Goal: Task Accomplishment & Management: Use online tool/utility

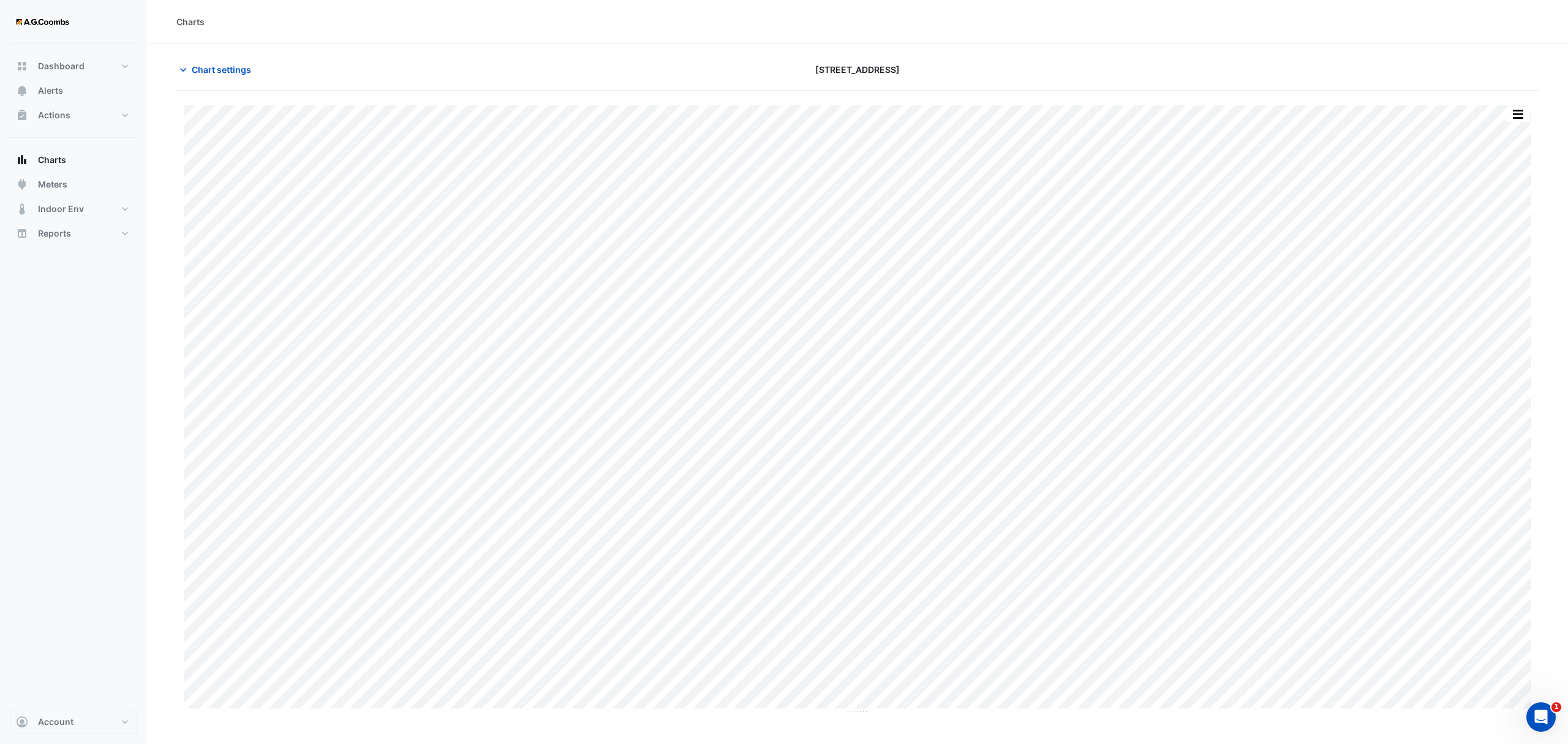
type input "**********"
click at [207, 74] on span "Chart settings" at bounding box center [221, 69] width 59 height 13
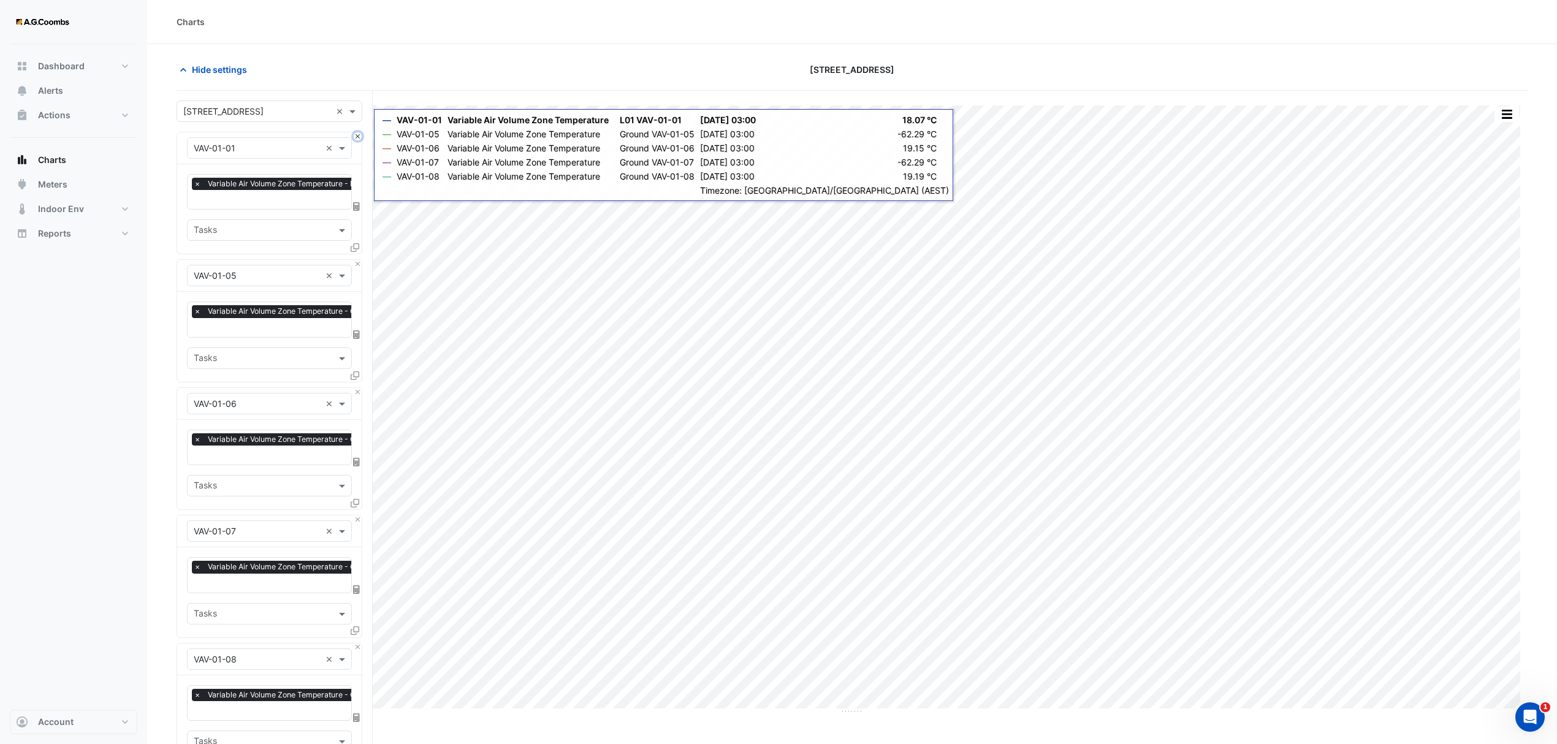
click at [356, 138] on button "Close" at bounding box center [358, 136] width 8 height 8
click at [356, 260] on button "Close" at bounding box center [358, 264] width 8 height 8
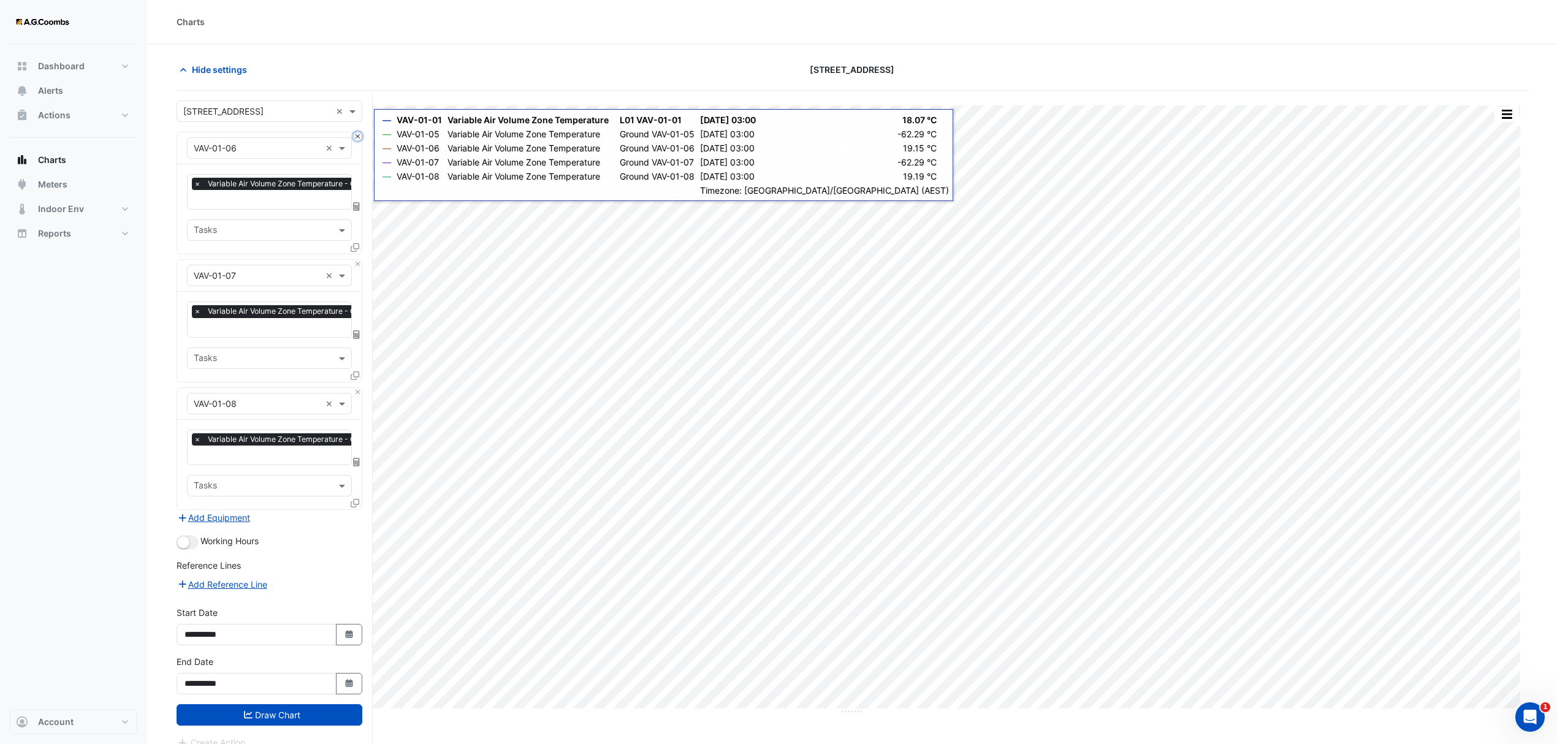
click at [356, 138] on button "Close" at bounding box center [358, 136] width 8 height 8
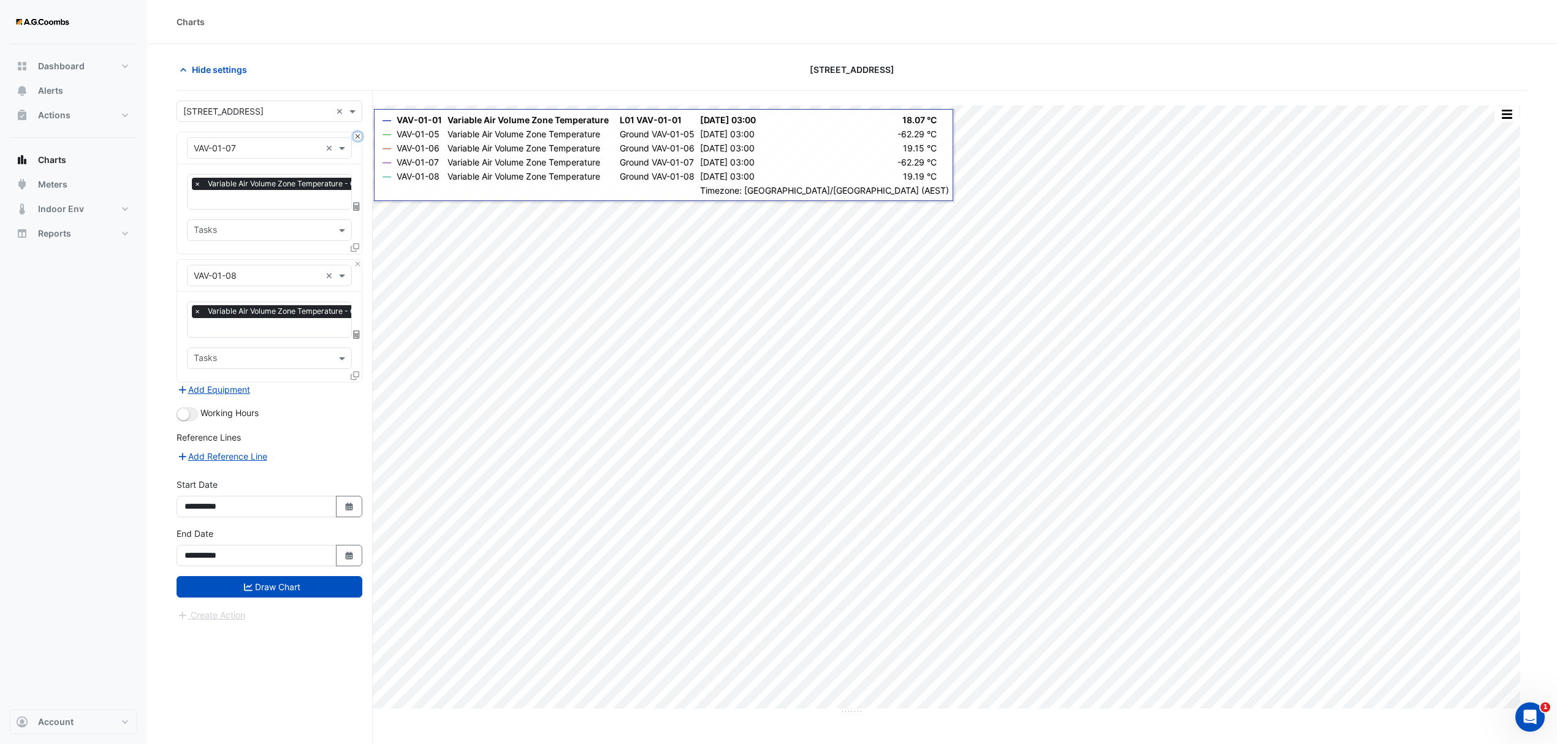
click at [356, 138] on button "Close" at bounding box center [358, 136] width 8 height 8
click at [356, 260] on div "× VAV-01-08 ×" at bounding box center [269, 276] width 184 height 32
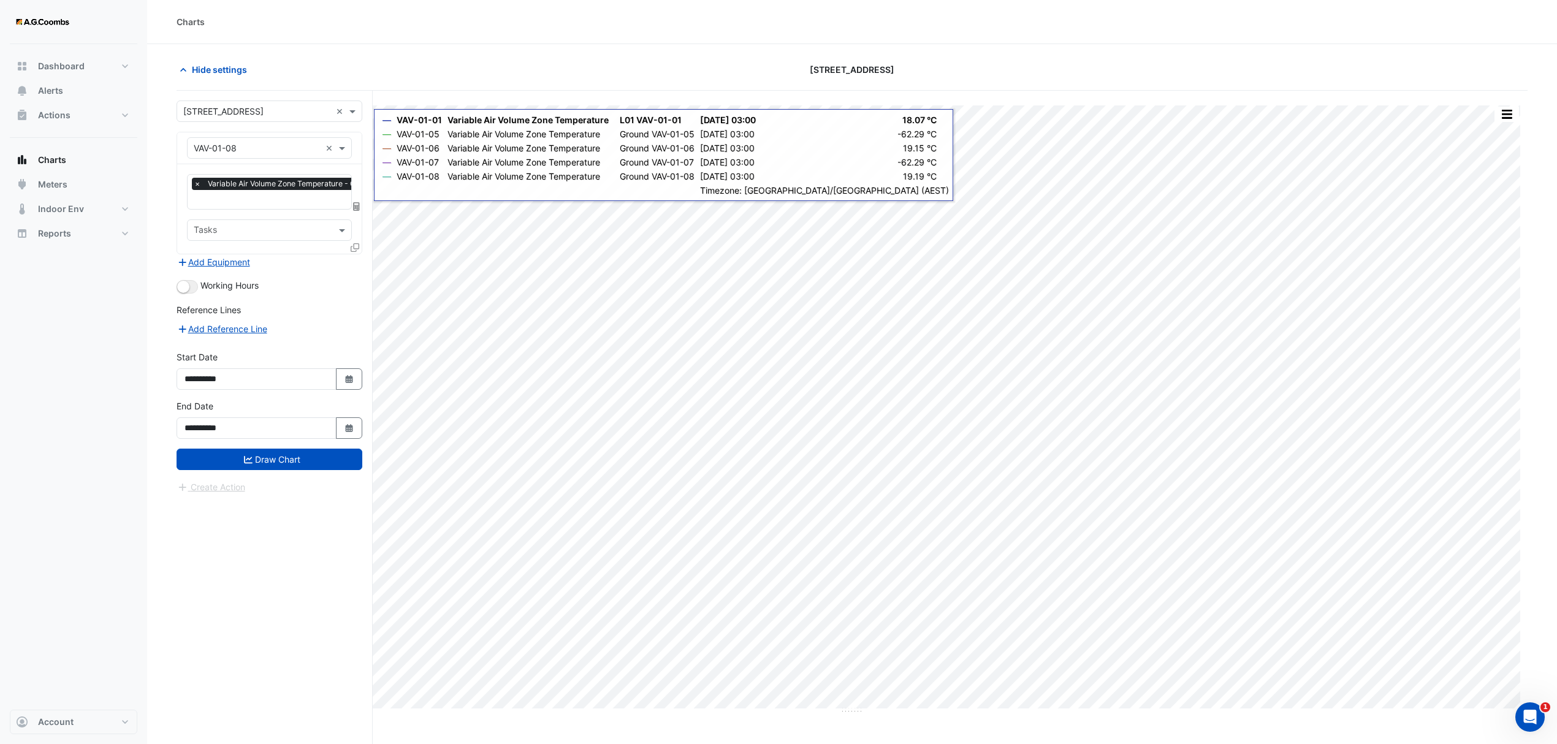
click at [356, 138] on div "× VAV-01-08 ×" at bounding box center [269, 148] width 184 height 32
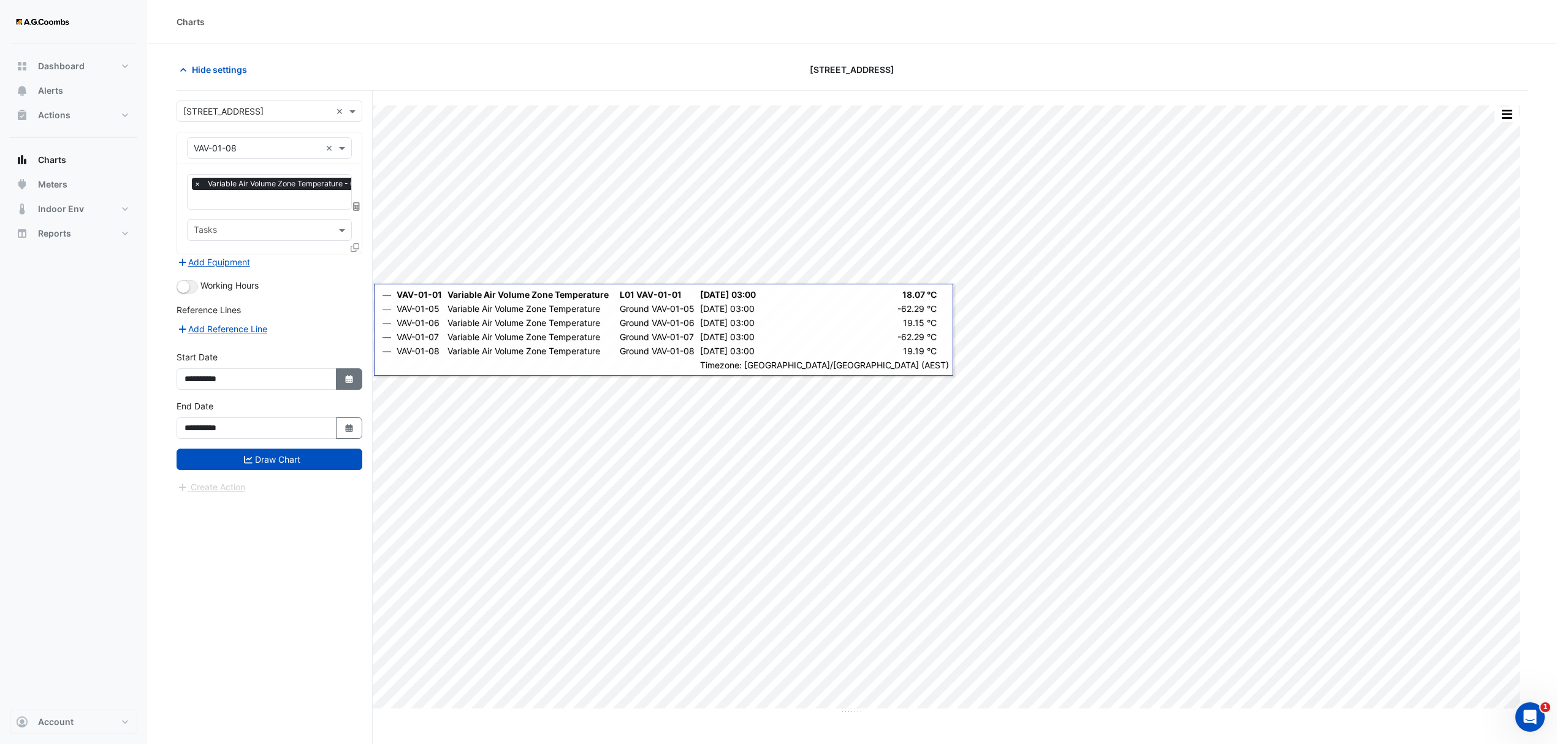
click at [349, 381] on icon "button" at bounding box center [348, 379] width 7 height 8
select select "*"
click at [297, 213] on select "**** **** **** **** **** **** **** **** **** **** ****" at bounding box center [279, 217] width 47 height 18
select select "****"
click at [256, 208] on select "**** **** **** **** **** **** **** **** **** **** ****" at bounding box center [279, 217] width 47 height 18
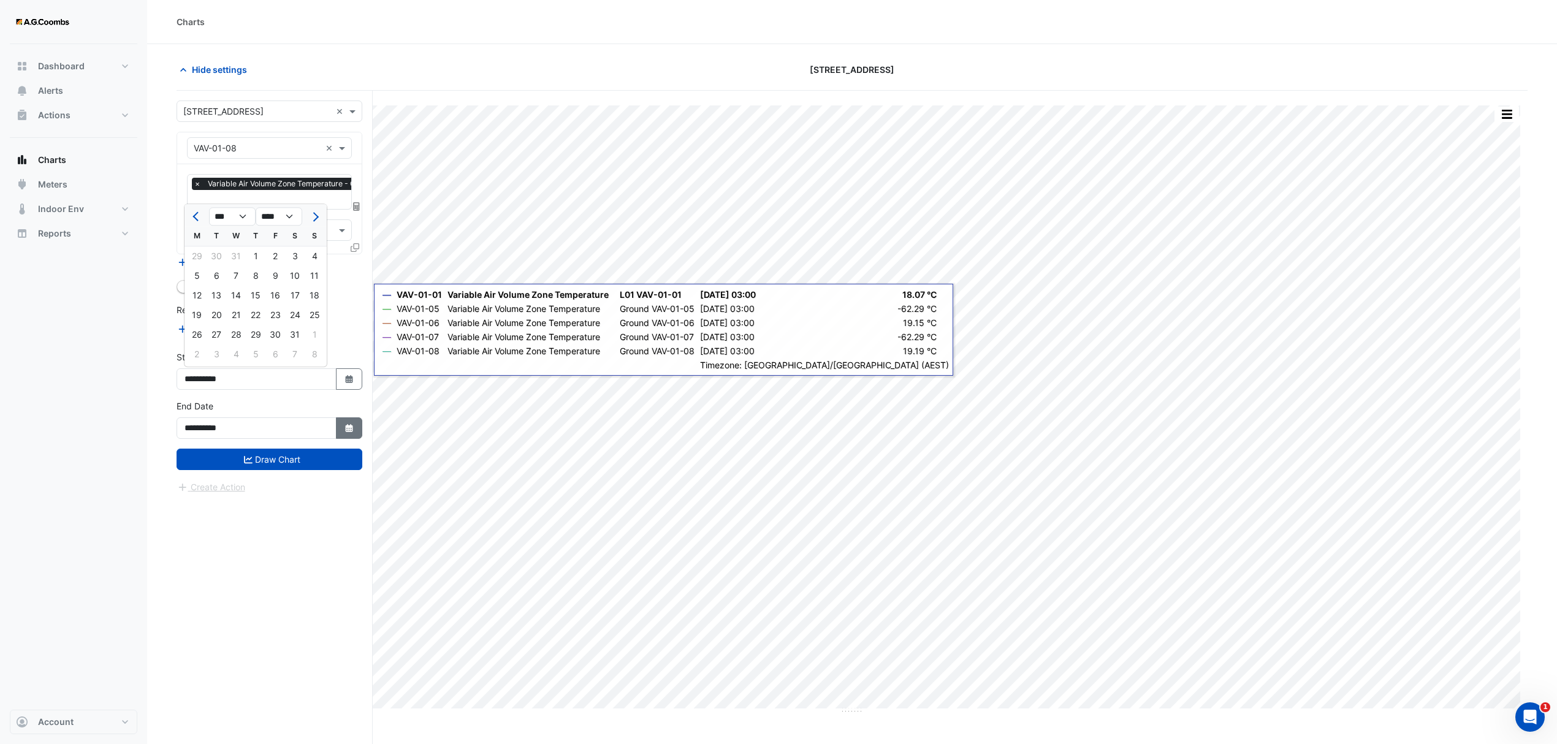
click at [344, 432] on icon "Select Date" at bounding box center [349, 428] width 11 height 9
click at [291, 260] on select "**** **** **** **** **** **** **** **** **** **** ****" at bounding box center [279, 266] width 47 height 18
click at [341, 305] on div "Reference Lines" at bounding box center [270, 312] width 186 height 18
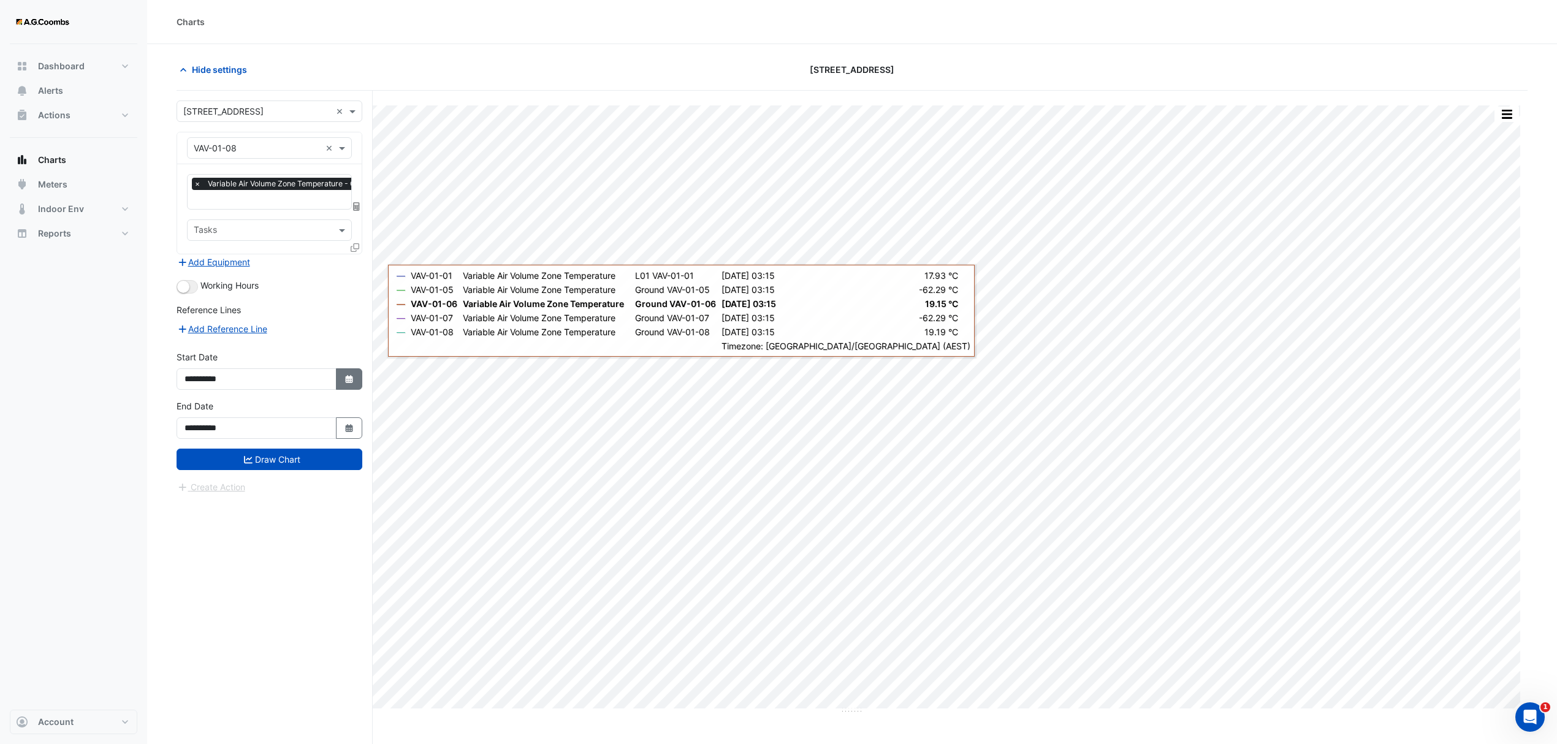
click at [351, 376] on icon "button" at bounding box center [348, 379] width 7 height 8
select select "*"
click at [278, 215] on select "**** **** **** **** **** **** **** **** **** **** ****" at bounding box center [279, 217] width 47 height 18
select select "****"
click at [256, 208] on select "**** **** **** **** **** **** **** **** **** **** ****" at bounding box center [279, 217] width 47 height 18
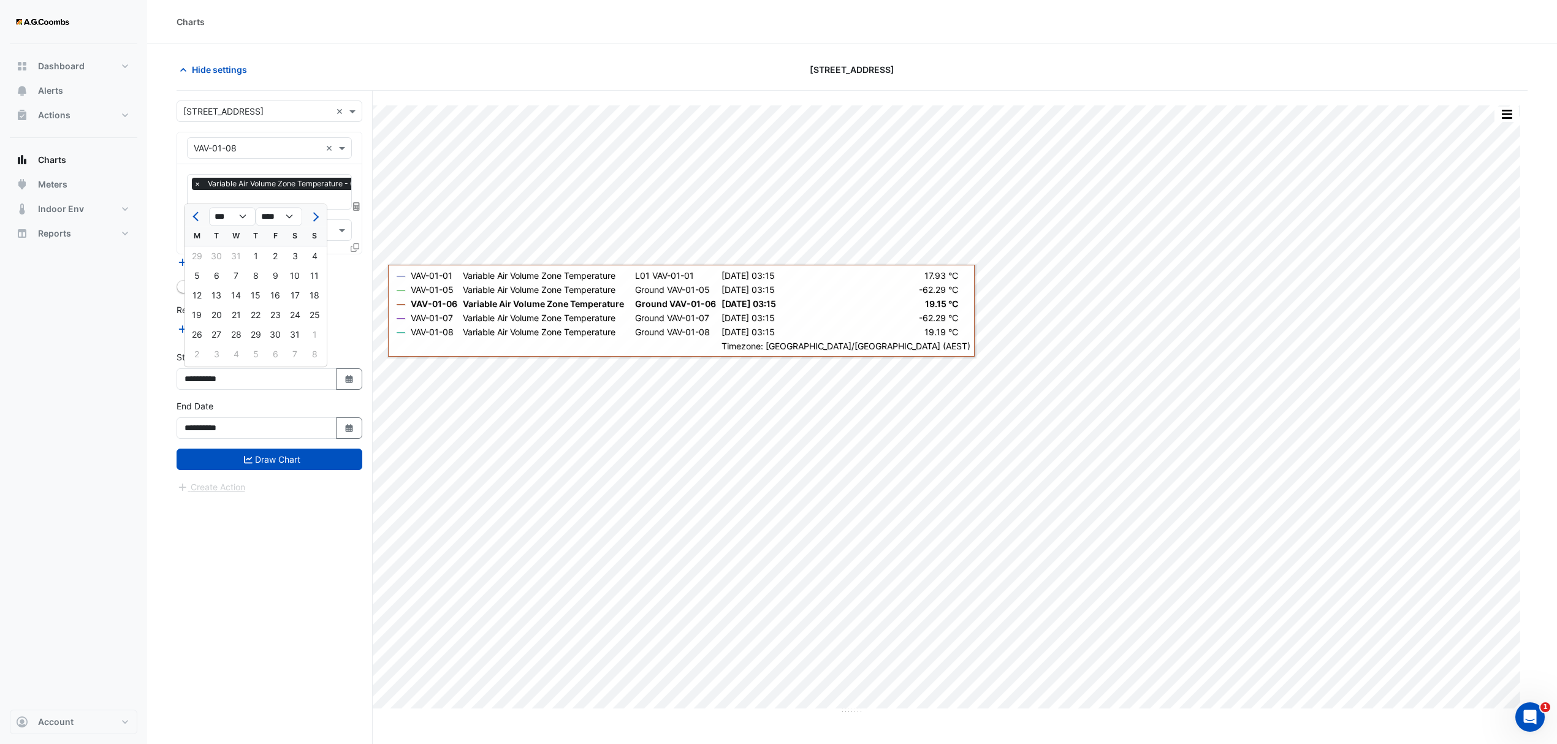
click at [360, 292] on div "Working Hours" at bounding box center [270, 286] width 186 height 15
click at [339, 374] on button "Select Date" at bounding box center [349, 378] width 27 height 21
select select "*"
click at [295, 216] on select "**** **** **** **** **** **** **** **** **** **** ****" at bounding box center [279, 217] width 47 height 18
select select "****"
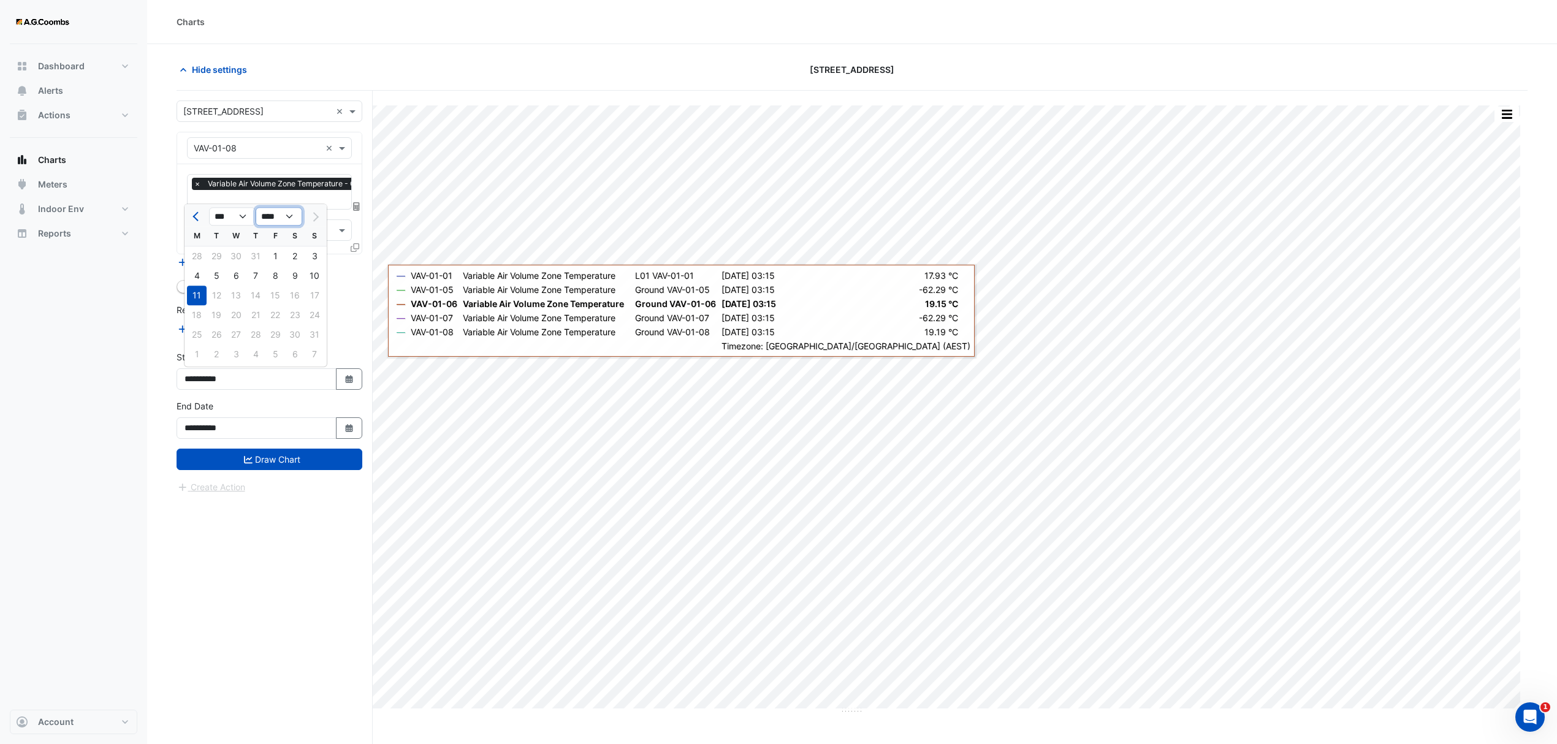
click at [256, 208] on select "**** **** **** **** **** **** **** **** **** **** ****" at bounding box center [279, 217] width 47 height 18
click at [256, 208] on select "**** **** **** **** **** **** **** **** **** **** **** ****" at bounding box center [279, 217] width 47 height 18
click at [275, 428] on input "**********" at bounding box center [257, 427] width 160 height 21
click at [345, 381] on icon "button" at bounding box center [348, 379] width 7 height 8
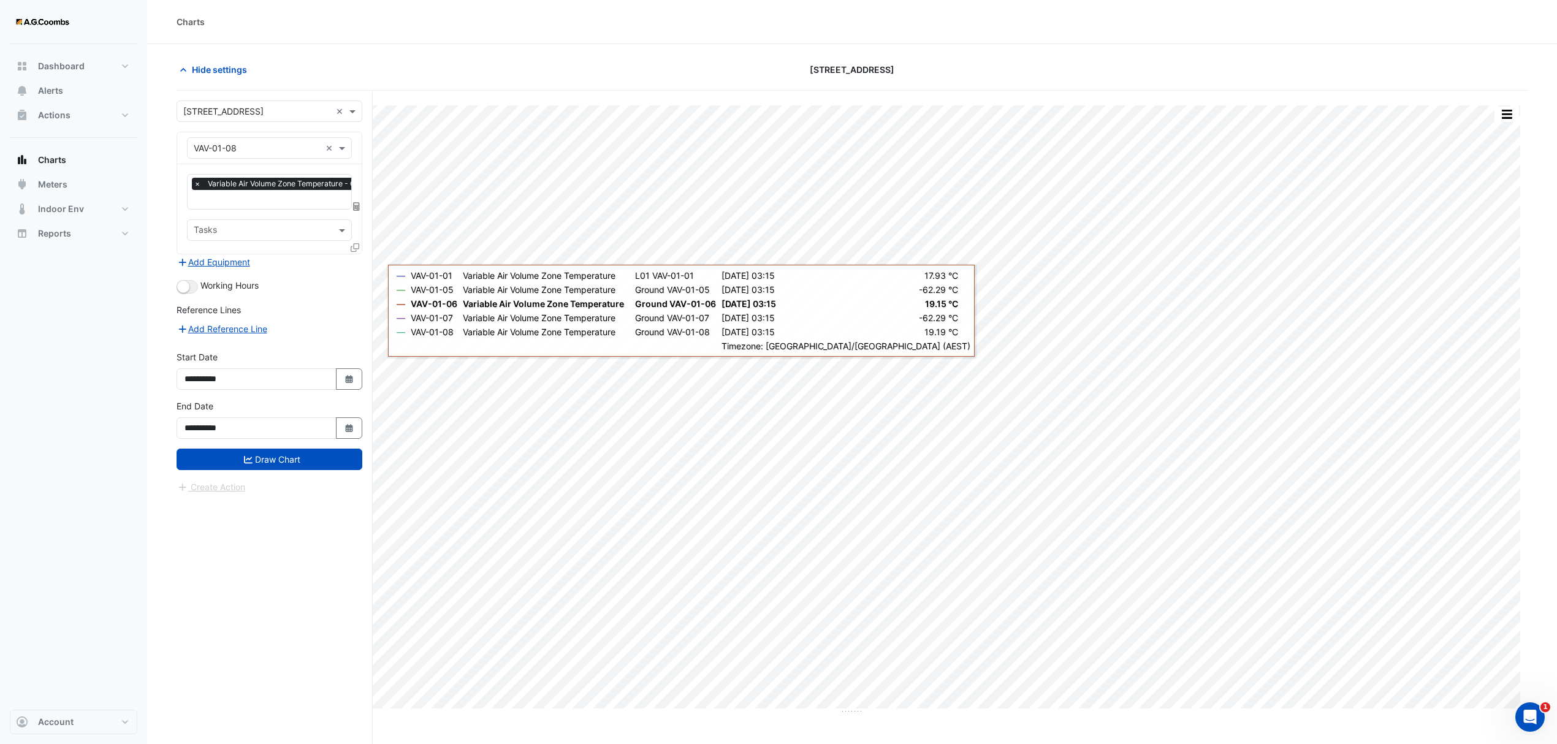
select select "*"
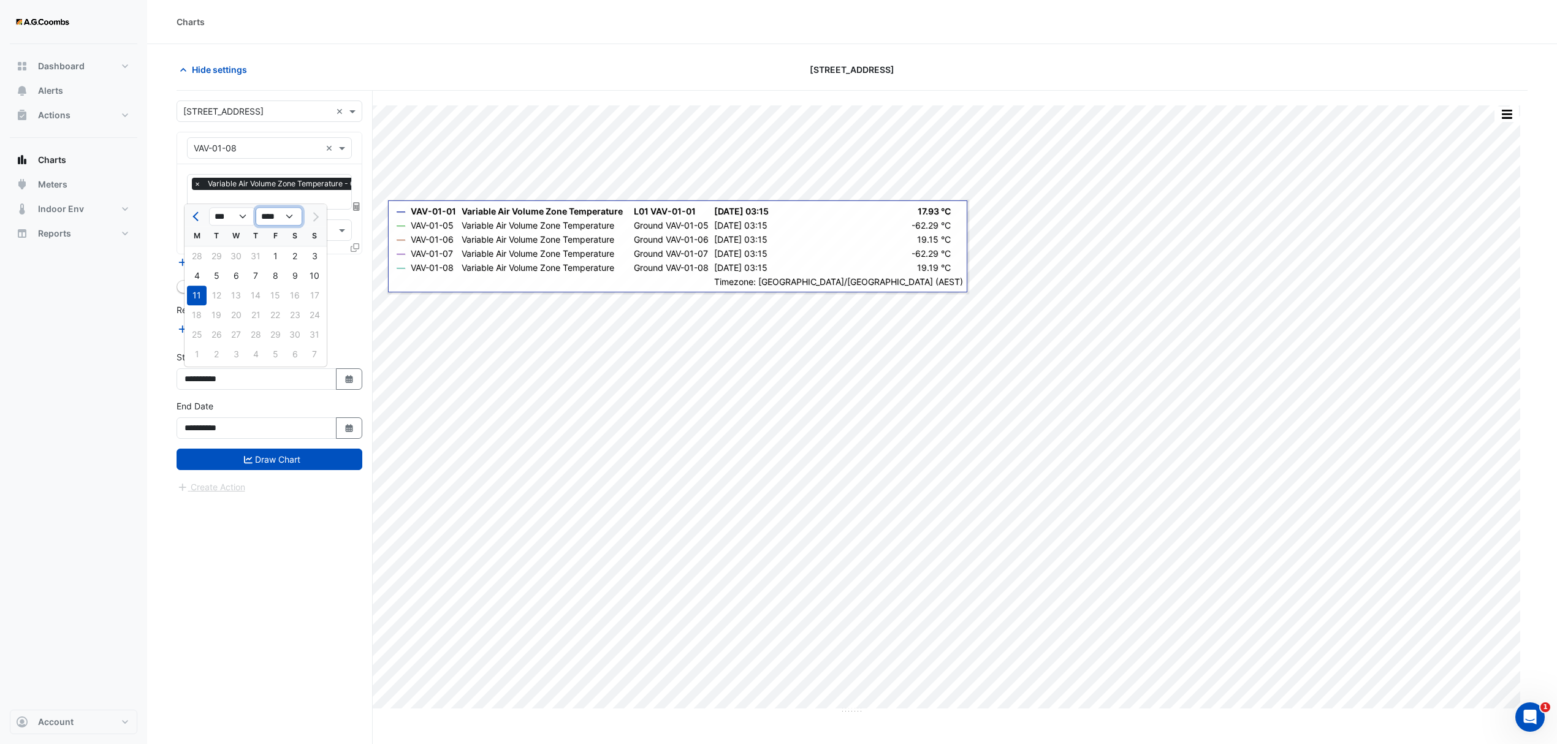
click at [299, 216] on select "**** **** **** **** **** **** **** **** **** **** ****" at bounding box center [279, 217] width 47 height 18
select select "****"
click at [256, 208] on select "**** **** **** **** **** **** **** **** **** **** ****" at bounding box center [279, 217] width 47 height 18
click at [197, 275] on div "5" at bounding box center [197, 276] width 20 height 20
type input "**********"
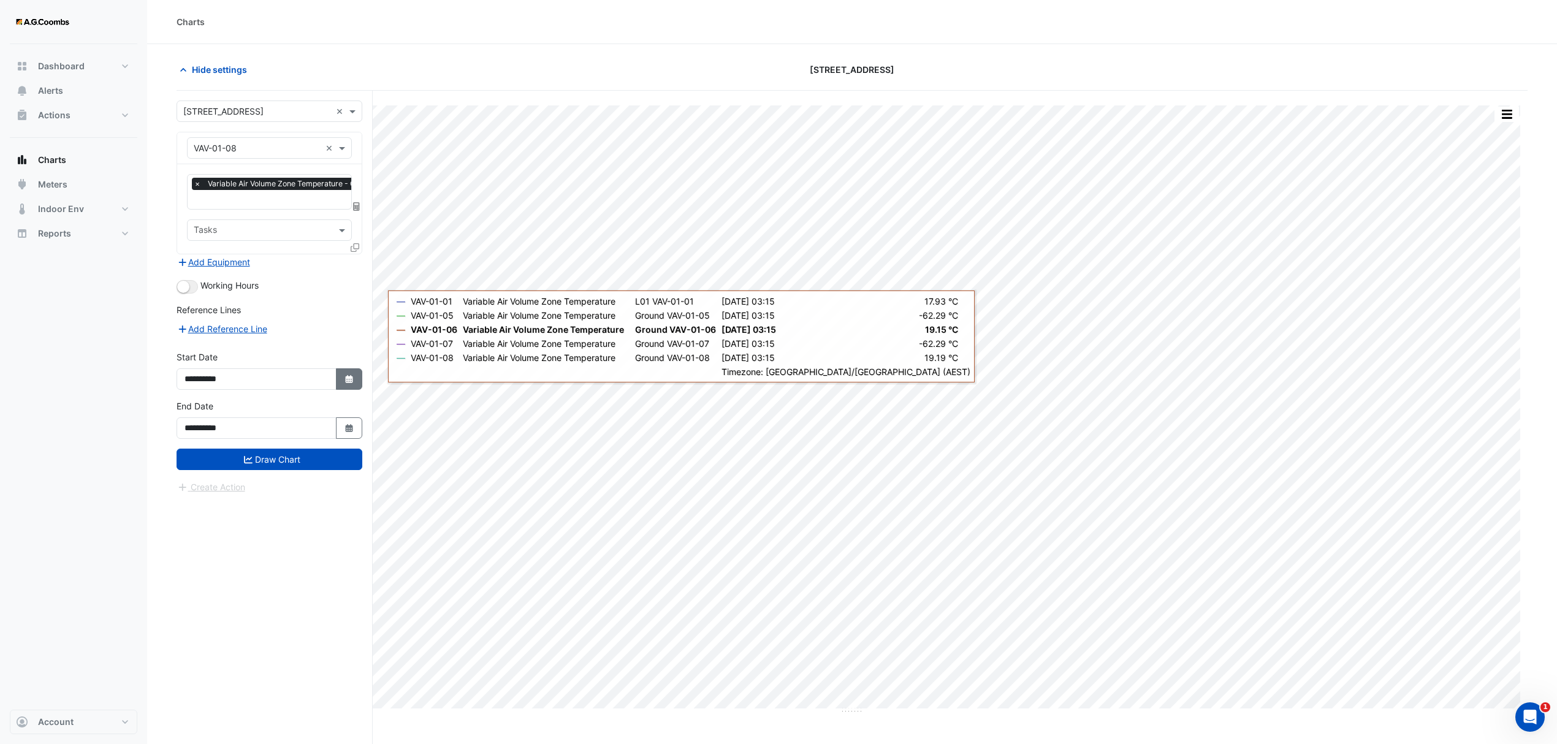
click at [351, 380] on icon "button" at bounding box center [348, 379] width 7 height 8
select select "*"
select select "****"
click at [199, 221] on button "Previous month" at bounding box center [196, 217] width 15 height 20
select select "*"
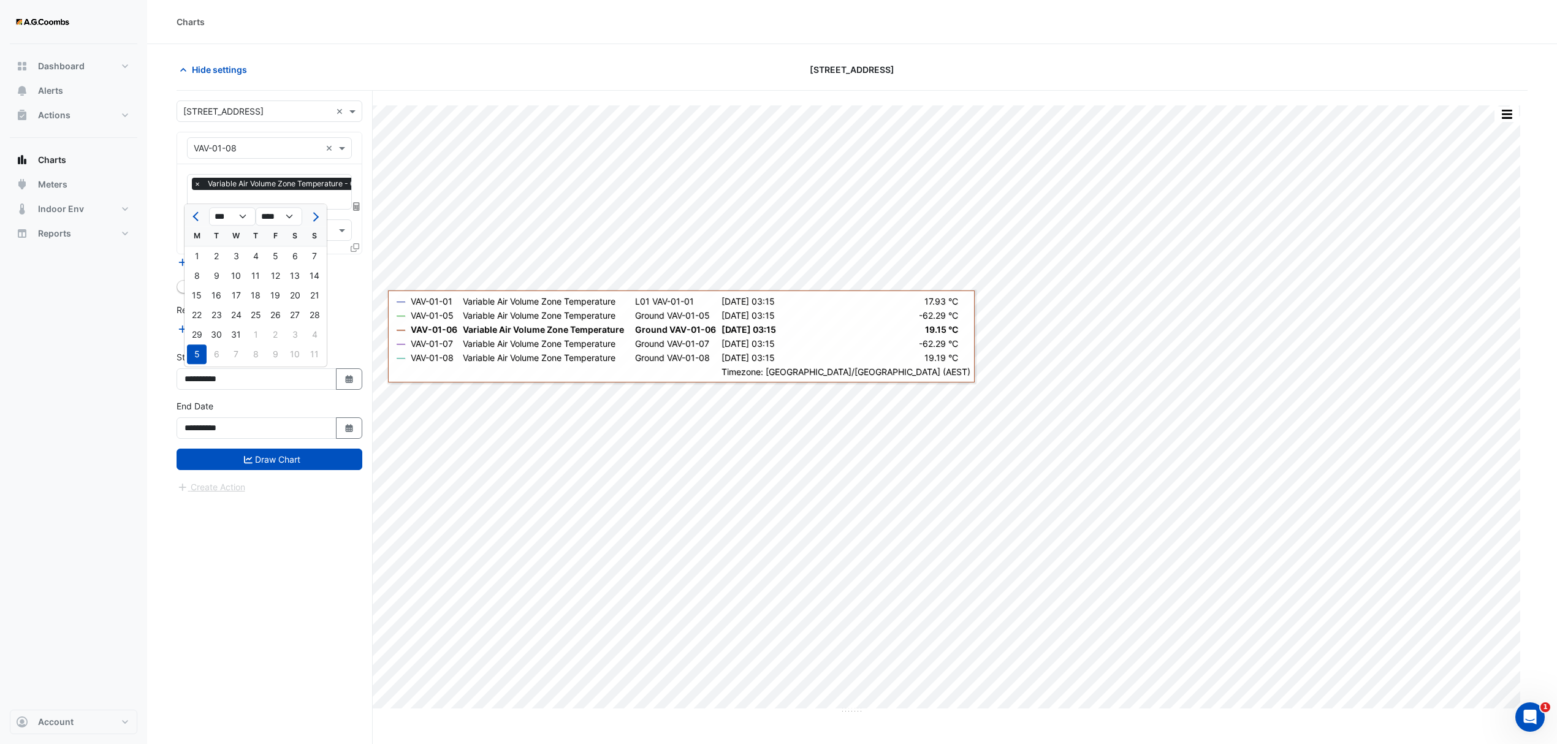
drag, startPoint x: 200, startPoint y: 278, endPoint x: 271, endPoint y: 427, distance: 164.5
click at [200, 278] on div "8" at bounding box center [197, 276] width 20 height 20
type input "**********"
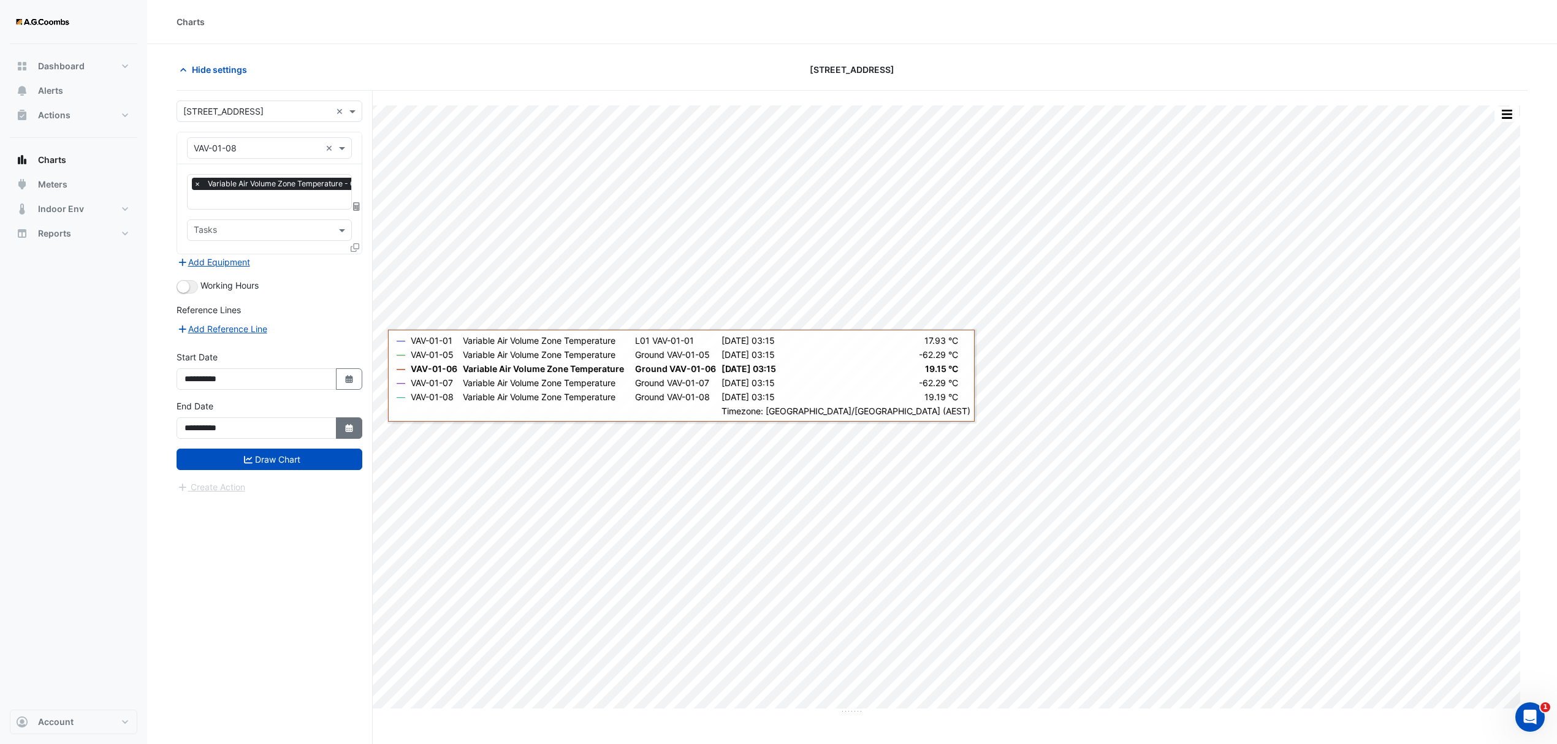
click at [353, 432] on button "Select Date" at bounding box center [349, 427] width 27 height 21
select select "*"
drag, startPoint x: 284, startPoint y: 268, endPoint x: 286, endPoint y: 275, distance: 6.9
click at [286, 268] on select "**** **** **** **** **** **** **** **** **** **** **** ****" at bounding box center [279, 266] width 47 height 18
click at [256, 257] on select "**** **** **** **** **** **** **** **** **** **** **** ****" at bounding box center [279, 266] width 47 height 18
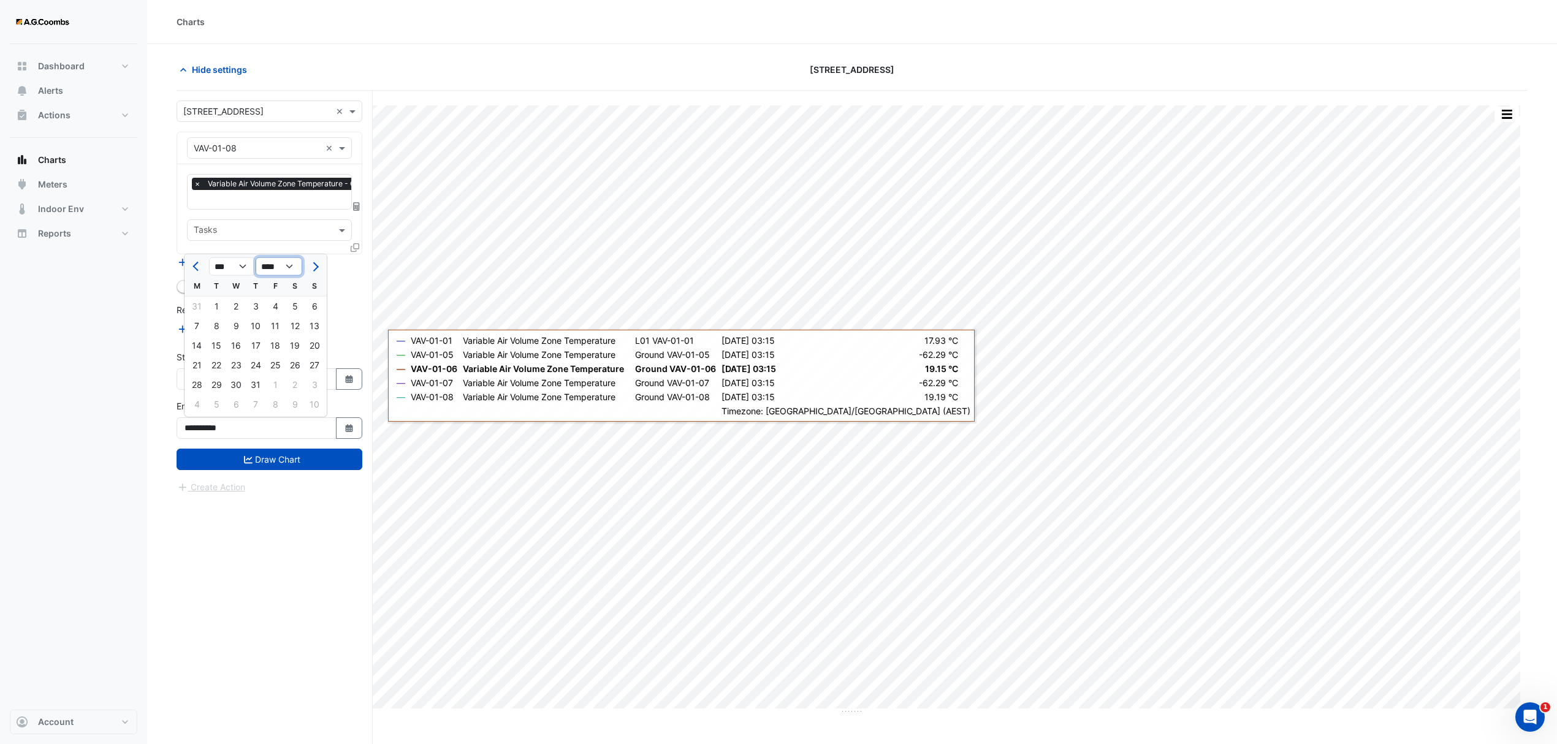
click at [280, 261] on select "**** **** **** **** **** **** **** **** **** **** **** **** **** **** **** ****…" at bounding box center [279, 266] width 47 height 18
select select "****"
click at [256, 257] on select "**** **** **** **** **** **** **** **** **** **** **** **** **** **** **** ****…" at bounding box center [279, 266] width 47 height 18
drag, startPoint x: 229, startPoint y: 263, endPoint x: 236, endPoint y: 275, distance: 13.5
click at [229, 263] on select "*** *** *** *** *** ***" at bounding box center [232, 266] width 47 height 18
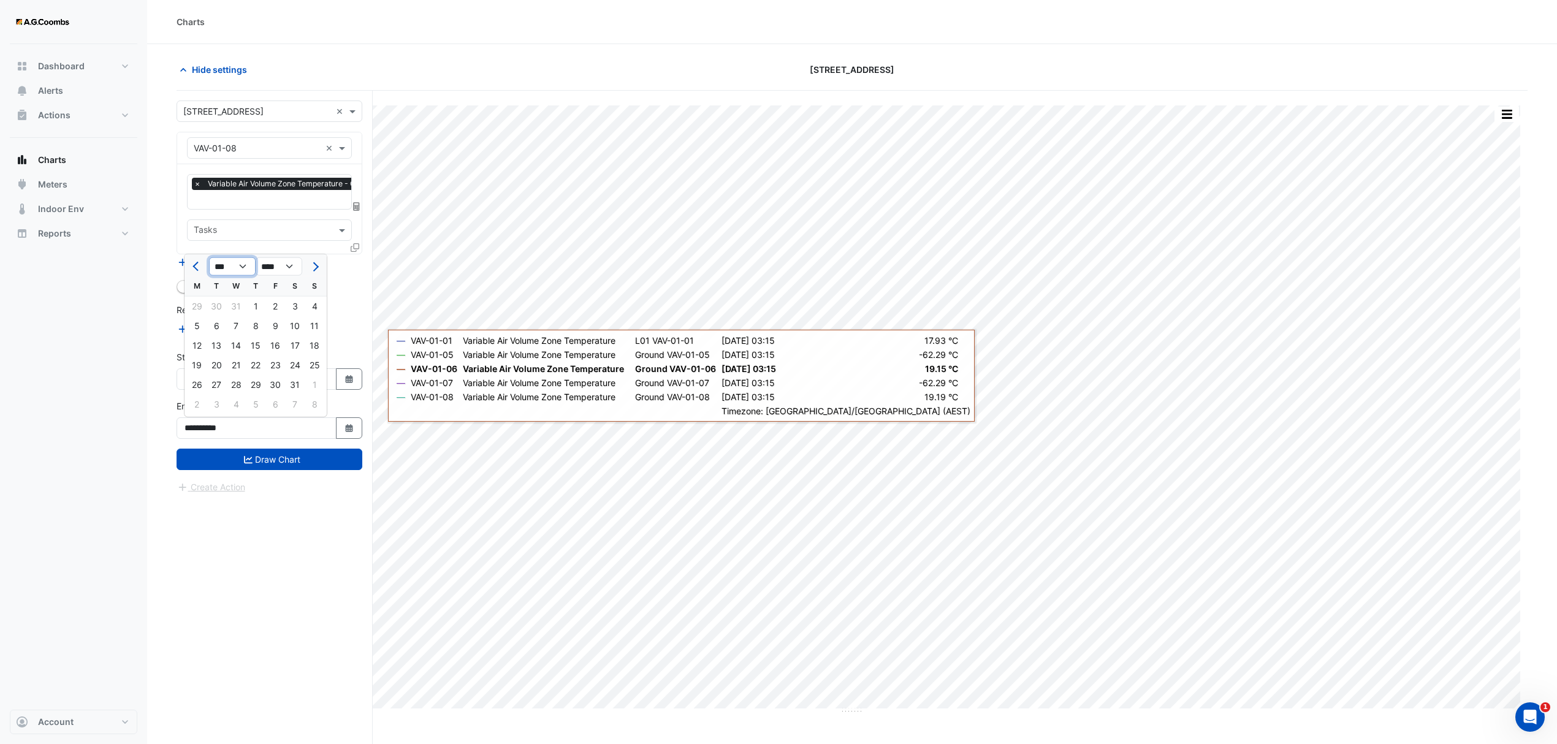
select select "*"
click at [209, 257] on select "*** *** *** *** *** ***" at bounding box center [232, 266] width 47 height 18
click at [199, 316] on div "8" at bounding box center [197, 326] width 20 height 20
type input "**********"
drag, startPoint x: 238, startPoint y: 438, endPoint x: 256, endPoint y: 496, distance: 61.5
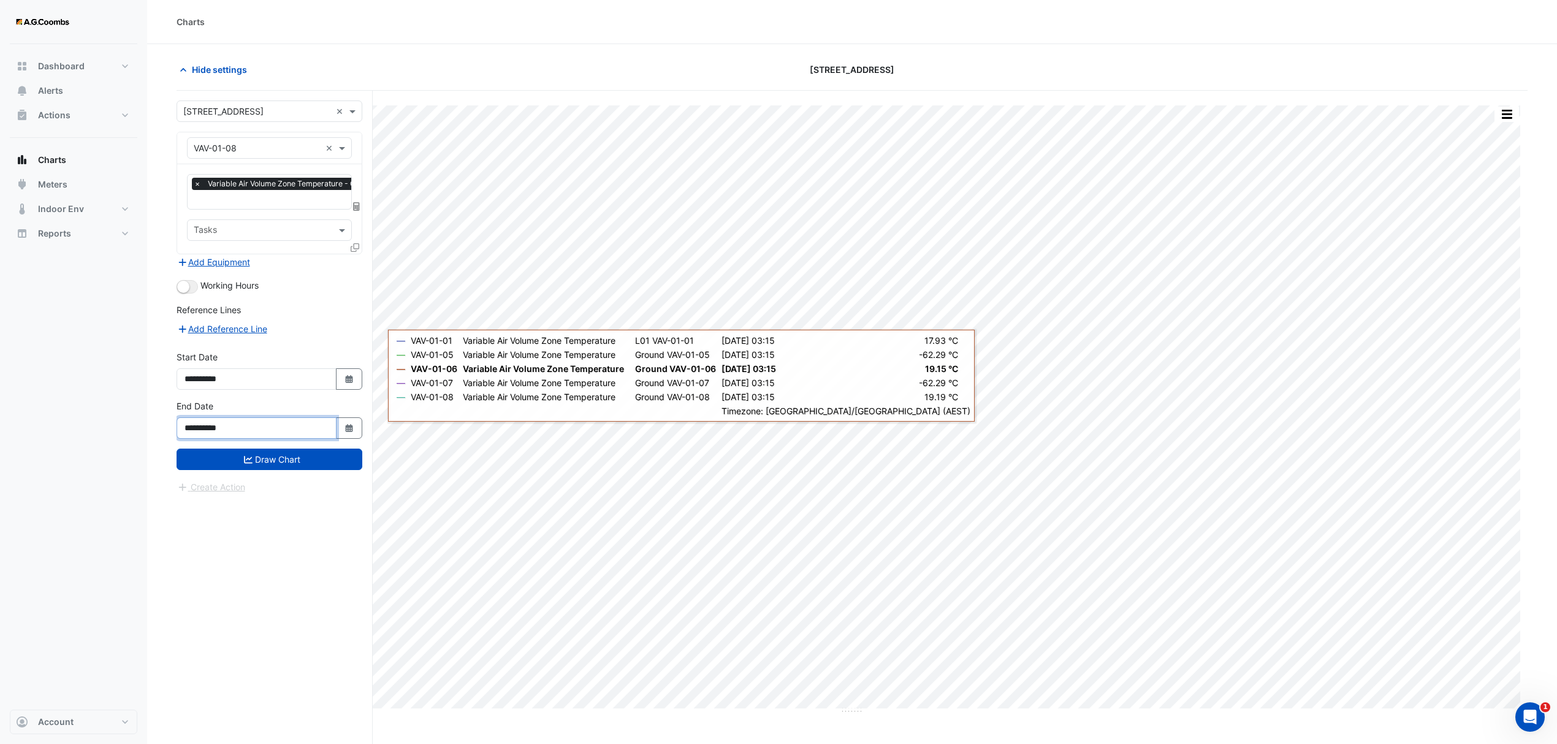
click at [242, 452] on form "**********" at bounding box center [270, 298] width 186 height 394
click at [229, 447] on div "**********" at bounding box center [269, 424] width 200 height 49
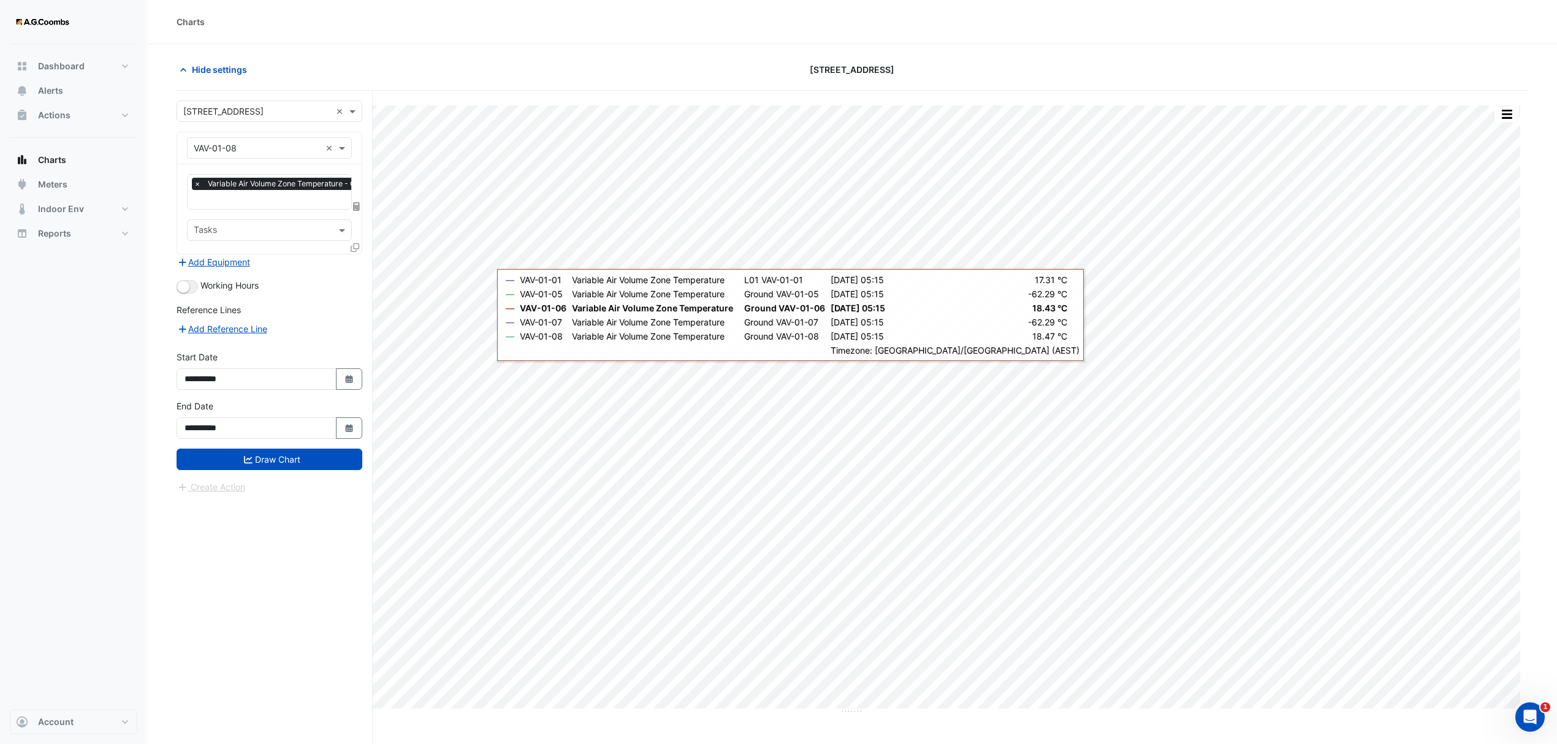
click at [216, 470] on div "Draw Chart" at bounding box center [270, 459] width 186 height 21
click at [216, 465] on button "Draw Chart" at bounding box center [270, 459] width 186 height 21
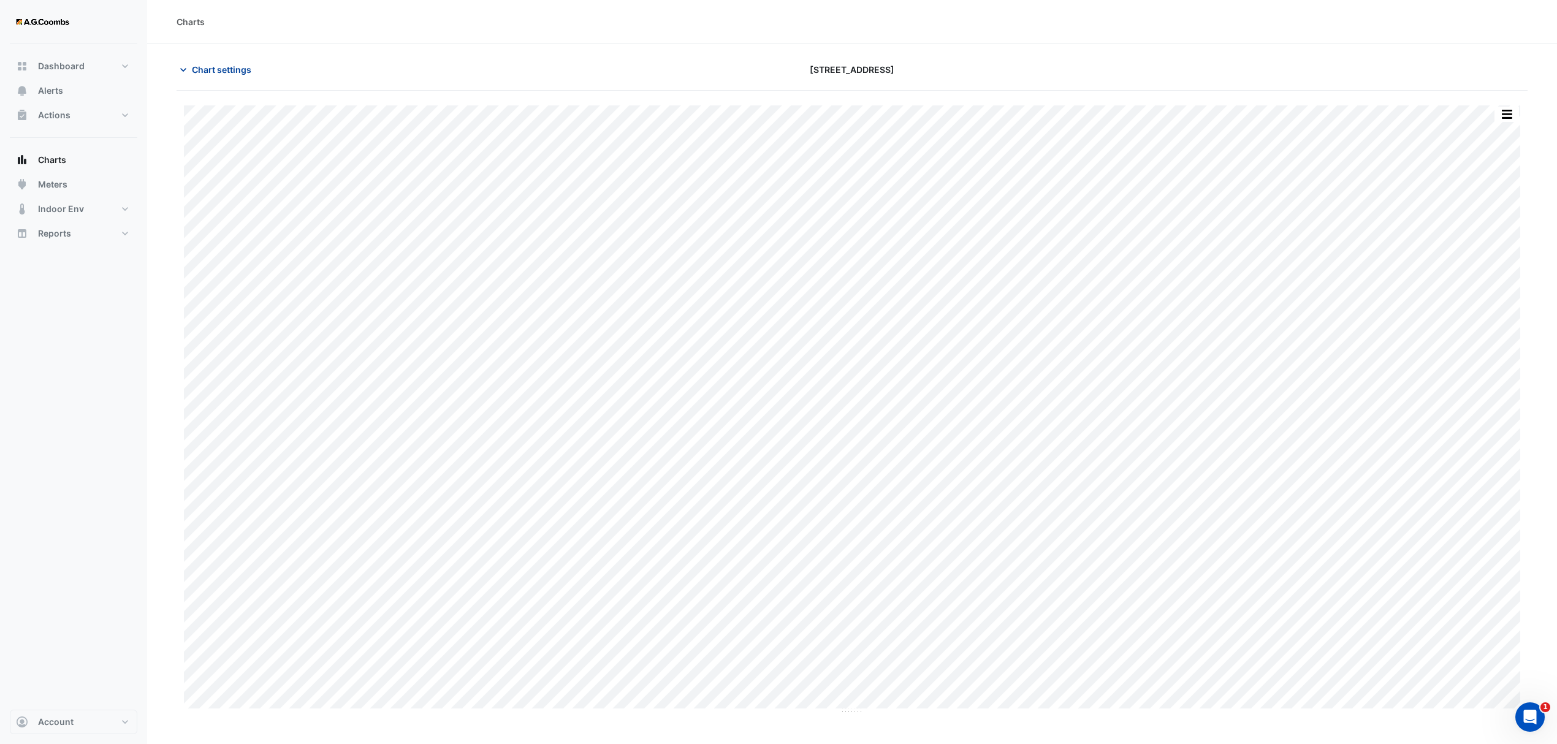
click at [200, 70] on span "Chart settings" at bounding box center [221, 69] width 59 height 13
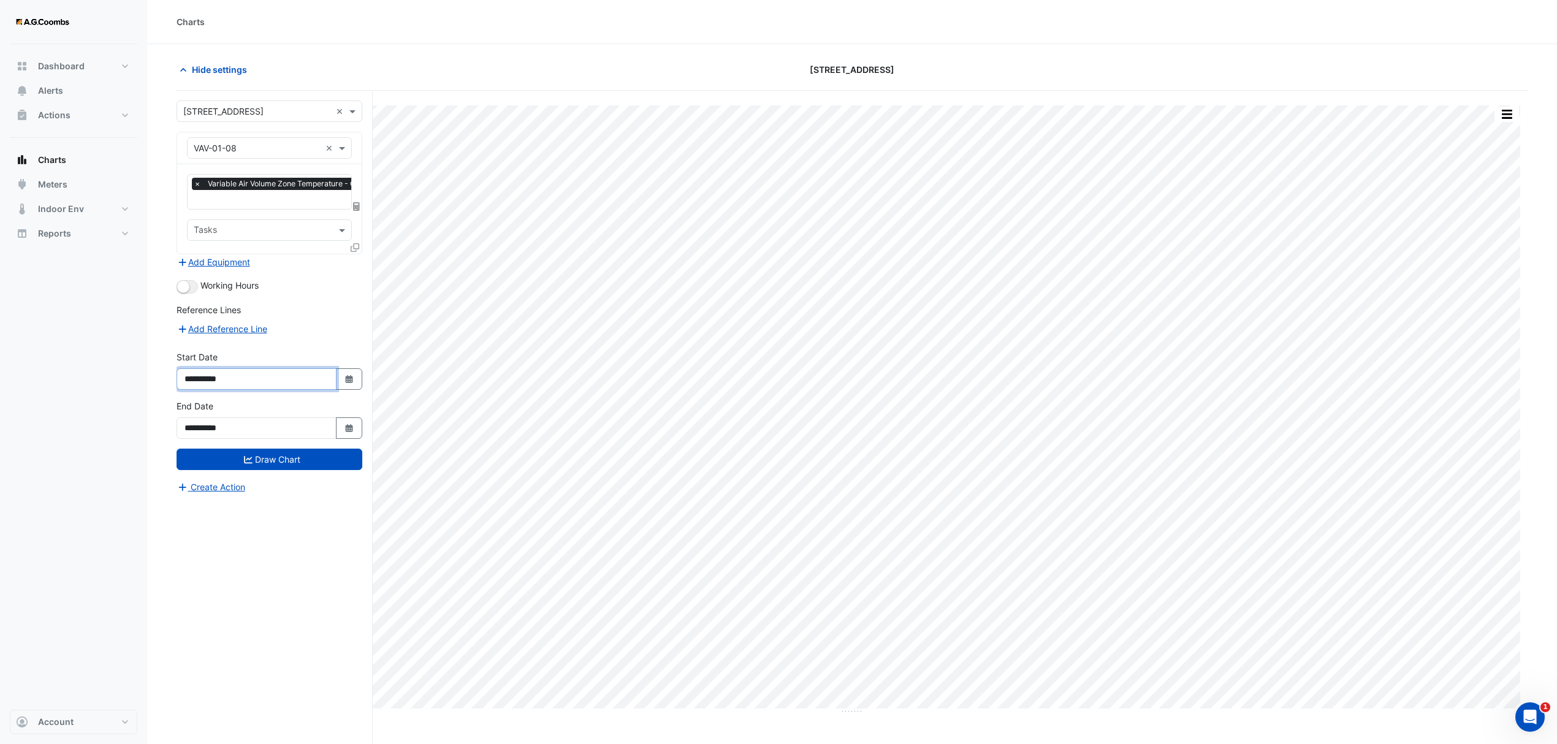
click at [275, 373] on input "**********" at bounding box center [257, 378] width 160 height 21
type input "**********"
click at [295, 455] on button "Draw Chart" at bounding box center [270, 459] width 186 height 21
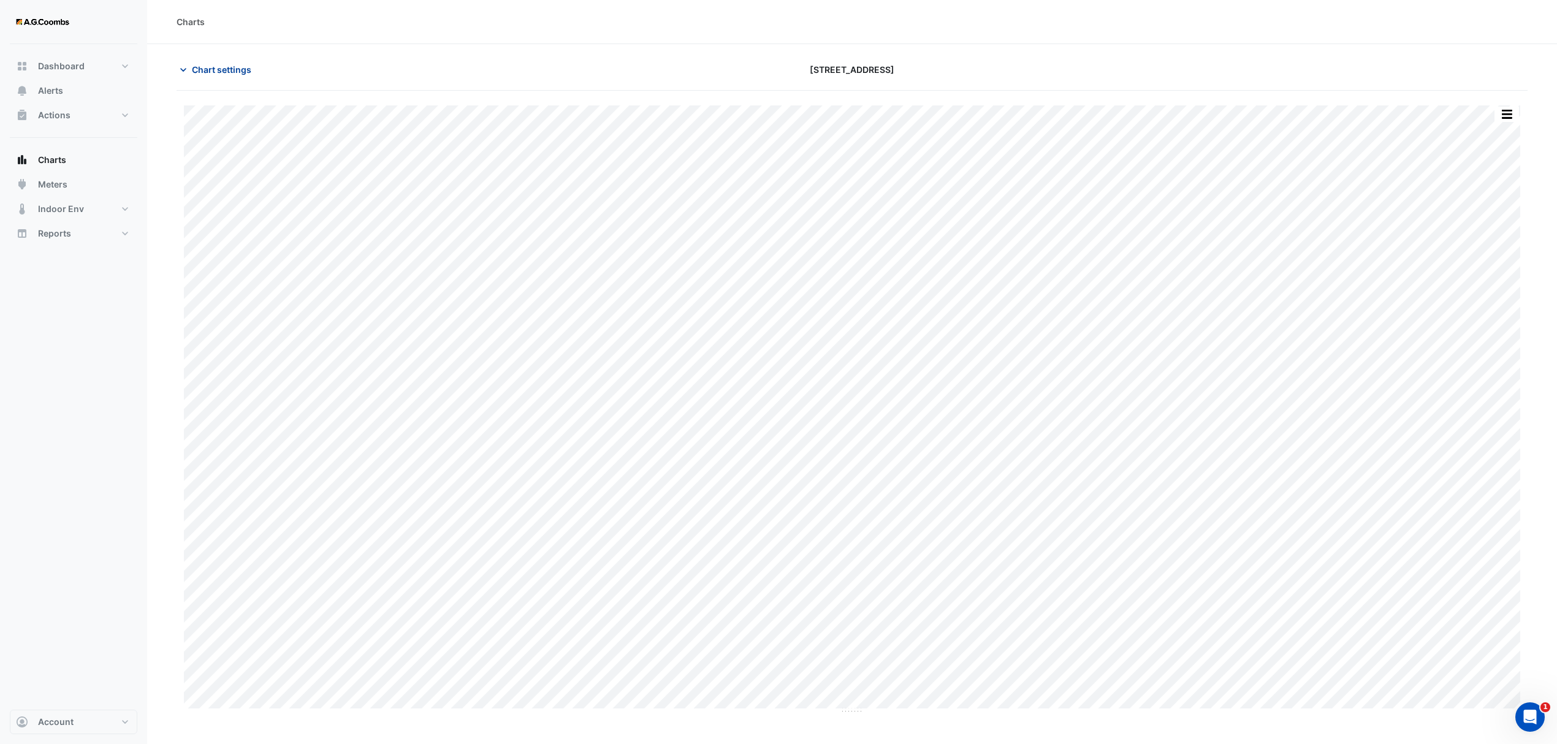
click at [216, 76] on span "Chart settings" at bounding box center [221, 69] width 59 height 13
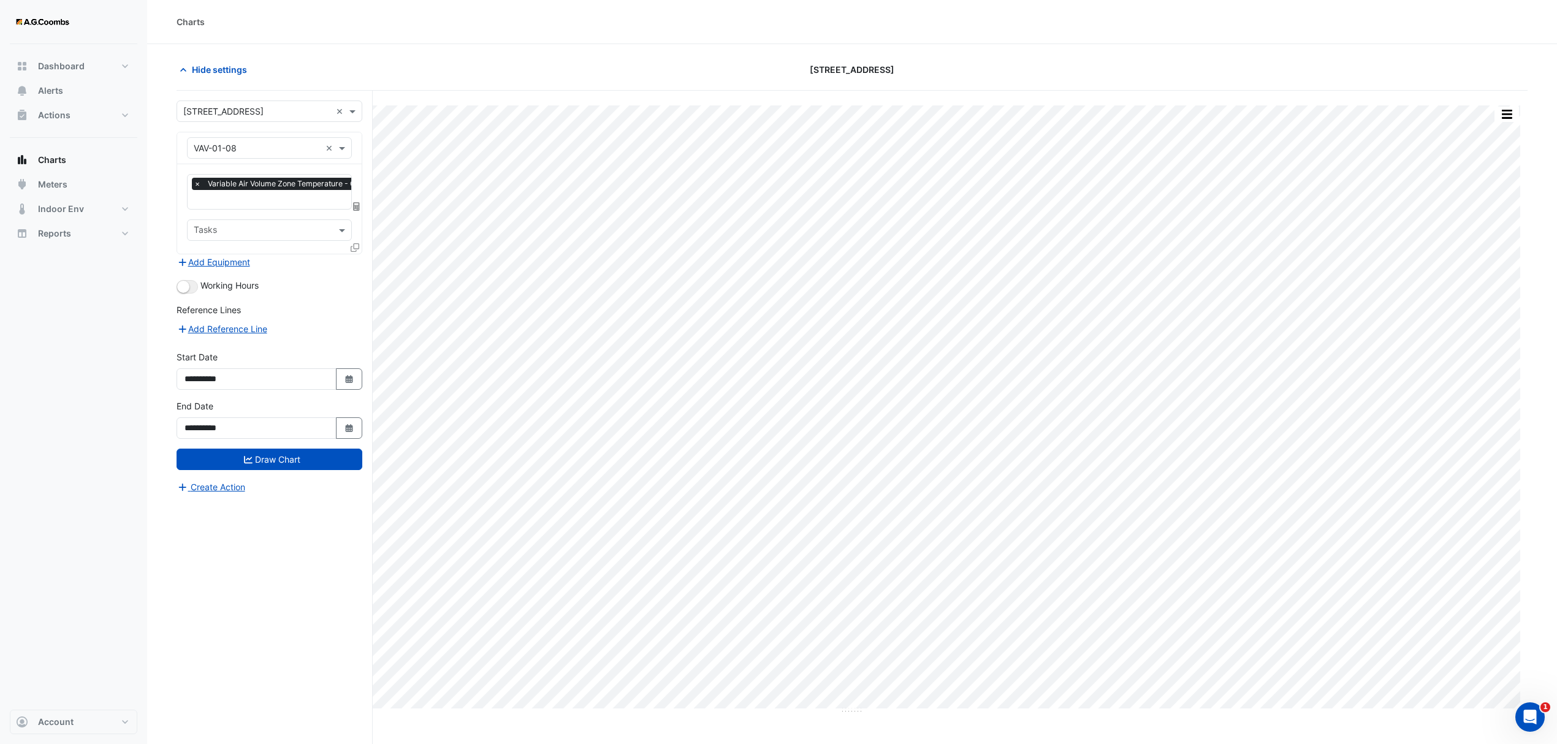
click at [356, 251] on icon at bounding box center [355, 247] width 9 height 9
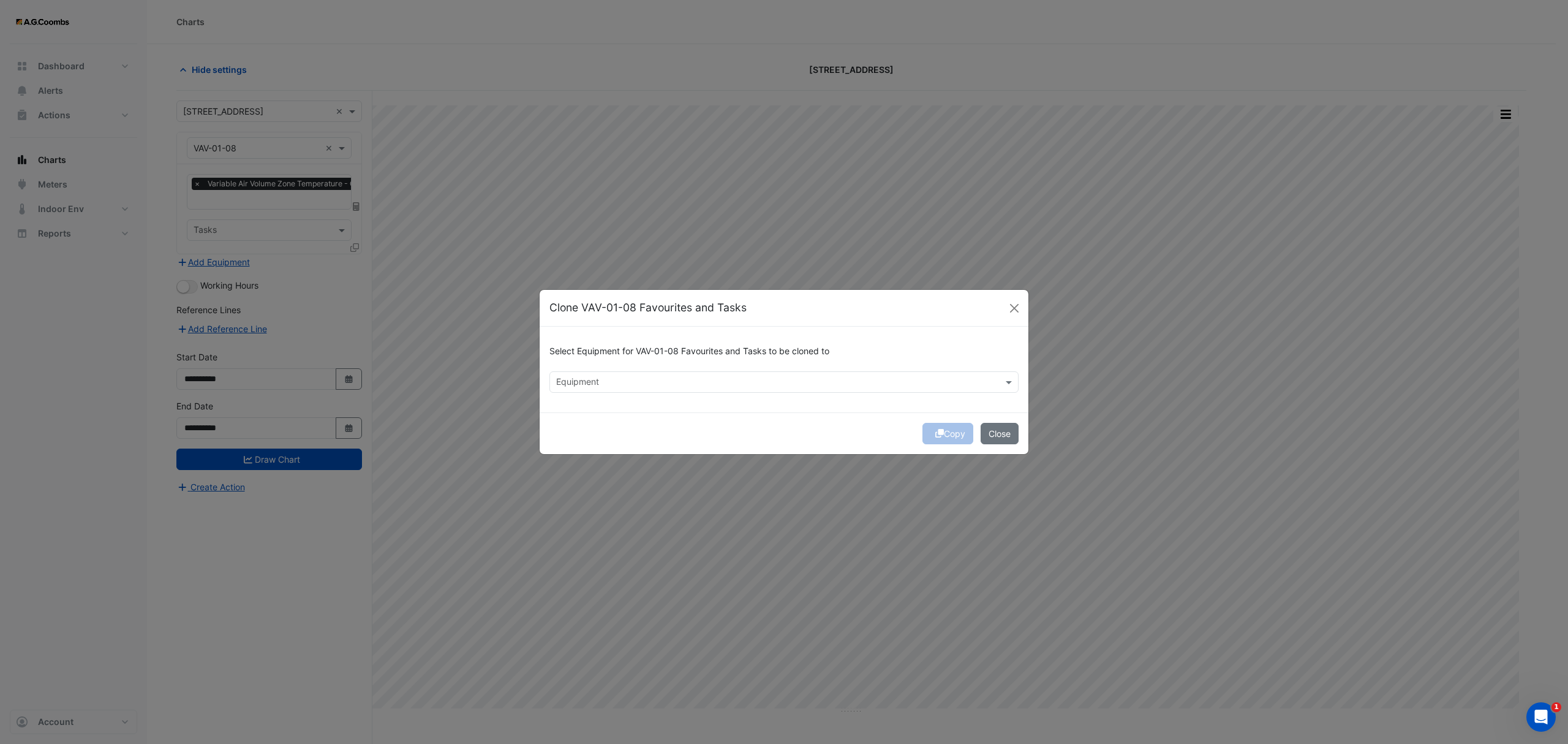
click at [623, 383] on input "text" at bounding box center [778, 383] width 442 height 13
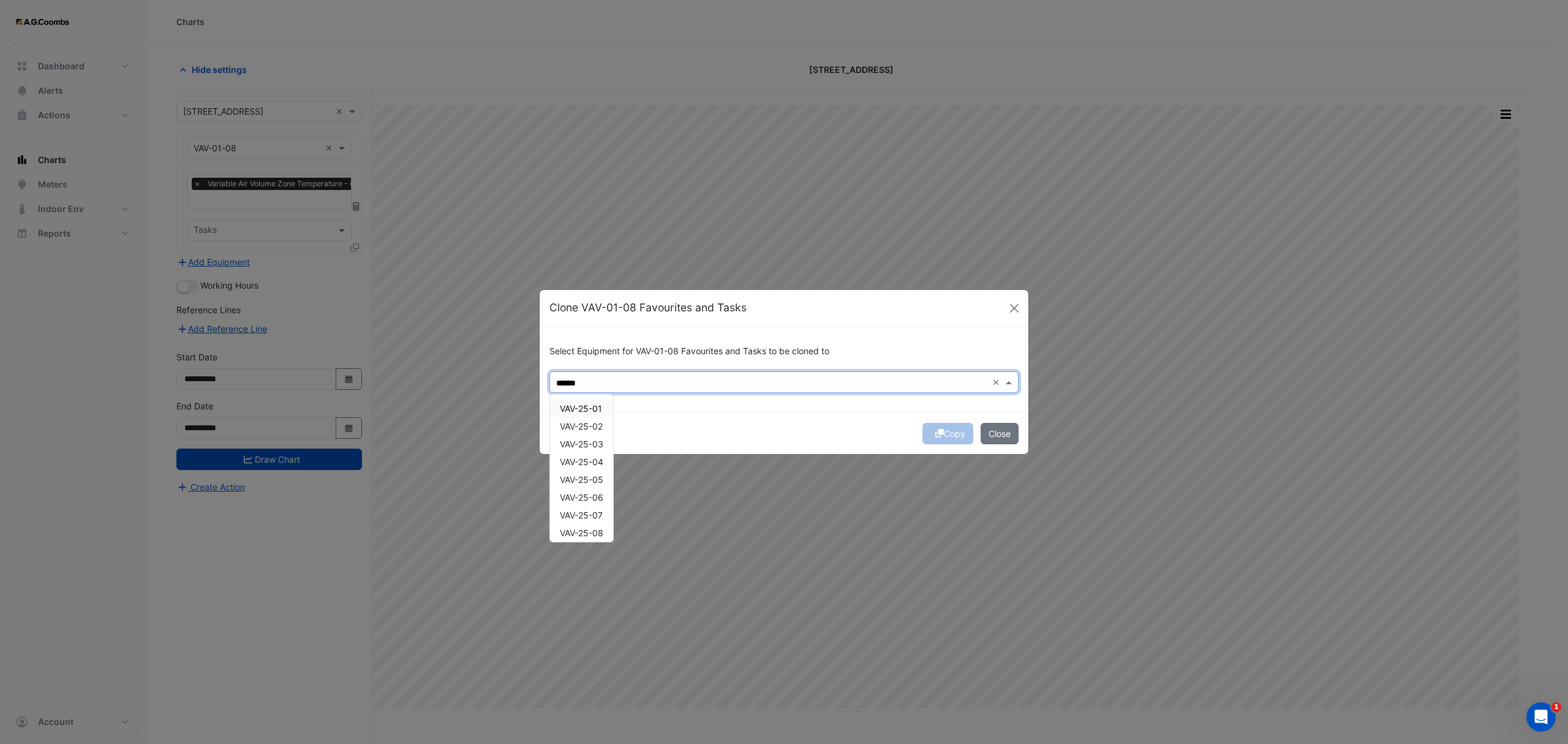
click at [604, 410] on div "VAV-25-01" at bounding box center [581, 409] width 63 height 18
click at [599, 428] on span "VAV-25-02" at bounding box center [581, 426] width 43 height 10
click at [601, 446] on span "VAV-25-03" at bounding box center [582, 444] width 44 height 10
click at [601, 471] on div "VAV-25-05" at bounding box center [581, 480] width 63 height 18
click at [601, 495] on span "VAV-25-06" at bounding box center [582, 497] width 44 height 10
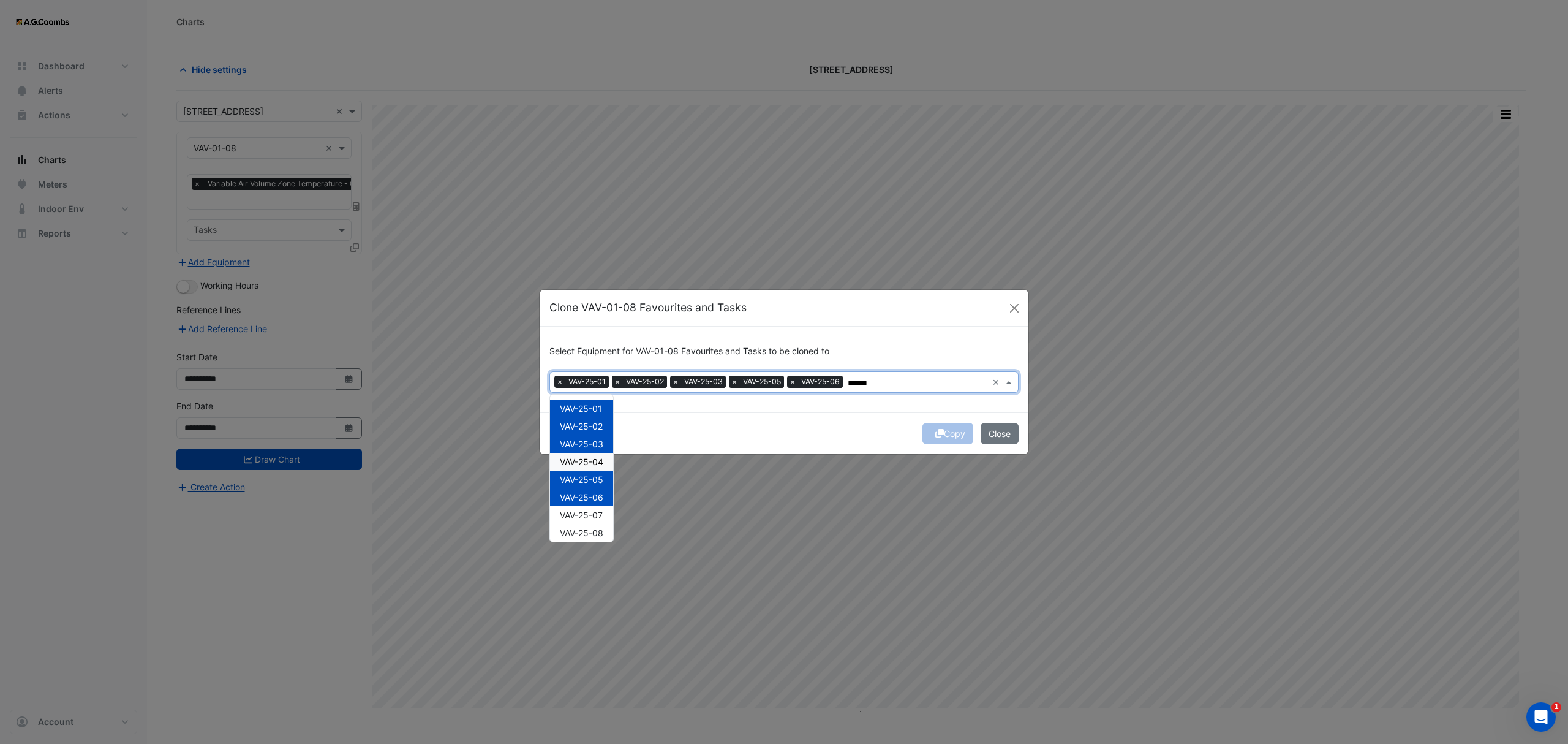
click at [585, 463] on span "VAV-25-04" at bounding box center [582, 462] width 44 height 10
click at [595, 511] on span "VAV-25-07" at bounding box center [581, 515] width 43 height 10
click at [598, 525] on div "VAV-25-08" at bounding box center [581, 533] width 63 height 18
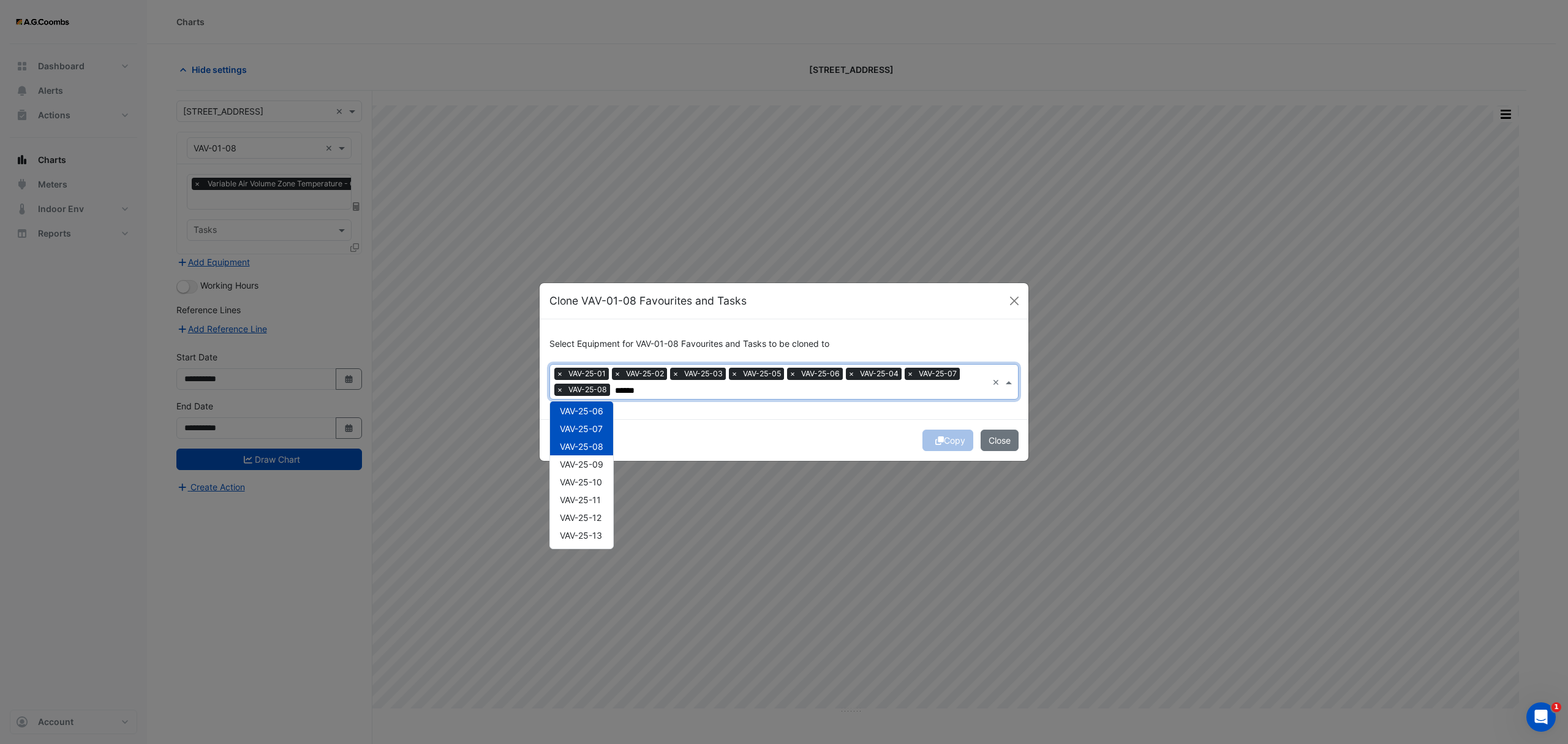
scroll to position [128, 0]
click at [587, 424] on span "VAV-25-09" at bounding box center [582, 429] width 44 height 10
click at [590, 450] on span "VAV-25-10" at bounding box center [581, 447] width 42 height 10
click at [596, 465] on span "VAV-25-11" at bounding box center [580, 465] width 41 height 10
click at [587, 485] on span "VAV-25-12" at bounding box center [581, 482] width 42 height 10
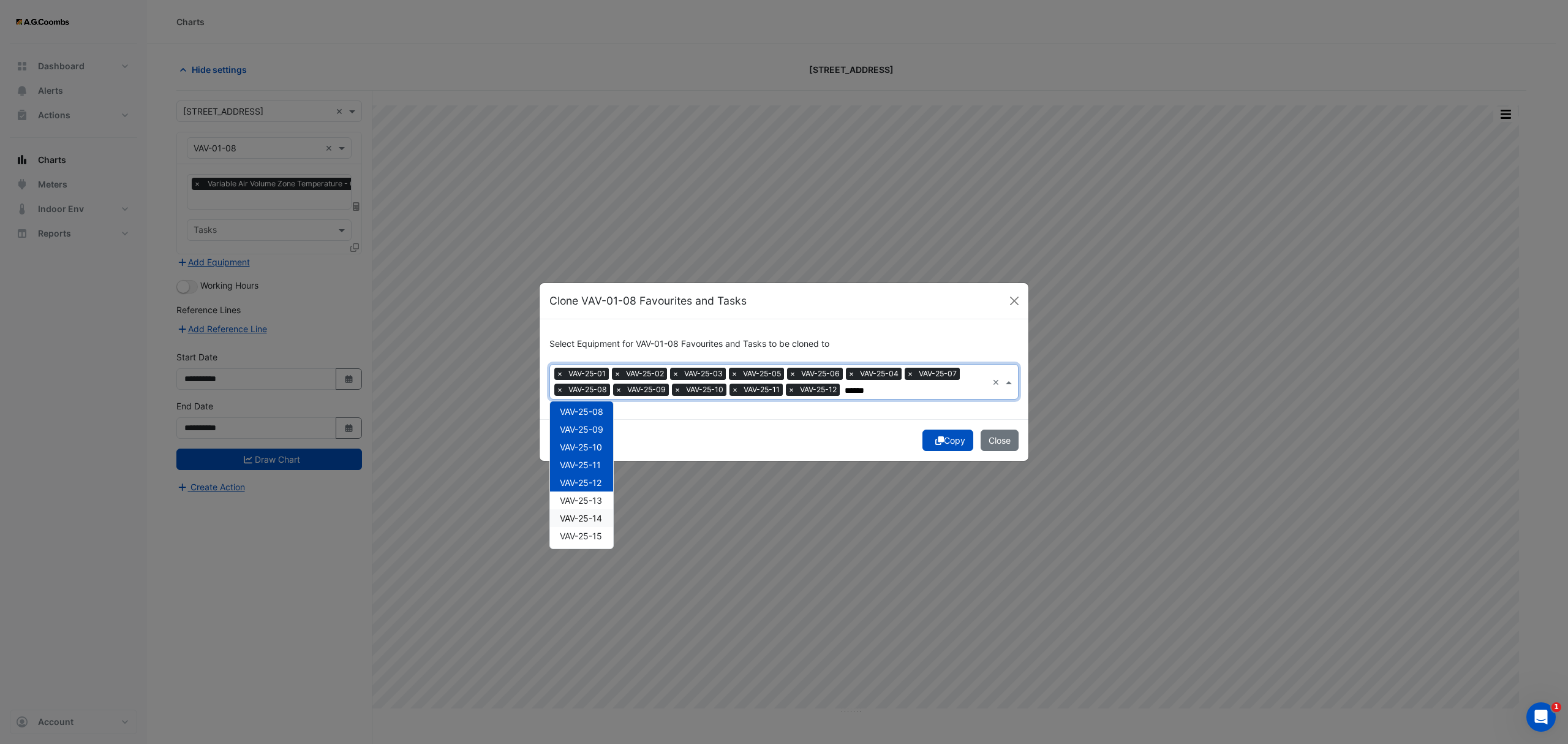
click at [593, 506] on div "VAV-25-13" at bounding box center [581, 501] width 63 height 18
click at [597, 520] on span "VAV-25-14" at bounding box center [581, 518] width 42 height 10
click at [599, 535] on span "VAV-25-15" at bounding box center [581, 536] width 42 height 10
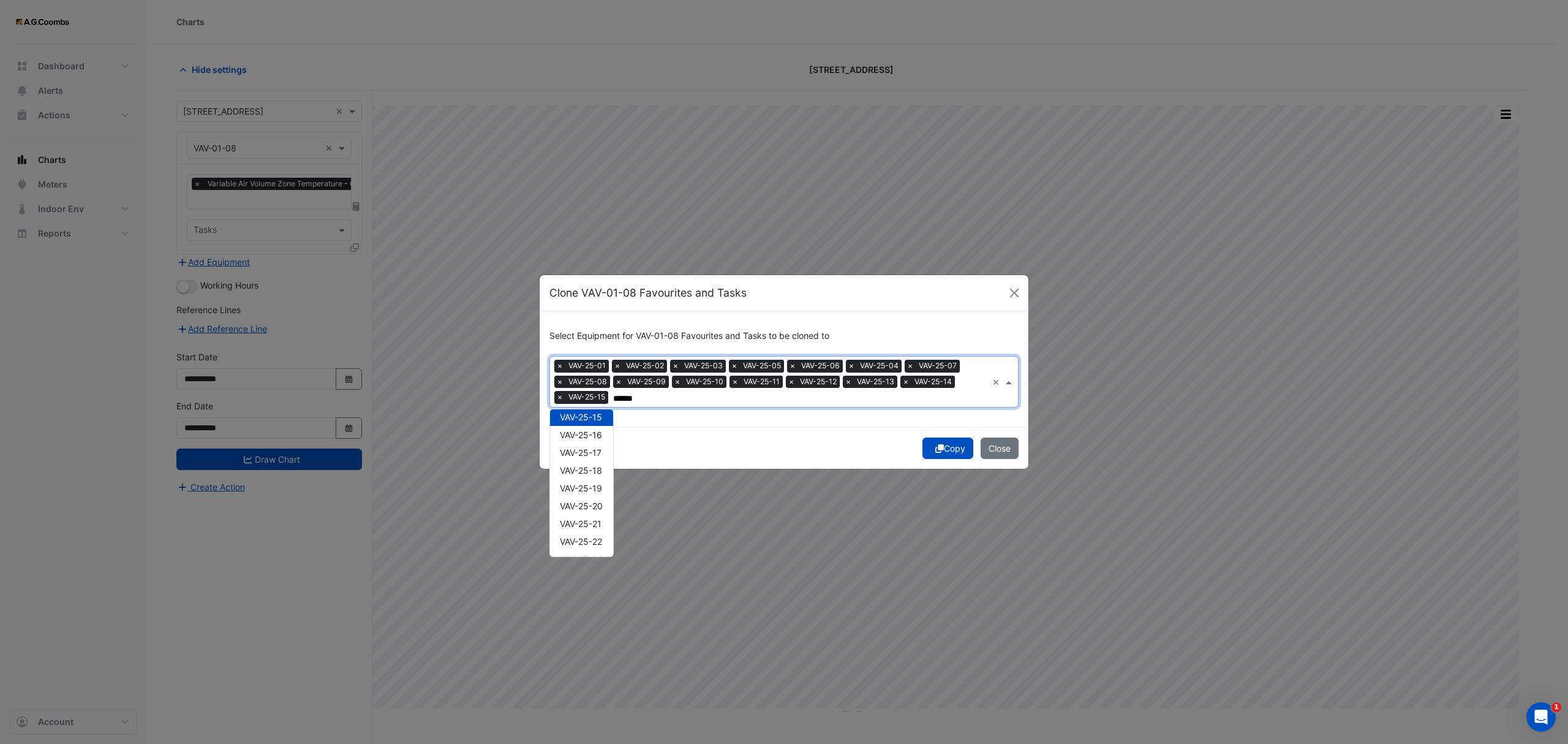
scroll to position [256, 0]
click at [598, 432] on span "VAV-25-16" at bounding box center [581, 433] width 42 height 10
click at [595, 447] on span "VAV-25-17" at bounding box center [581, 451] width 42 height 10
click at [593, 467] on span "VAV-25-18" at bounding box center [581, 469] width 42 height 10
click at [590, 488] on span "VAV-25-19" at bounding box center [581, 487] width 42 height 10
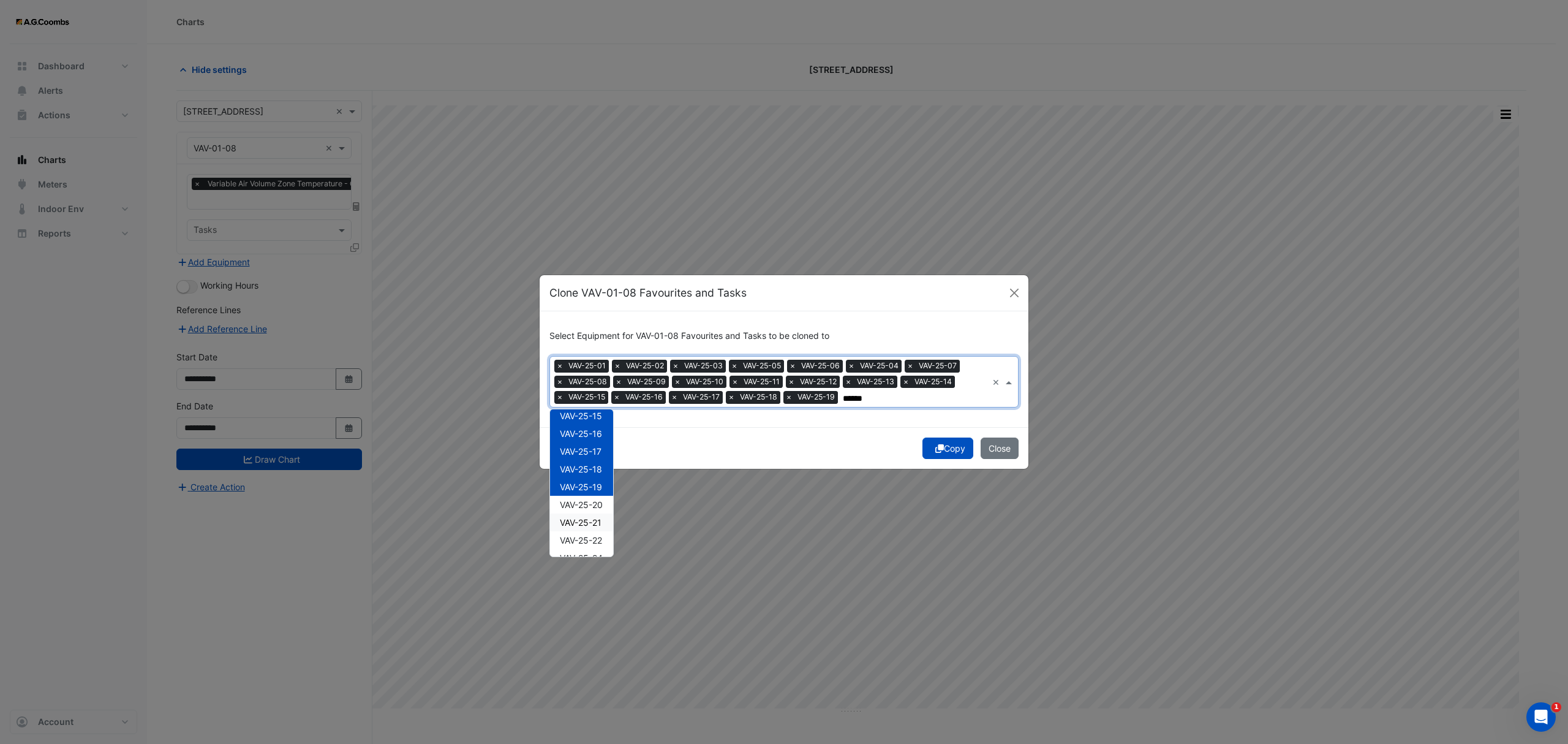
click at [596, 520] on span "VAV-25-21" at bounding box center [581, 522] width 42 height 10
click at [598, 505] on span "VAV-25-20" at bounding box center [581, 505] width 43 height 10
click at [599, 543] on span "VAV-25-22" at bounding box center [581, 540] width 42 height 10
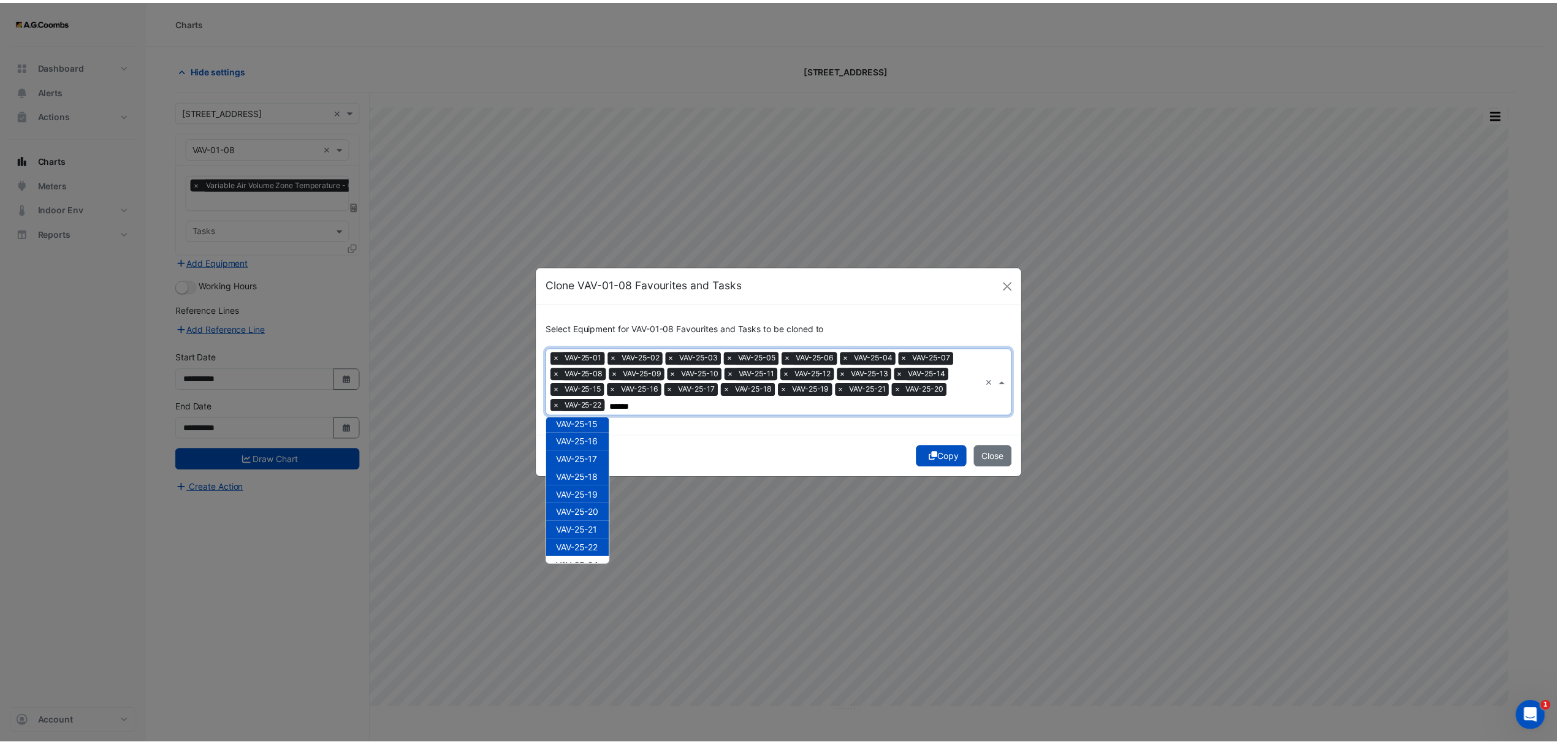
scroll to position [271, 0]
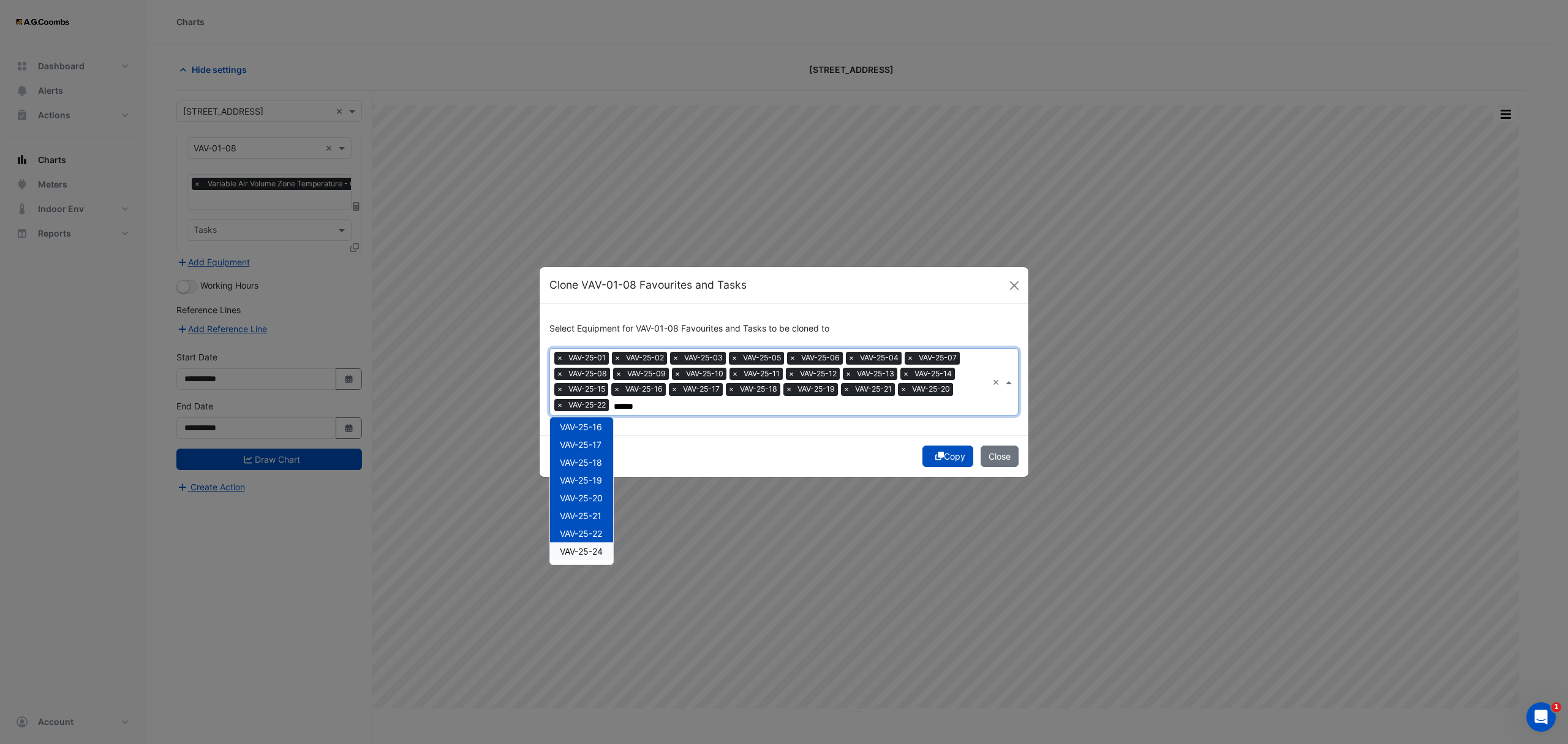
click at [587, 550] on span "VAV-25-24" at bounding box center [581, 551] width 43 height 10
type input "******"
click at [935, 454] on icon "submit" at bounding box center [939, 456] width 9 height 9
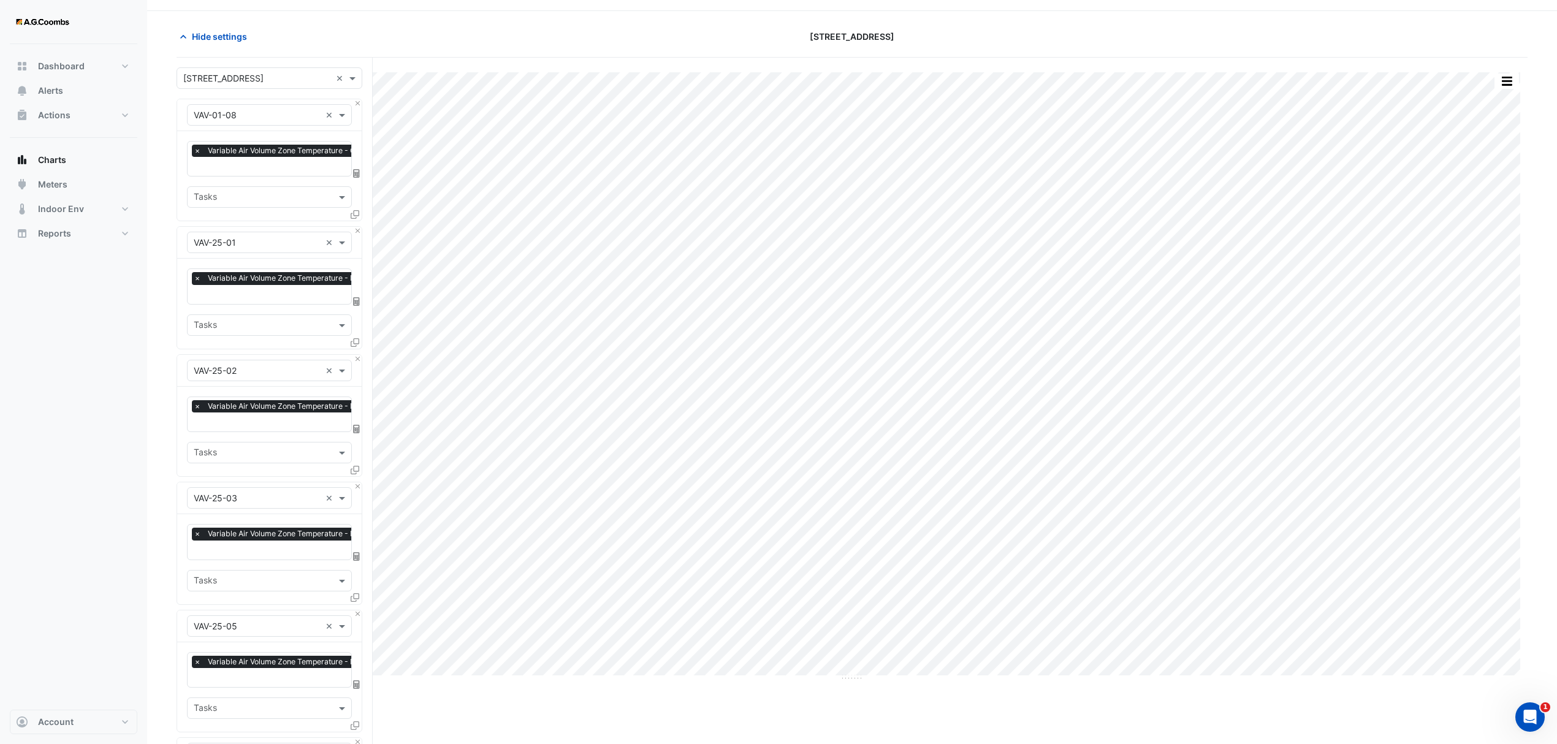
scroll to position [0, 0]
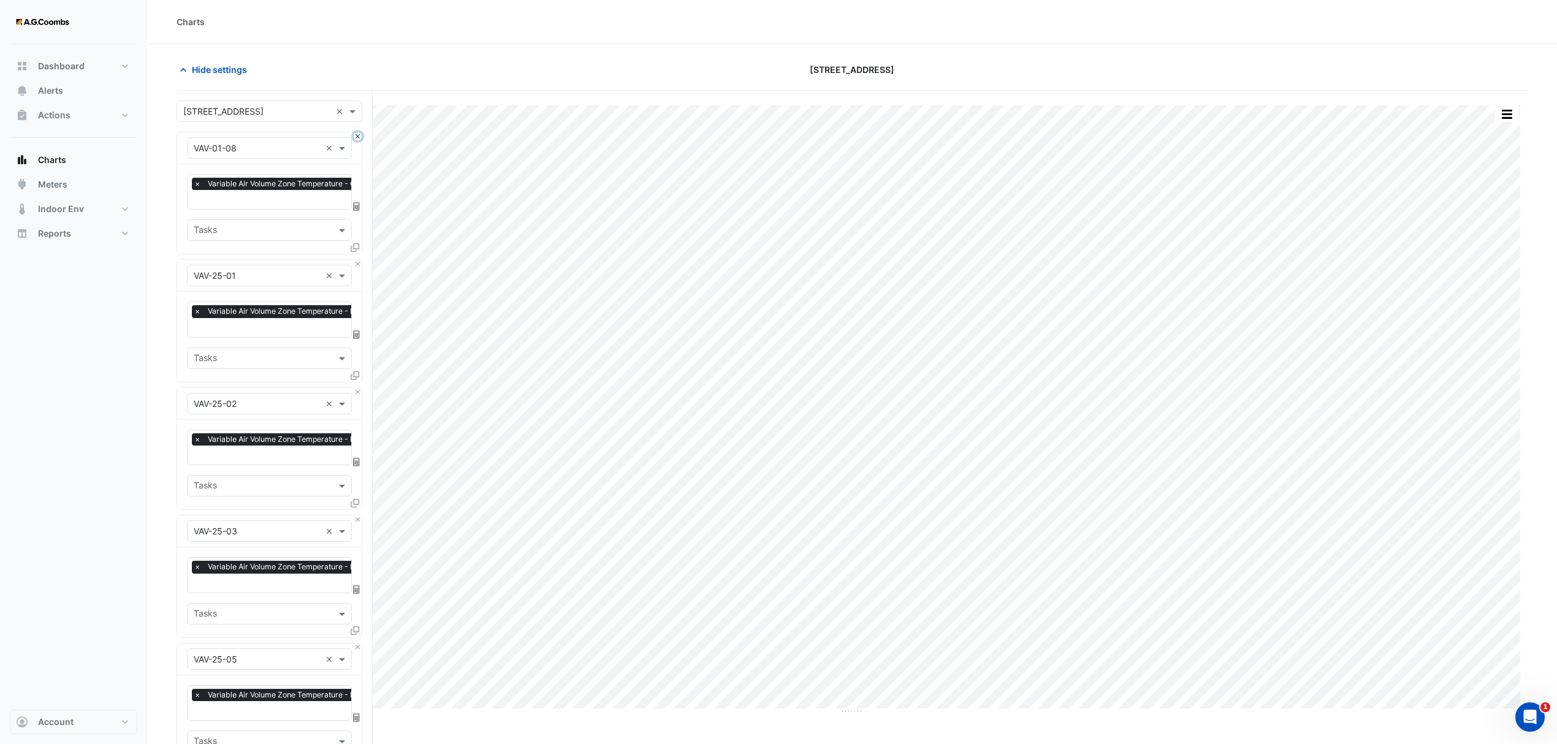
click at [357, 133] on button "Close" at bounding box center [358, 136] width 8 height 8
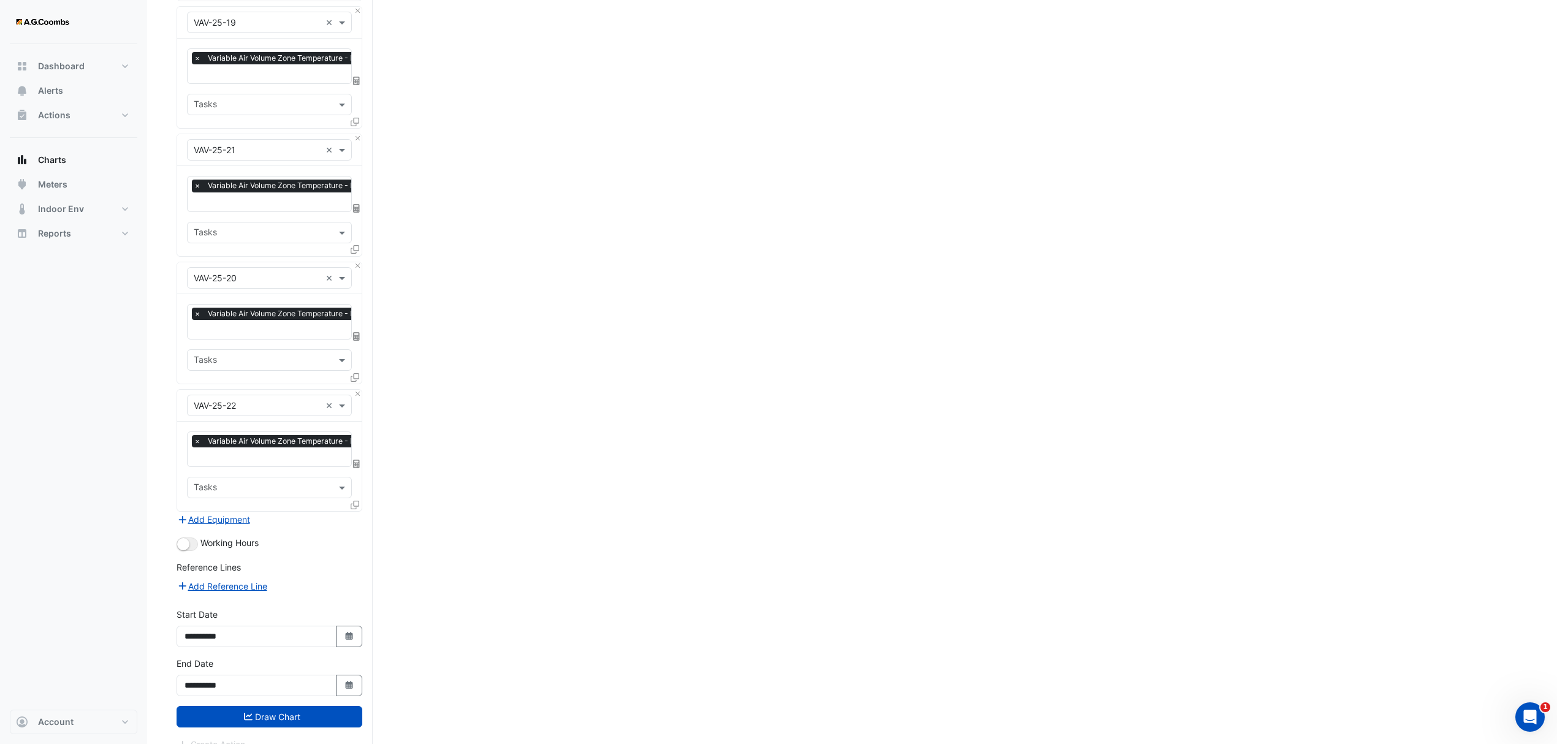
scroll to position [2438, 0]
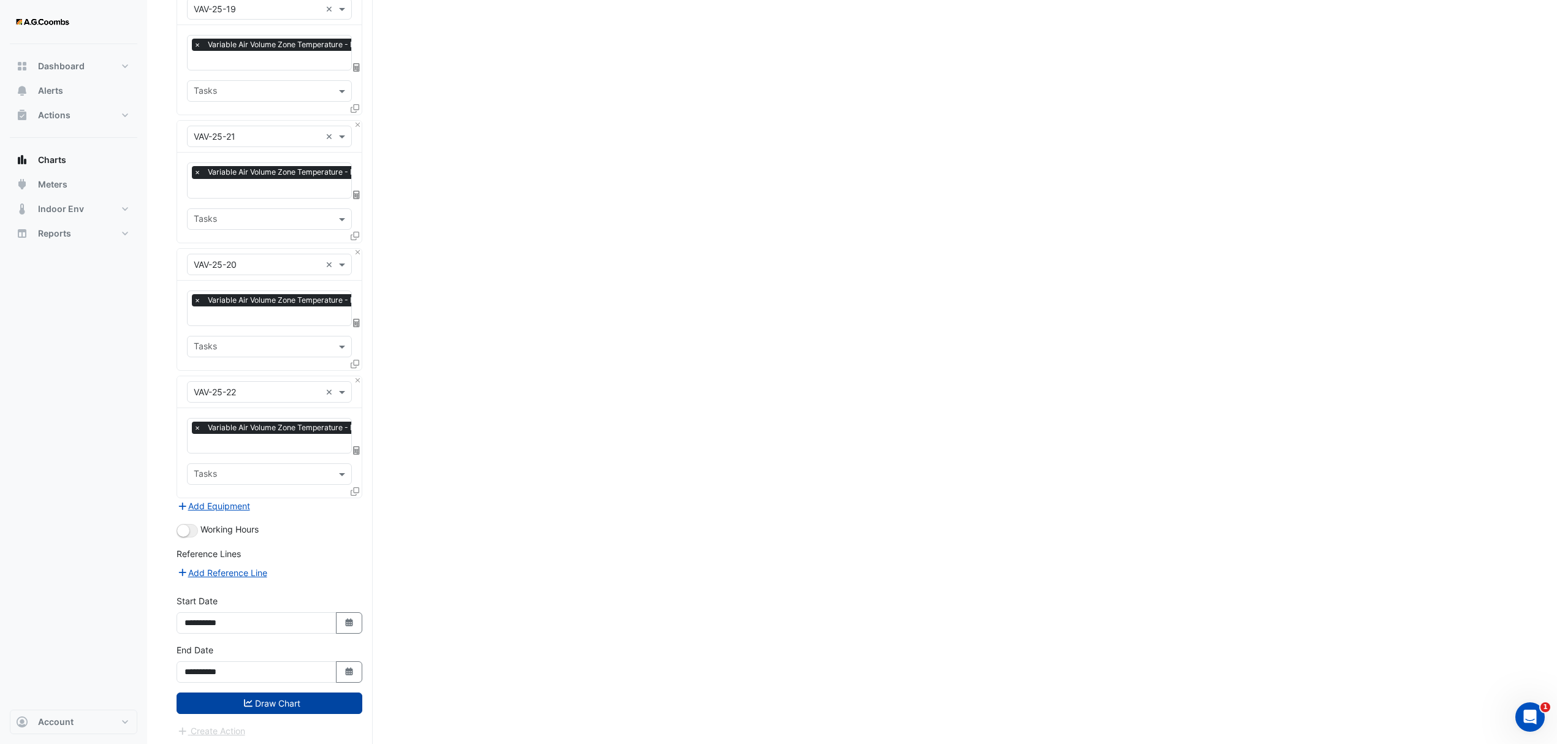
click at [249, 707] on button "Draw Chart" at bounding box center [270, 703] width 186 height 21
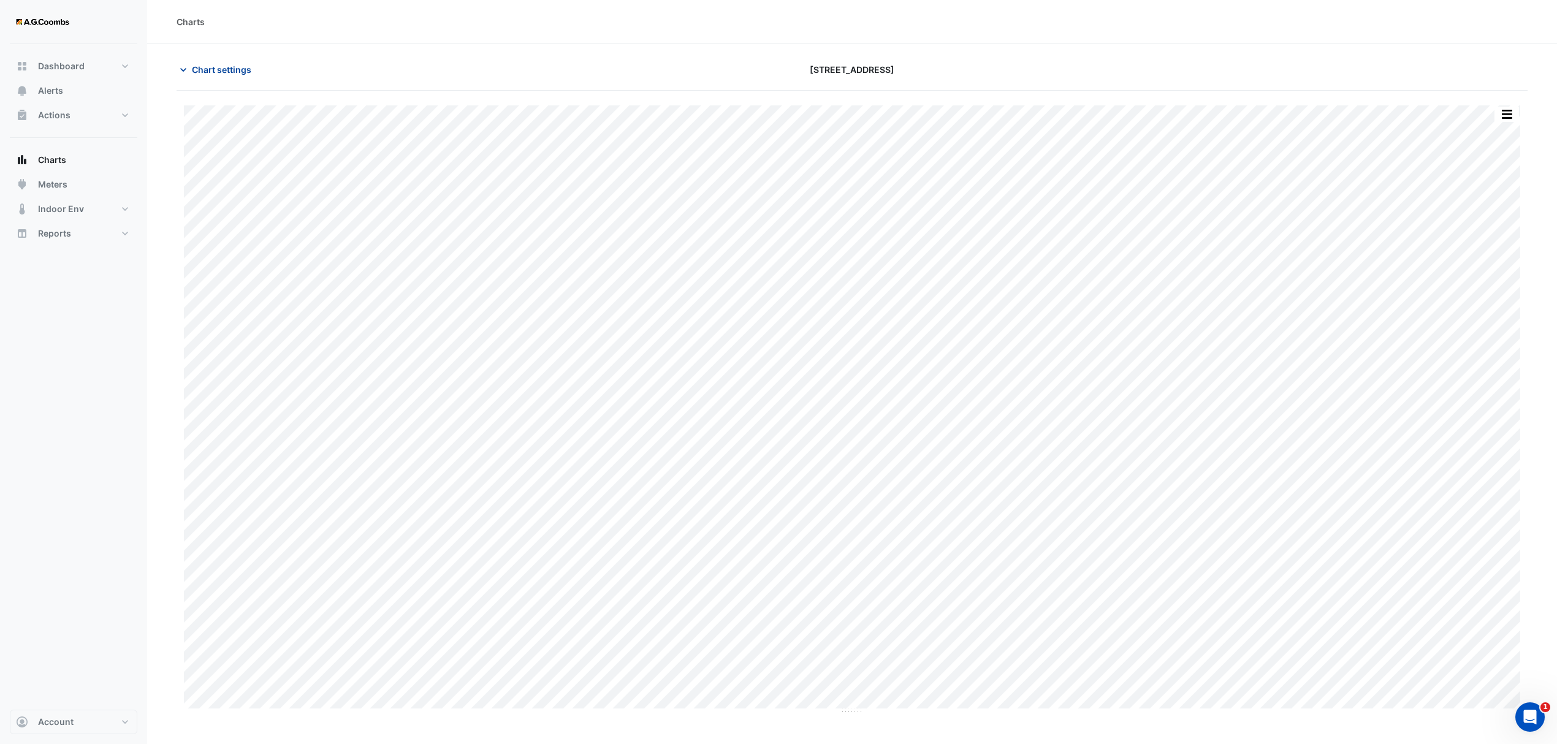
click at [230, 67] on span "Chart settings" at bounding box center [221, 69] width 59 height 13
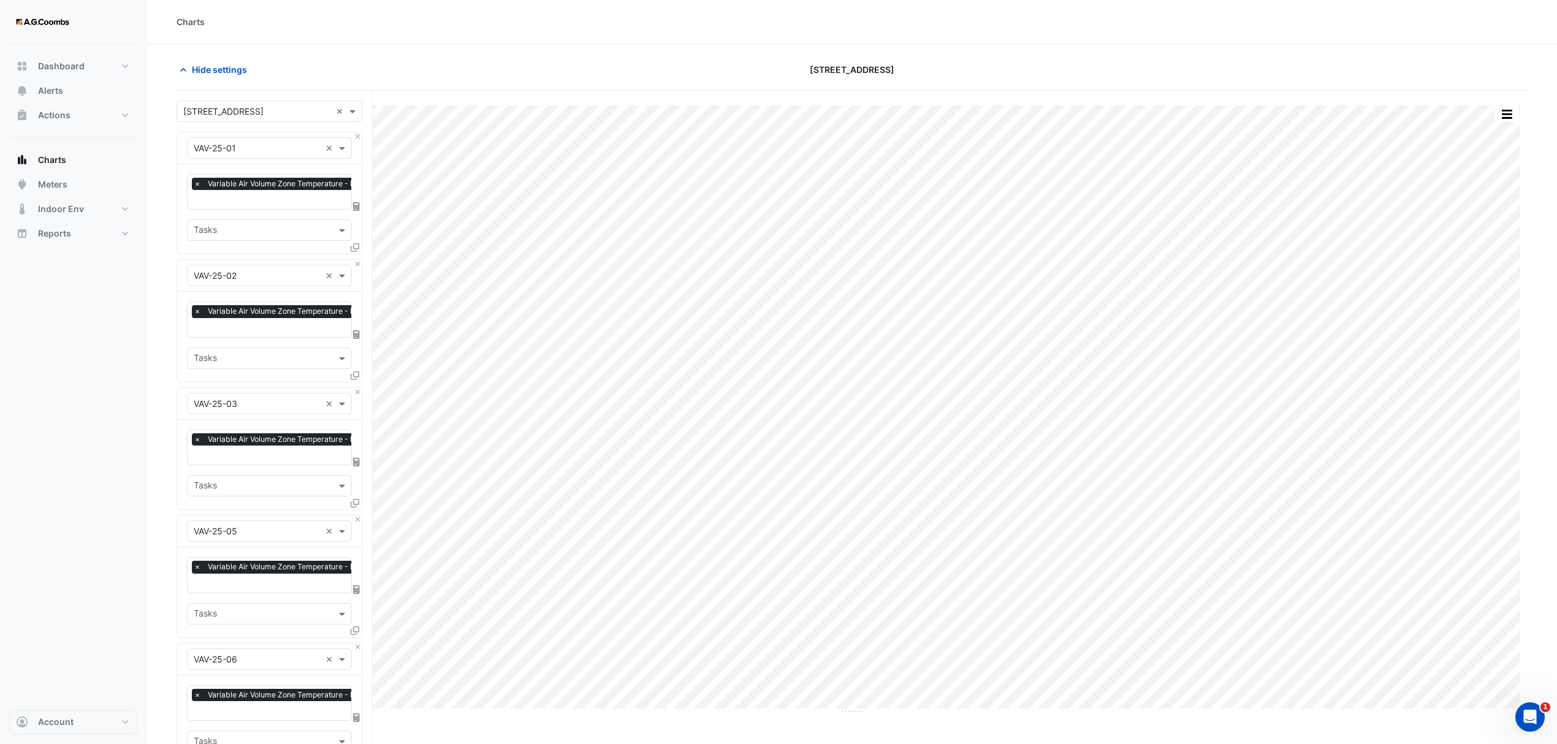
click at [290, 60] on div "Hide settings" at bounding box center [396, 69] width 455 height 21
click at [1507, 113] on button "button" at bounding box center [1506, 114] width 25 height 15
click at [1494, 204] on div "Save as JPEG" at bounding box center [1482, 200] width 74 height 21
click at [357, 135] on button "Close" at bounding box center [358, 136] width 8 height 8
click at [357, 260] on button "Close" at bounding box center [358, 264] width 8 height 8
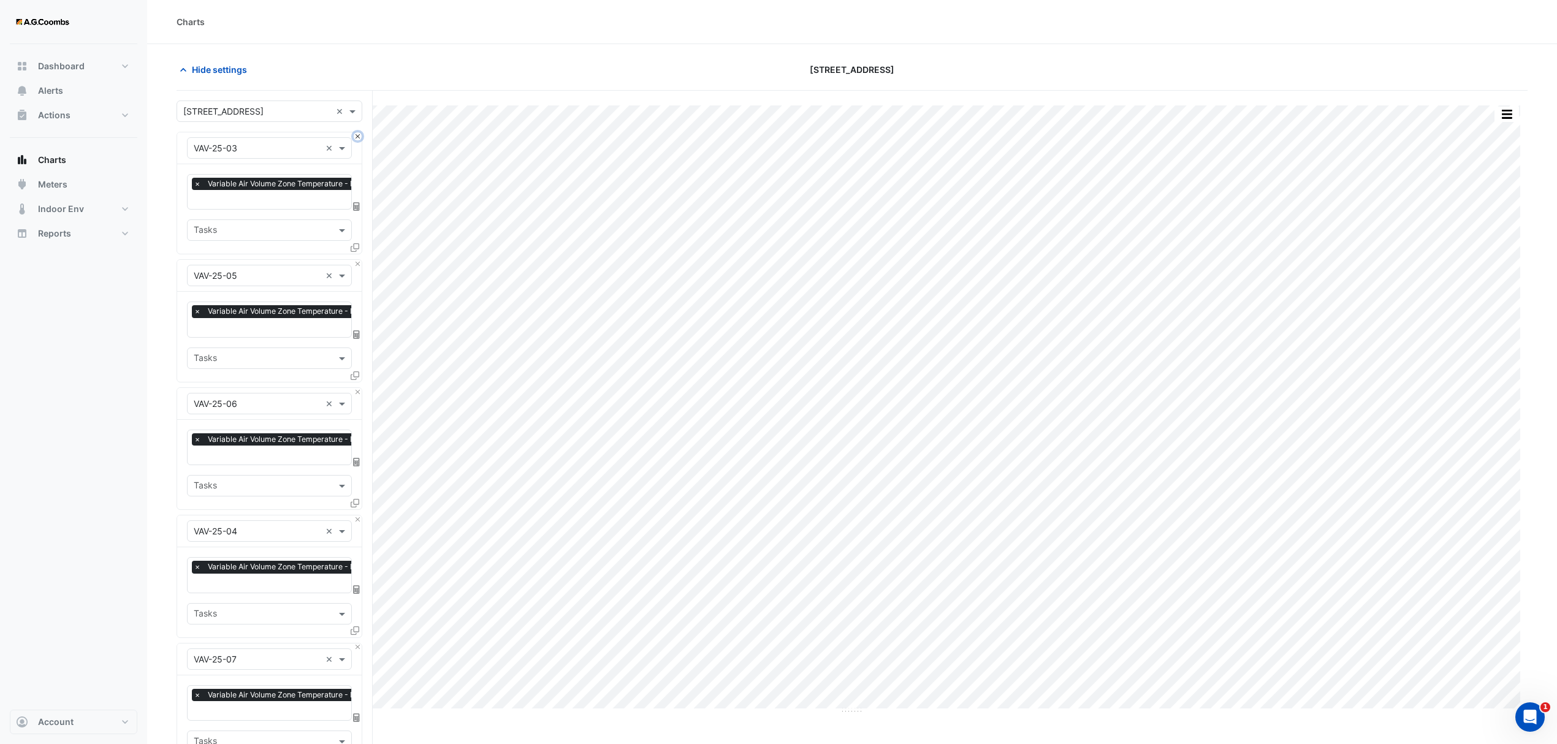
click at [357, 135] on button "Close" at bounding box center [358, 136] width 8 height 8
click at [357, 260] on button "Close" at bounding box center [358, 264] width 8 height 8
click at [357, 135] on button "Close" at bounding box center [358, 136] width 8 height 8
click at [357, 260] on button "Close" at bounding box center [358, 264] width 8 height 8
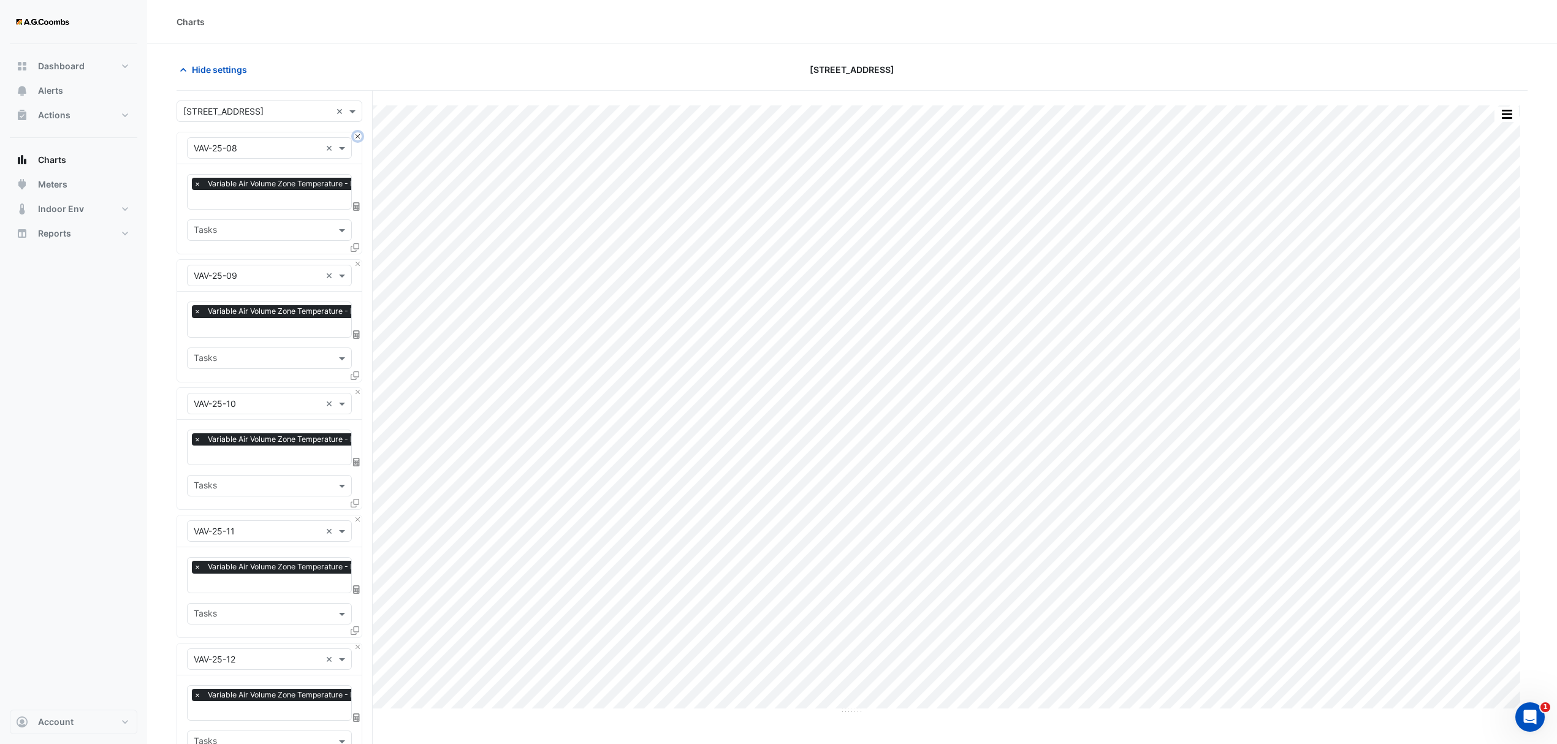
click at [357, 135] on button "Close" at bounding box center [358, 136] width 8 height 8
click at [357, 260] on button "Close" at bounding box center [358, 264] width 8 height 8
click at [357, 135] on button "Close" at bounding box center [358, 136] width 8 height 8
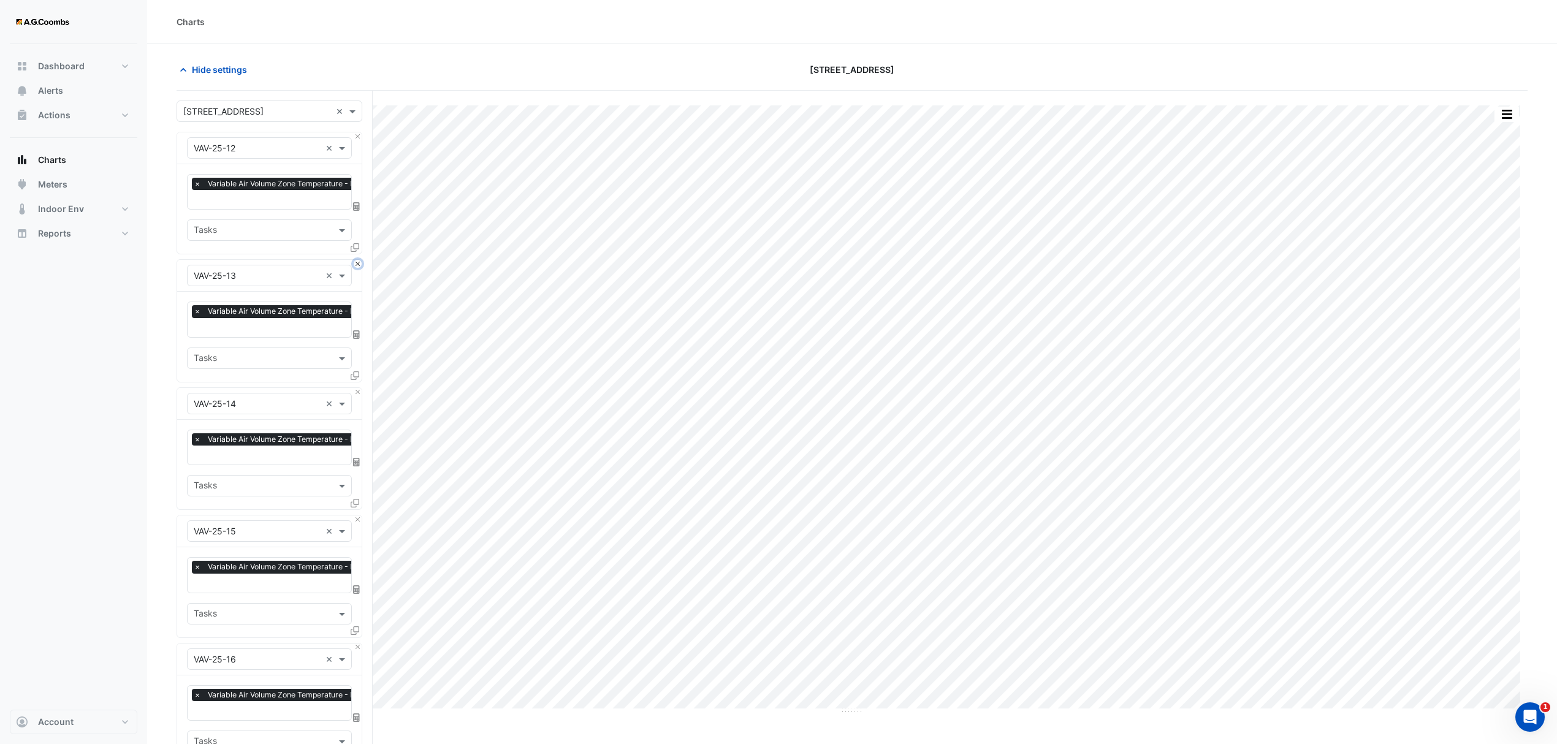
click at [357, 260] on button "Close" at bounding box center [358, 264] width 8 height 8
click at [357, 135] on button "Close" at bounding box center [358, 136] width 8 height 8
click at [357, 260] on button "Close" at bounding box center [358, 264] width 8 height 8
click at [357, 135] on button "Close" at bounding box center [358, 136] width 8 height 8
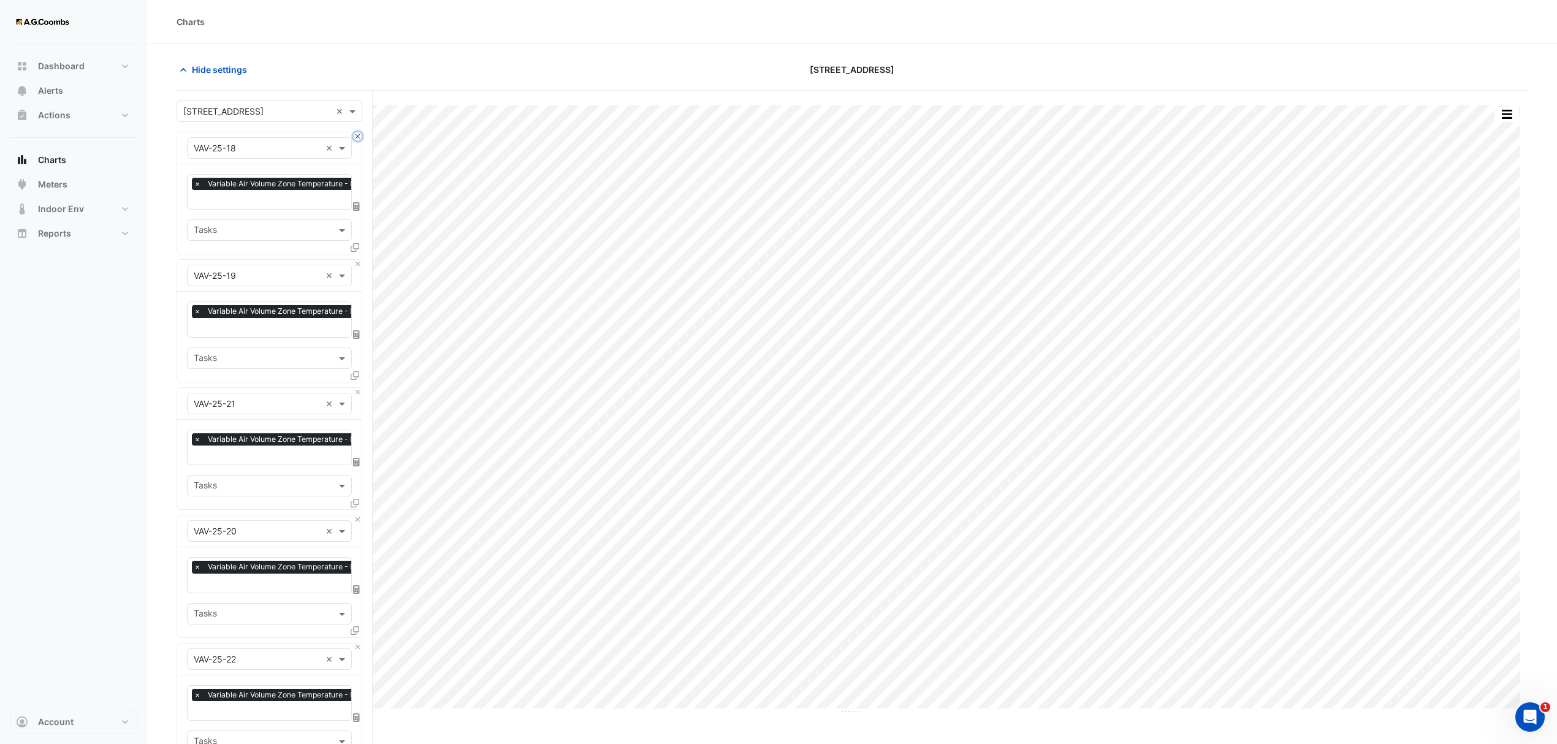
click at [357, 135] on button "Close" at bounding box center [358, 136] width 8 height 8
click at [357, 260] on button "Close" at bounding box center [358, 264] width 8 height 8
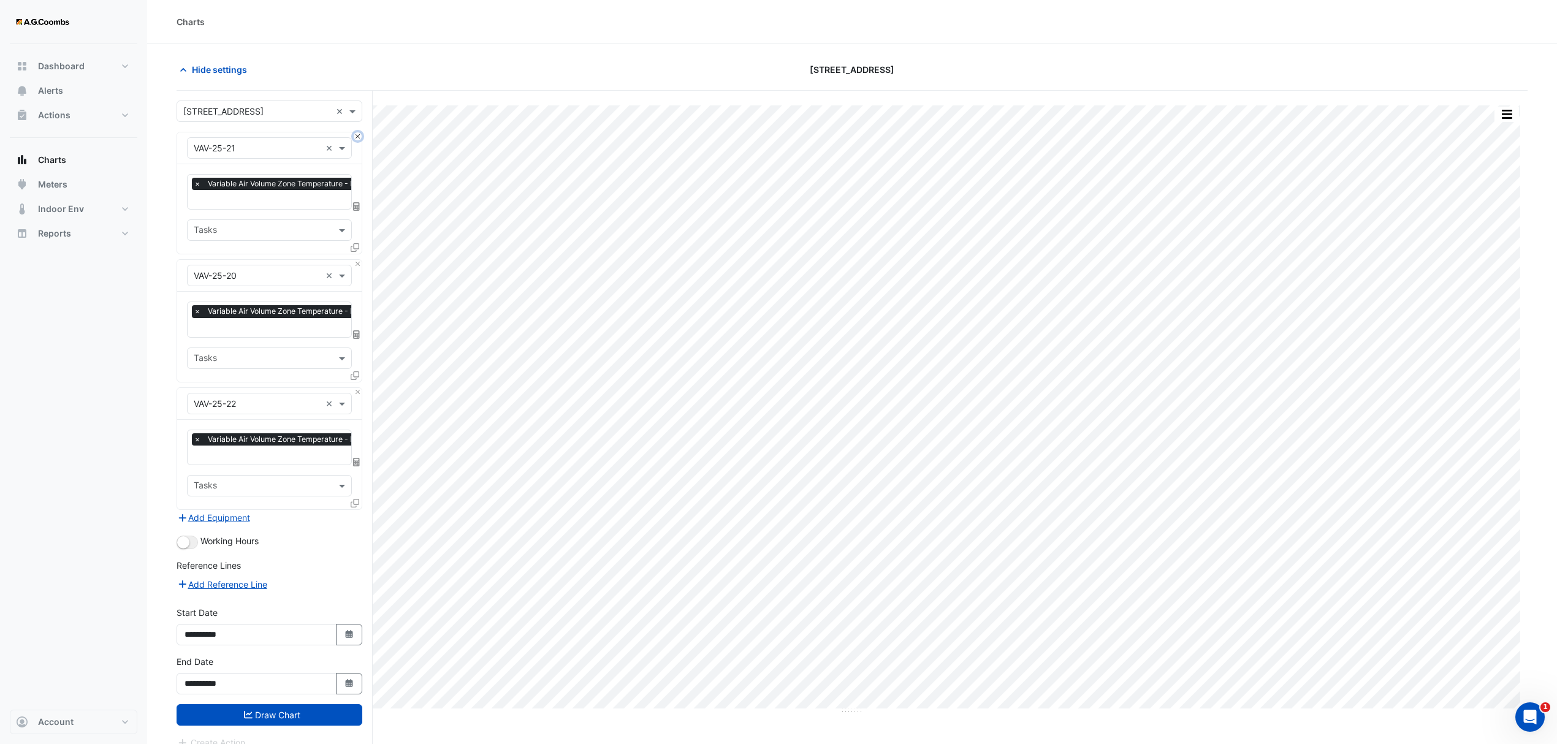
click at [357, 135] on button "Close" at bounding box center [358, 136] width 8 height 8
click at [357, 260] on button "Close" at bounding box center [358, 264] width 8 height 8
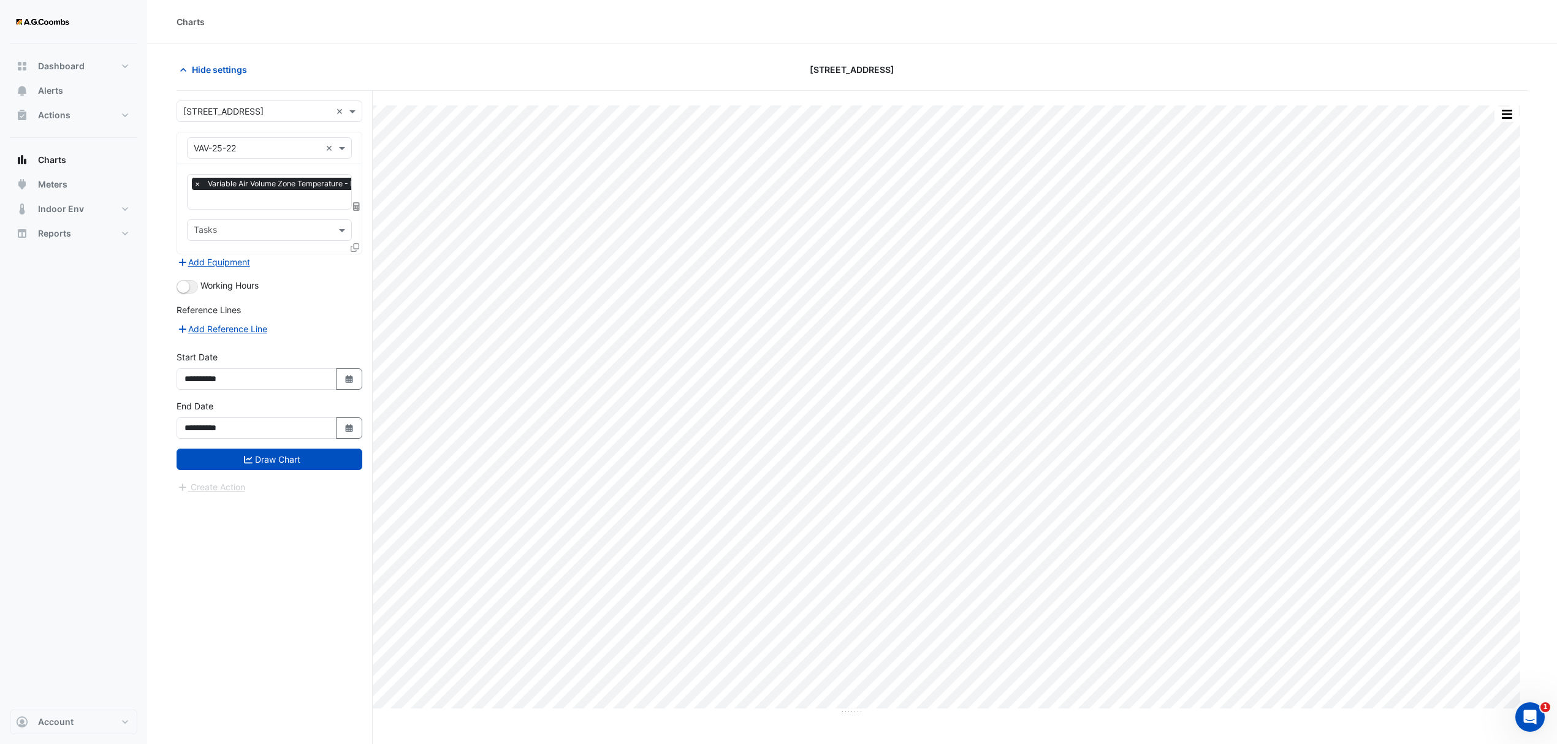
click at [357, 135] on div "× VAV-25-22 ×" at bounding box center [269, 148] width 184 height 32
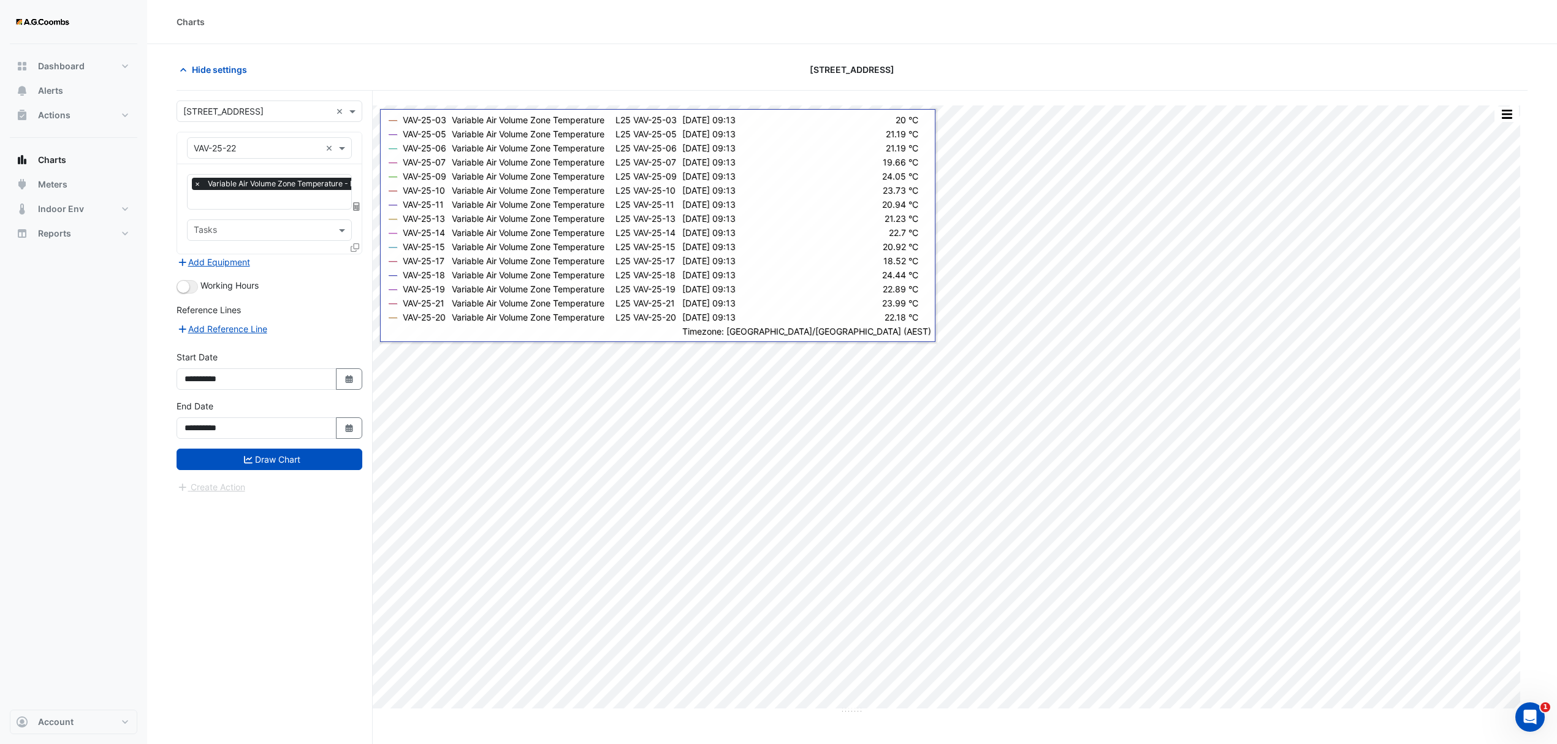
click at [356, 246] on icon at bounding box center [355, 247] width 9 height 9
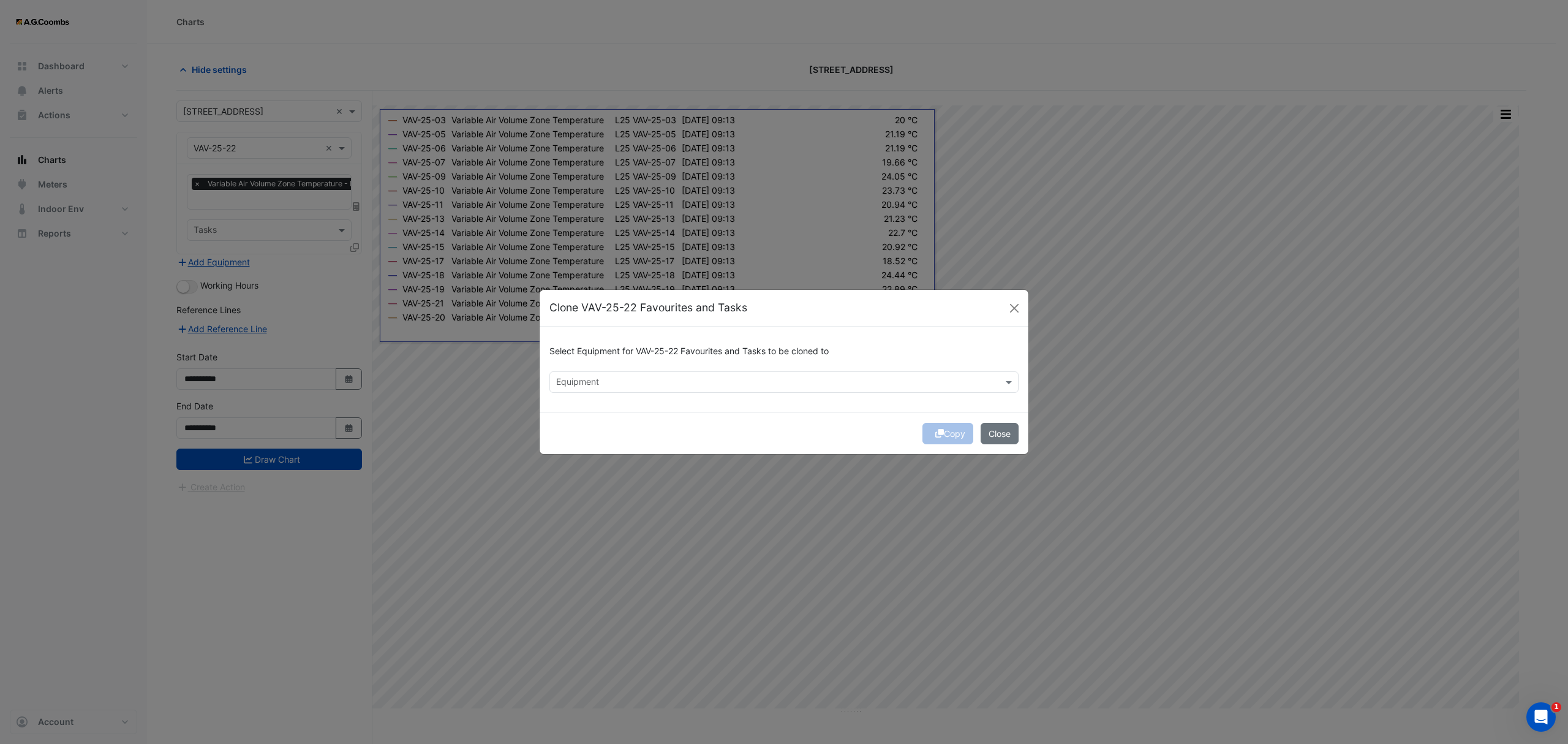
click at [663, 381] on input "text" at bounding box center [778, 383] width 442 height 13
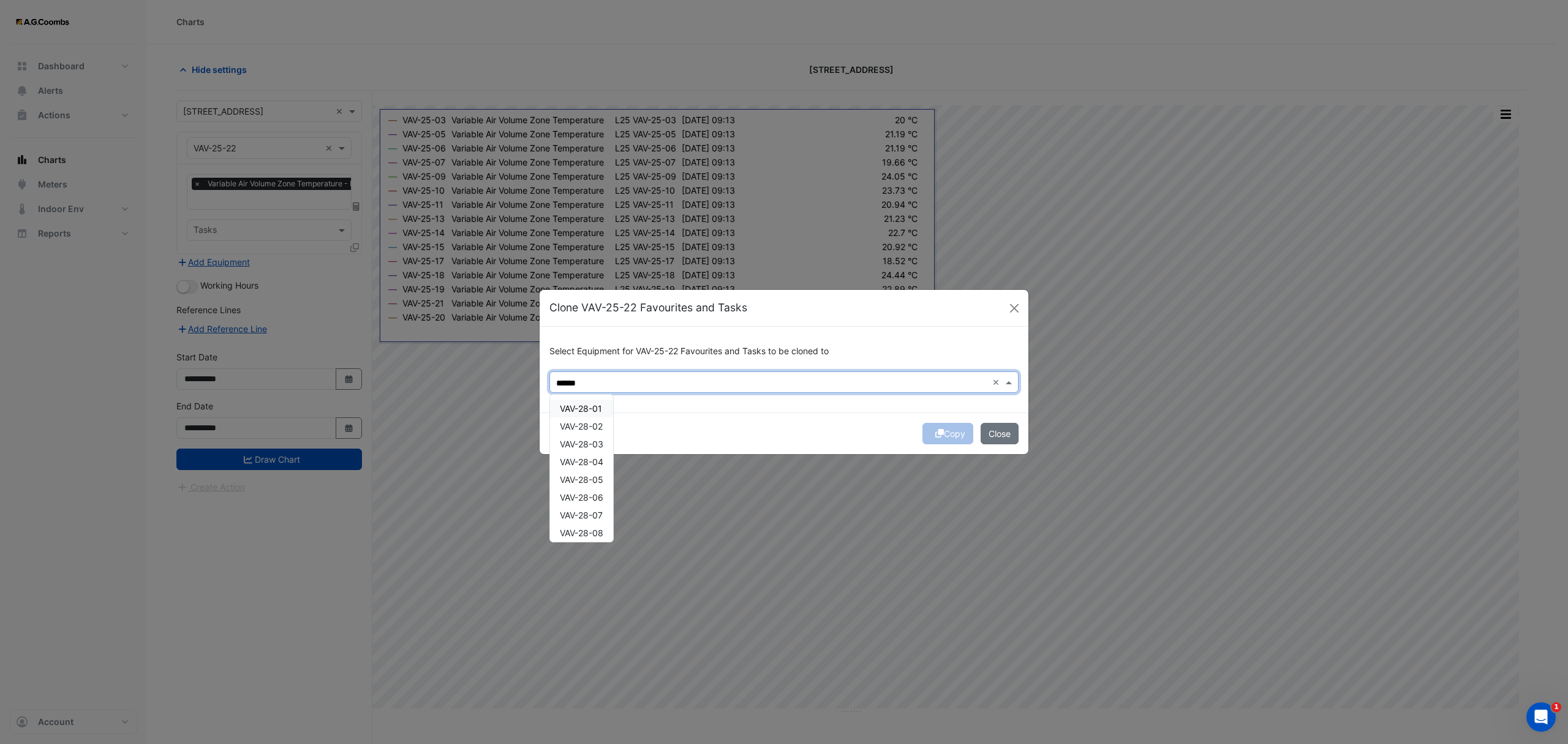
click at [568, 408] on span "VAV-28-01" at bounding box center [581, 408] width 42 height 10
click at [580, 434] on div "VAV-28-02" at bounding box center [581, 426] width 63 height 18
click at [579, 446] on span "VAV-28-03" at bounding box center [582, 444] width 44 height 10
click at [582, 459] on span "VAV-28-04" at bounding box center [582, 462] width 44 height 10
click at [591, 481] on span "VAV-28-05" at bounding box center [582, 479] width 44 height 10
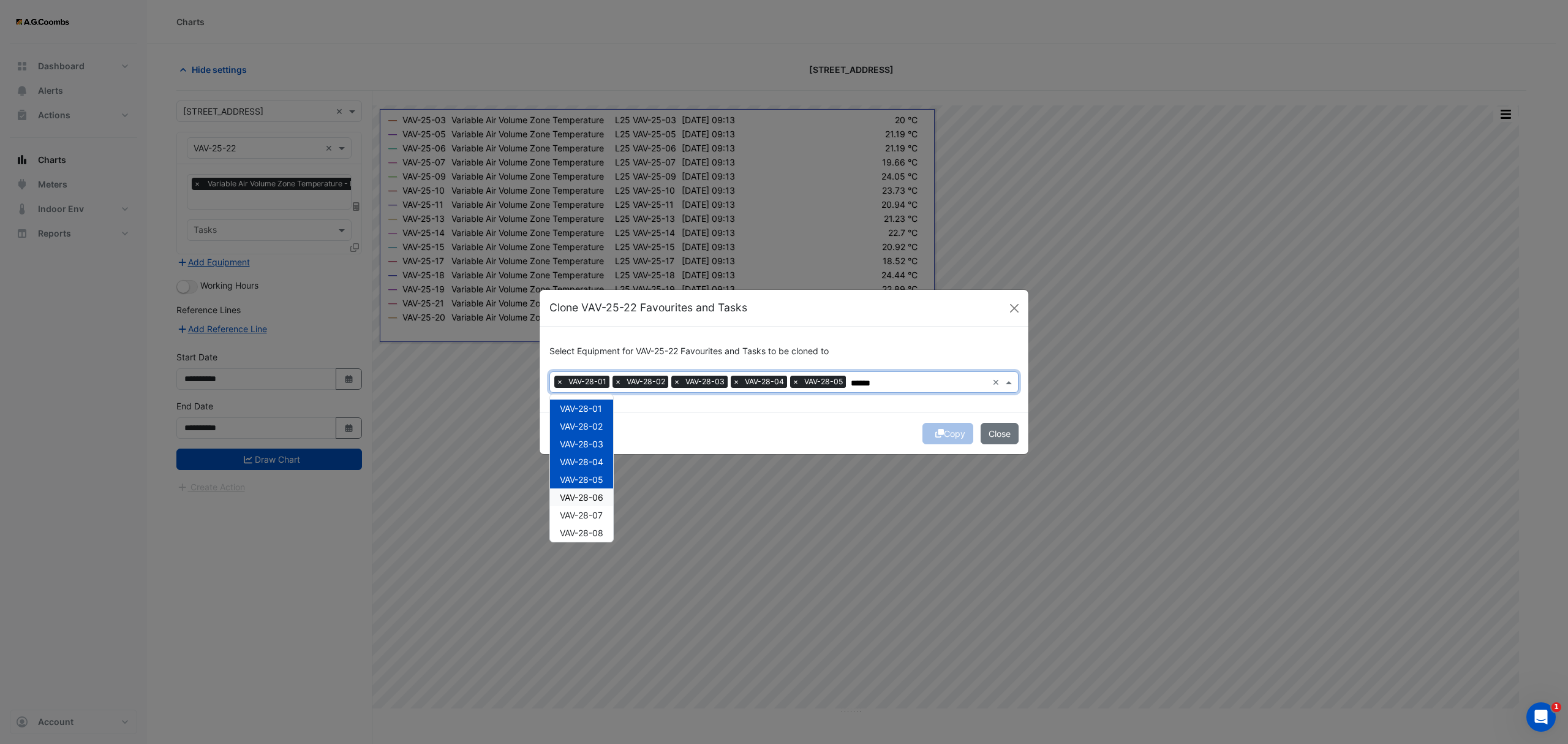
click at [598, 494] on span "VAV-28-06" at bounding box center [582, 497] width 44 height 10
click at [601, 511] on span "VAV-28-07" at bounding box center [581, 515] width 43 height 10
click at [601, 536] on span "VAV-28-08" at bounding box center [582, 533] width 44 height 10
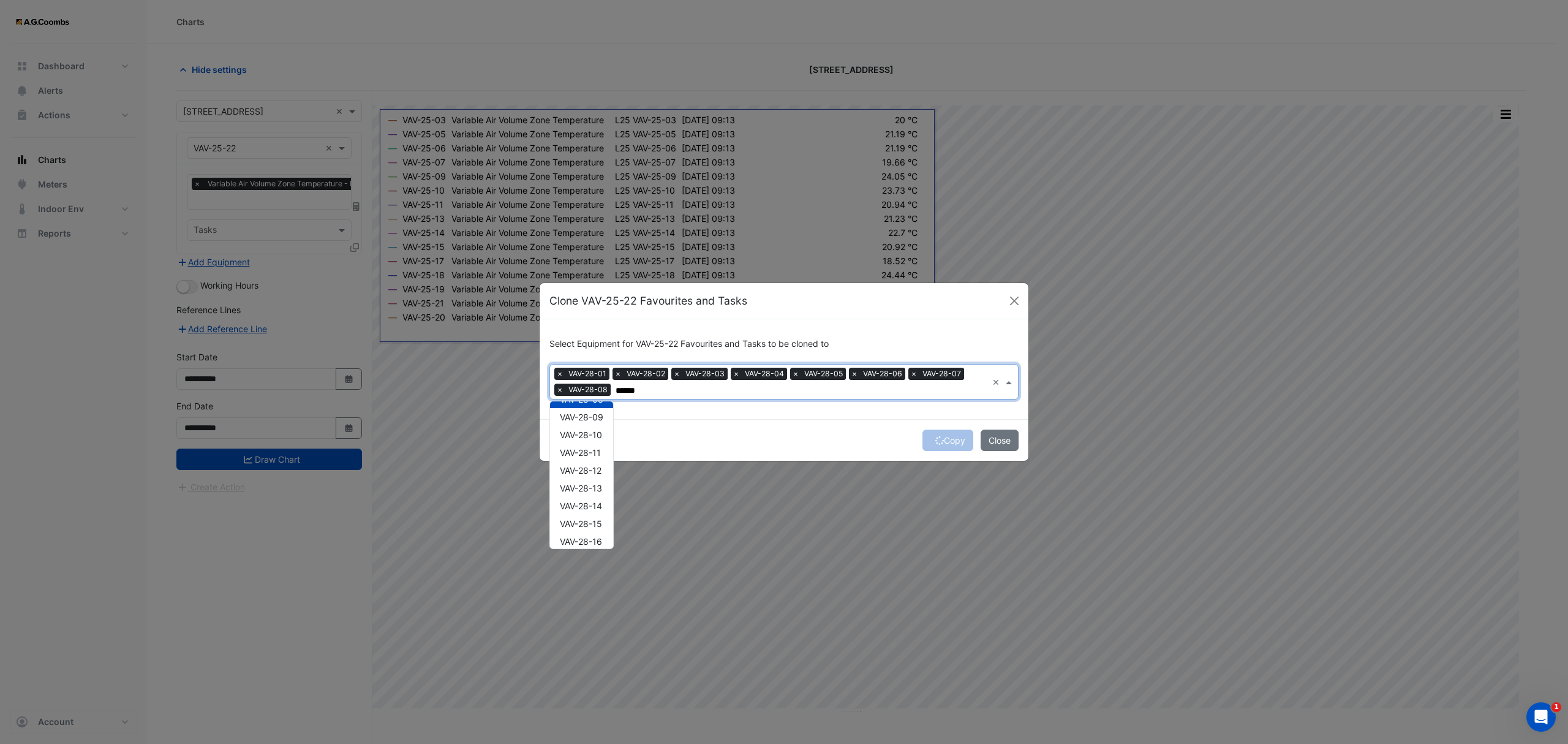
scroll to position [135, 0]
click at [585, 420] on span "VAV-28-09" at bounding box center [582, 422] width 44 height 10
click at [589, 447] on div "VAV-28-10" at bounding box center [581, 441] width 63 height 18
click at [589, 456] on span "VAV-28-11" at bounding box center [580, 458] width 41 height 10
click at [591, 471] on span "VAV-28-12" at bounding box center [581, 476] width 42 height 10
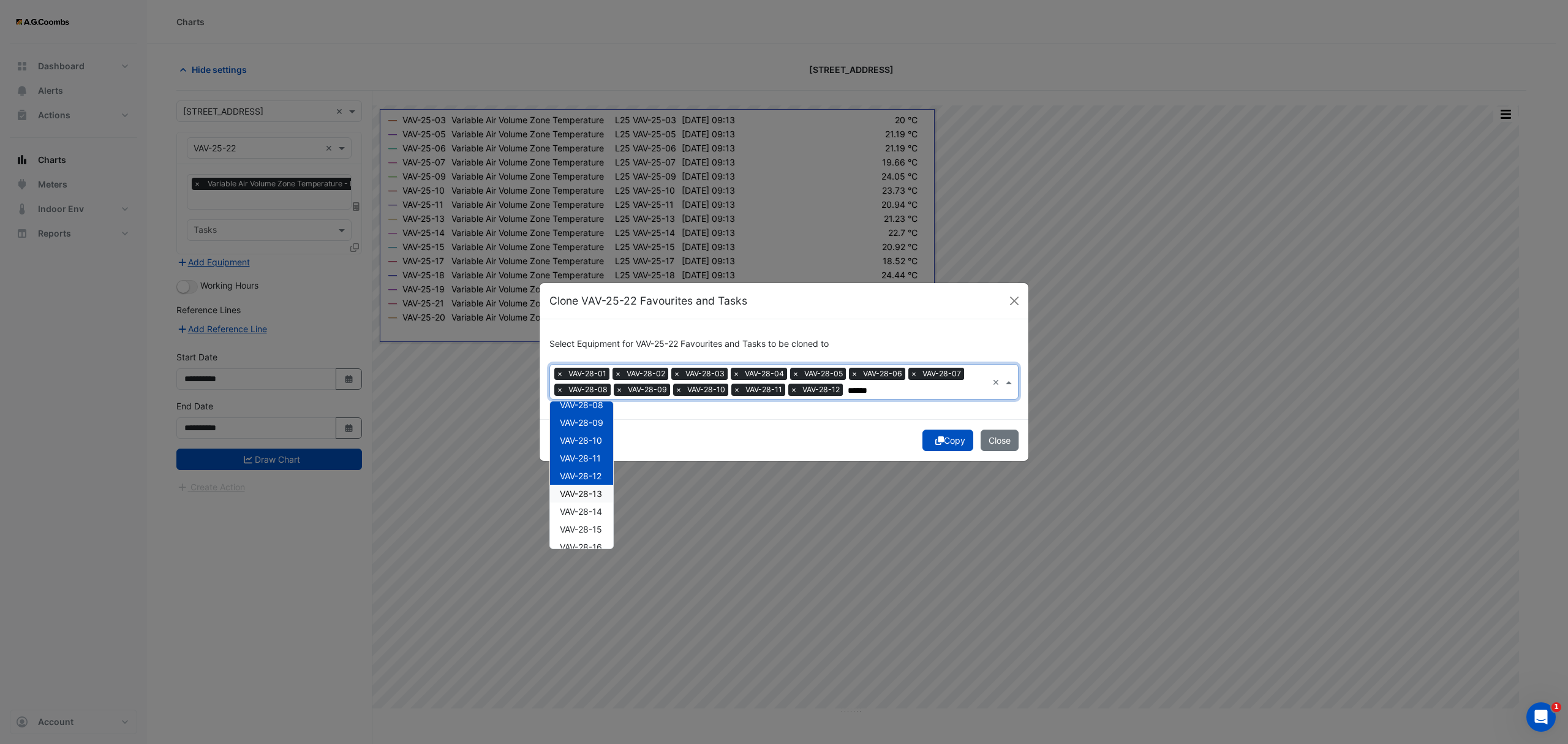
click at [589, 494] on span "VAV-28-13" at bounding box center [581, 494] width 42 height 10
click at [593, 513] on span "VAV-28-14" at bounding box center [581, 511] width 42 height 10
drag, startPoint x: 599, startPoint y: 523, endPoint x: 603, endPoint y: 533, distance: 10.8
click at [598, 523] on div "VAV-28-15" at bounding box center [581, 529] width 63 height 18
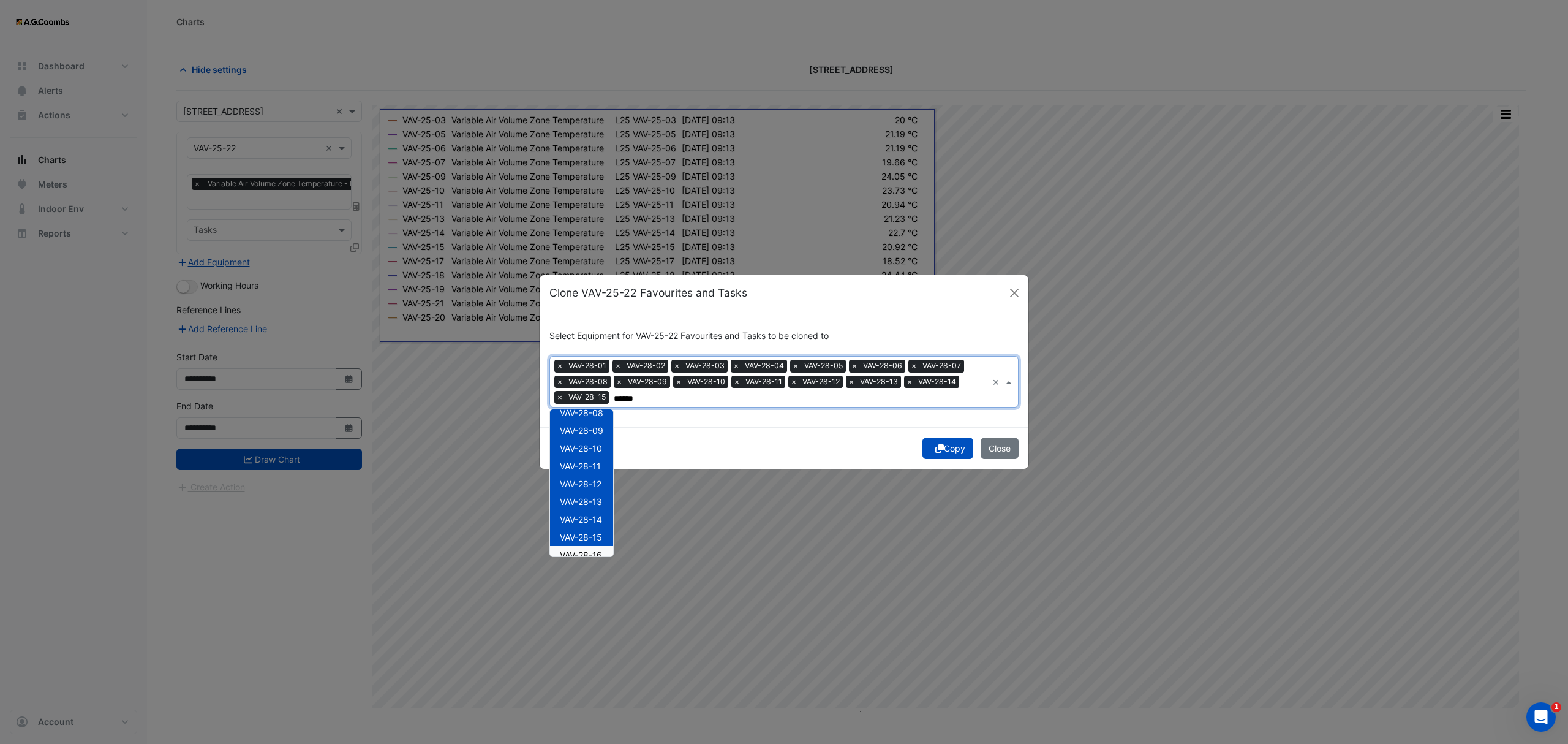
click at [593, 553] on span "VAV-28-16" at bounding box center [581, 555] width 42 height 10
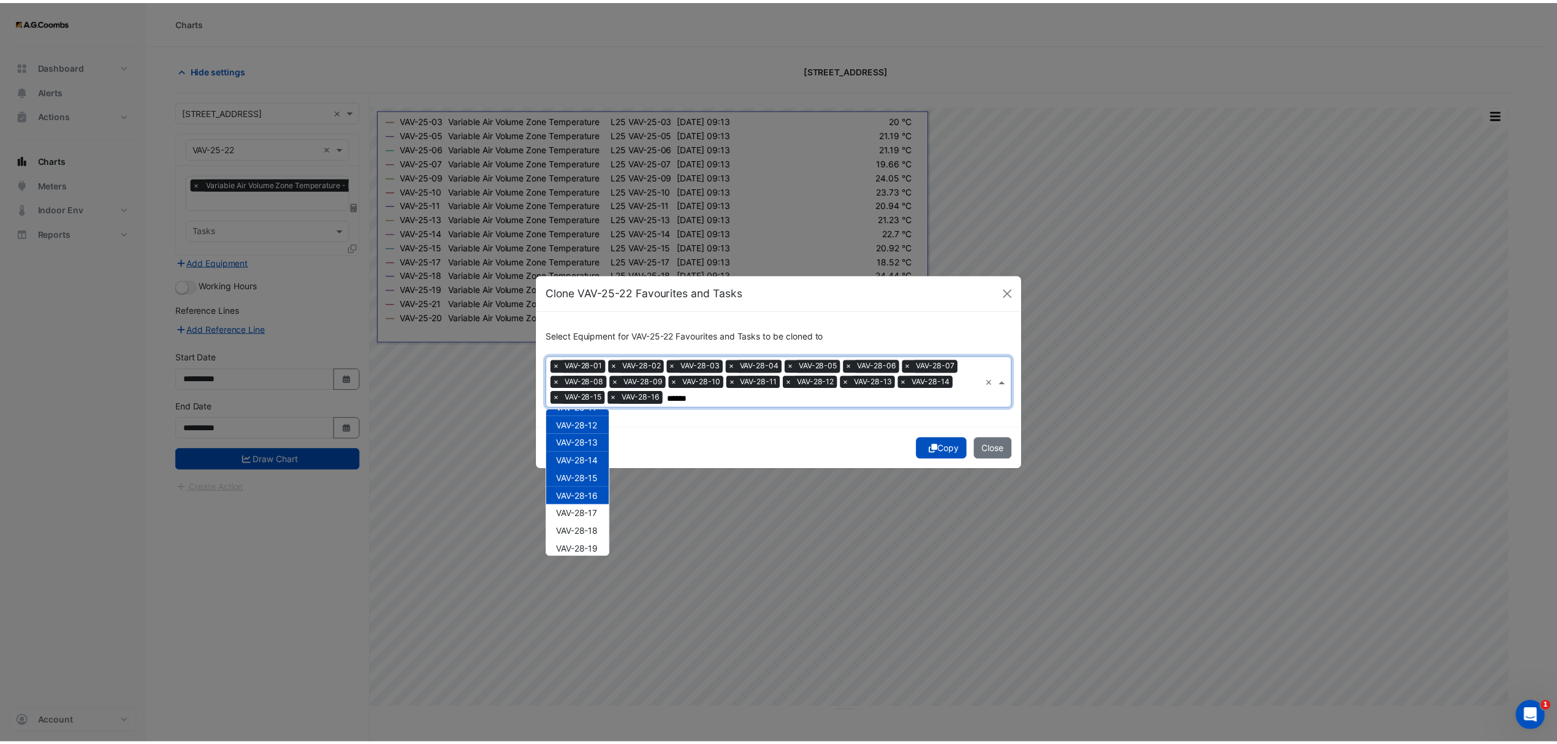
scroll to position [236, 0]
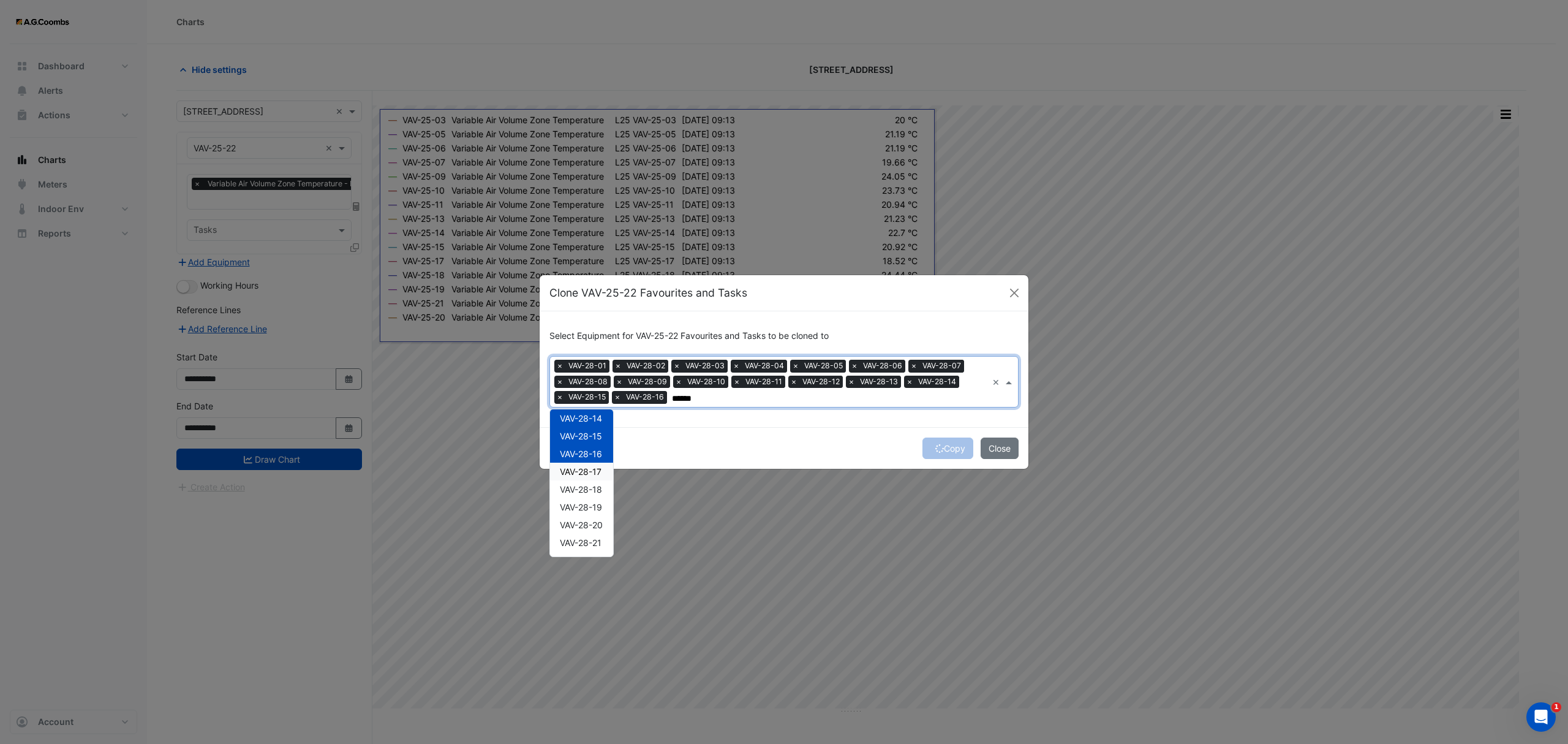
click at [577, 470] on span "VAV-28-17" at bounding box center [581, 471] width 42 height 10
click at [589, 494] on div "VAV-28-18" at bounding box center [581, 490] width 63 height 18
click at [593, 508] on span "VAV-28-19" at bounding box center [581, 507] width 42 height 10
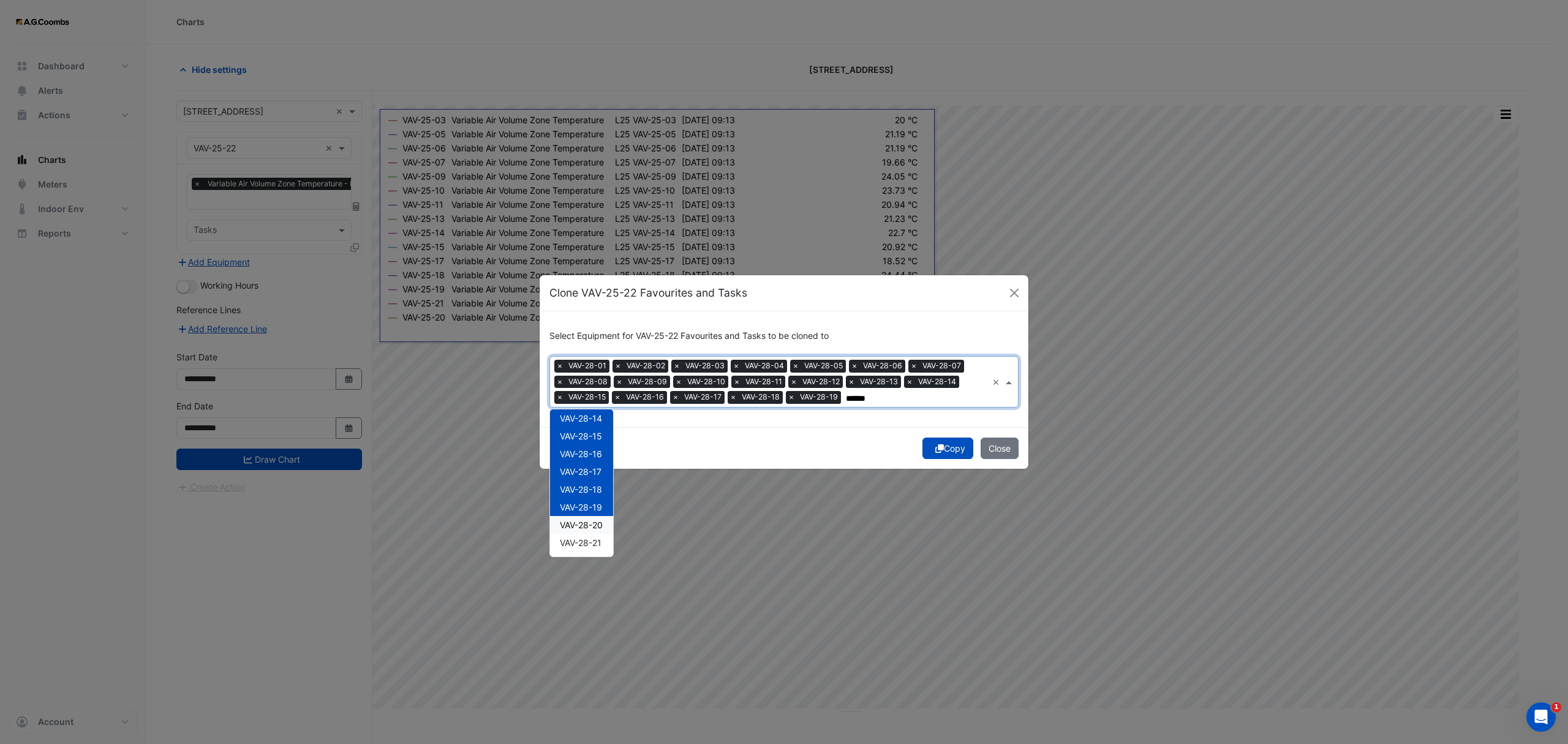
click at [601, 527] on span "VAV-28-20" at bounding box center [581, 525] width 43 height 10
click at [597, 547] on span "VAV-28-21" at bounding box center [581, 543] width 42 height 10
type input "******"
click at [938, 444] on div "Copy Close" at bounding box center [784, 448] width 489 height 42
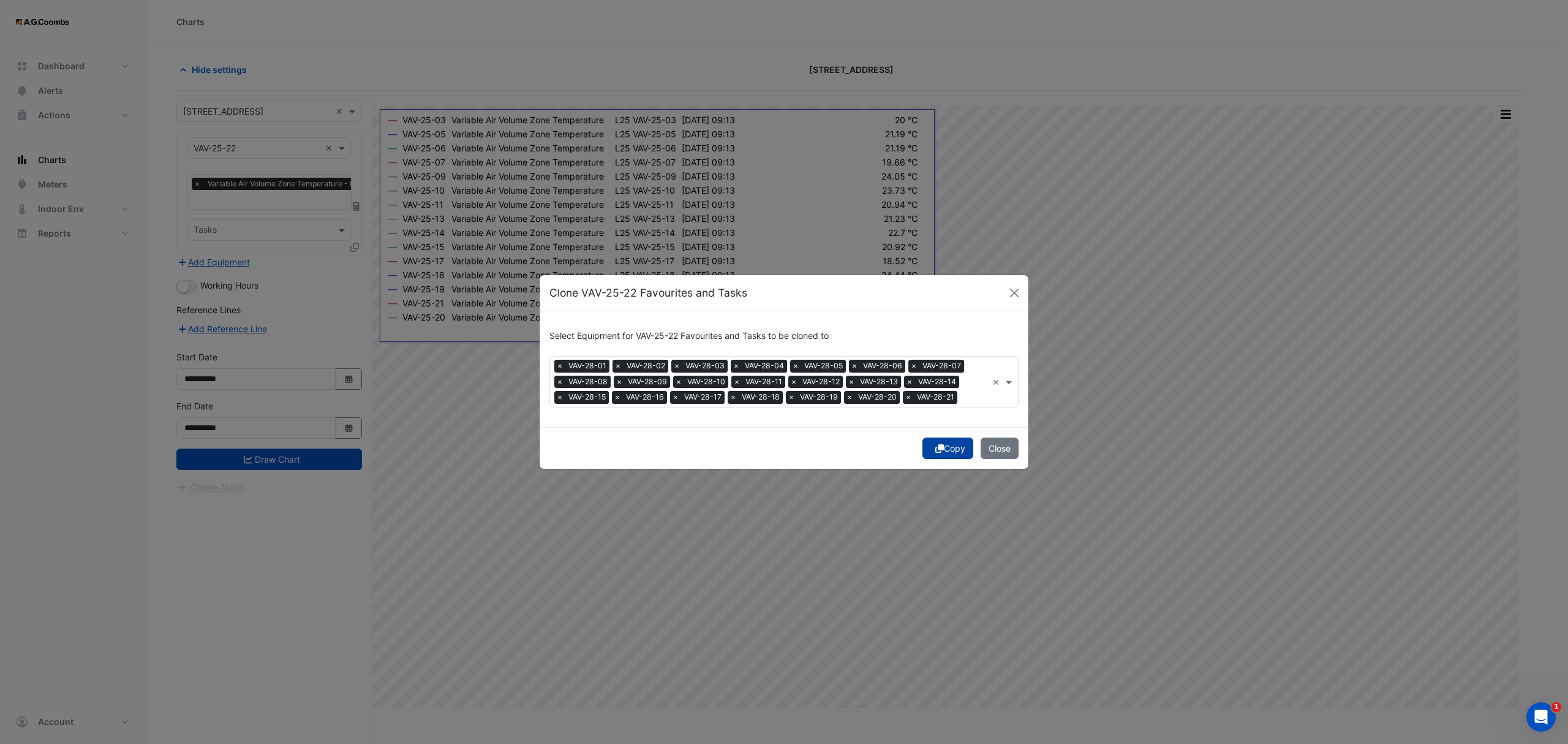
click at [935, 447] on icon "submit" at bounding box center [939, 448] width 9 height 9
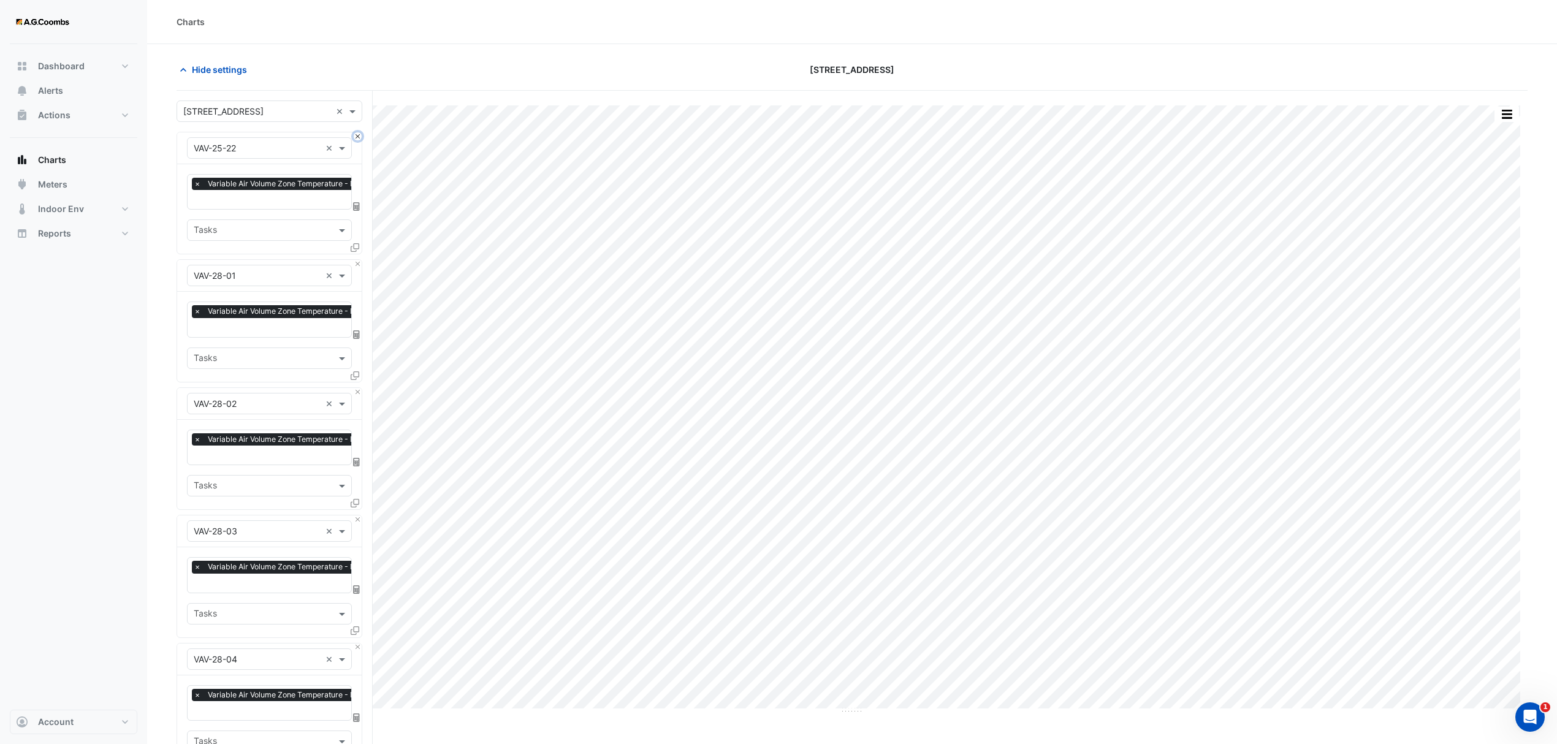
click at [357, 136] on button "Close" at bounding box center [358, 136] width 8 height 8
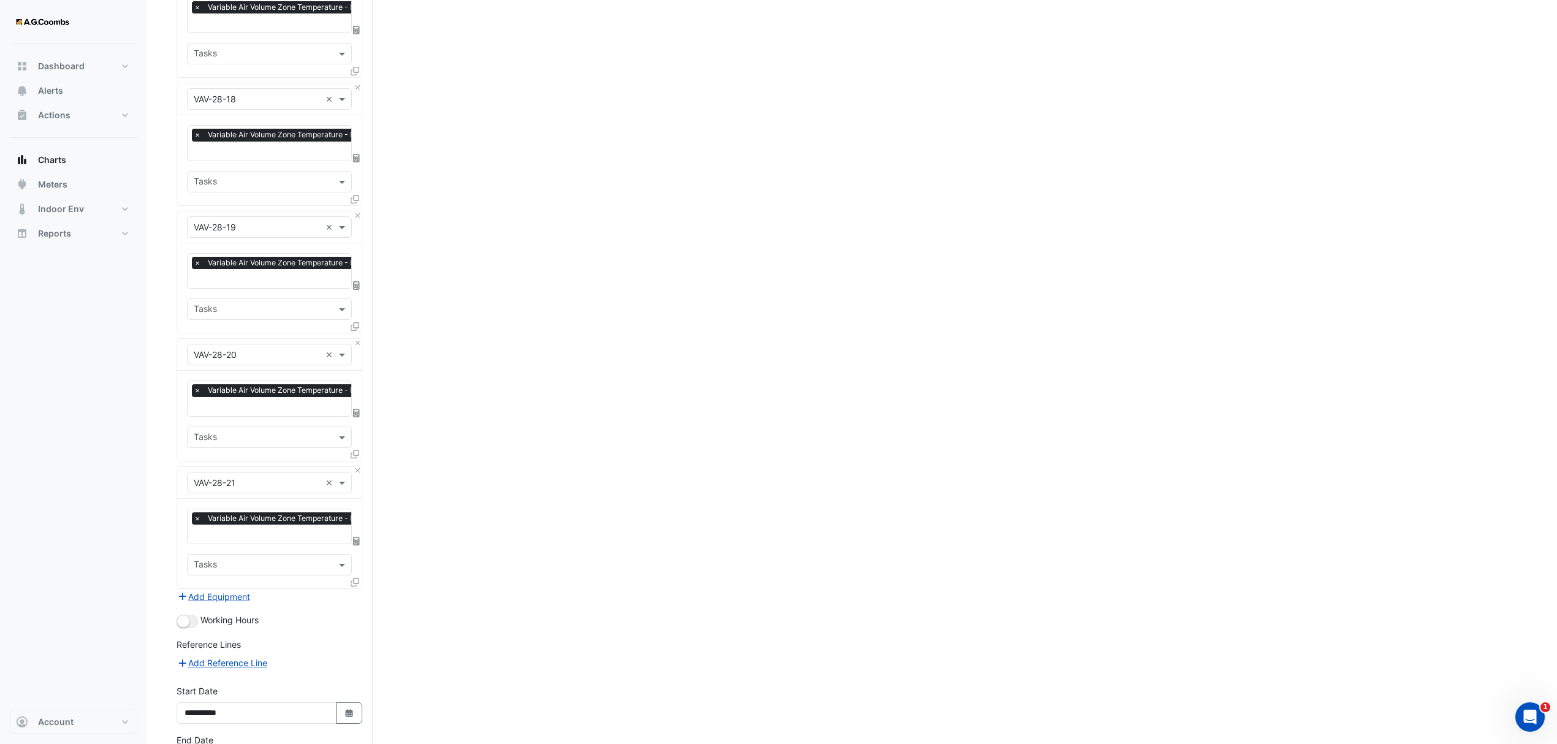
scroll to position [2311, 0]
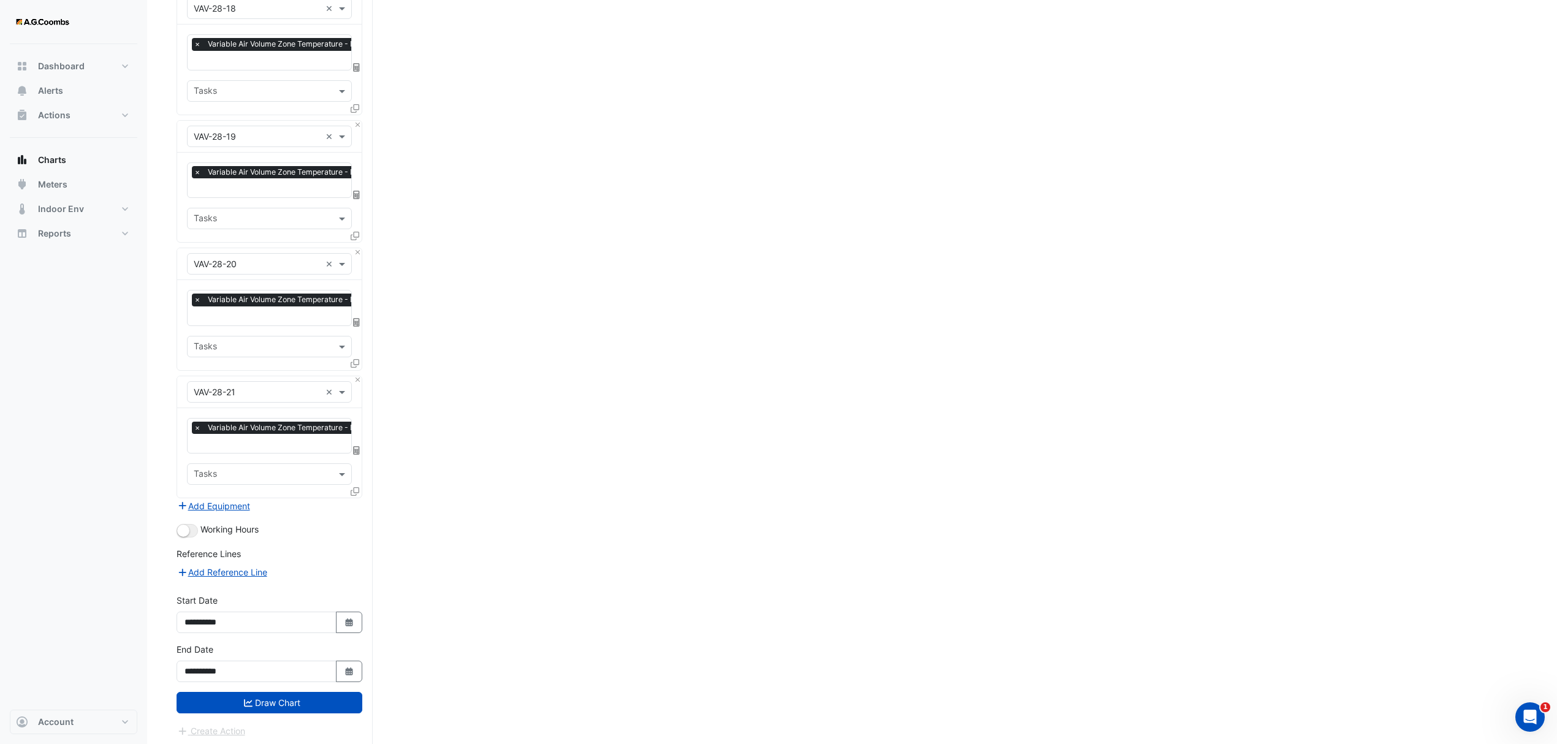
click at [245, 698] on fa-icon "submit" at bounding box center [248, 703] width 9 height 10
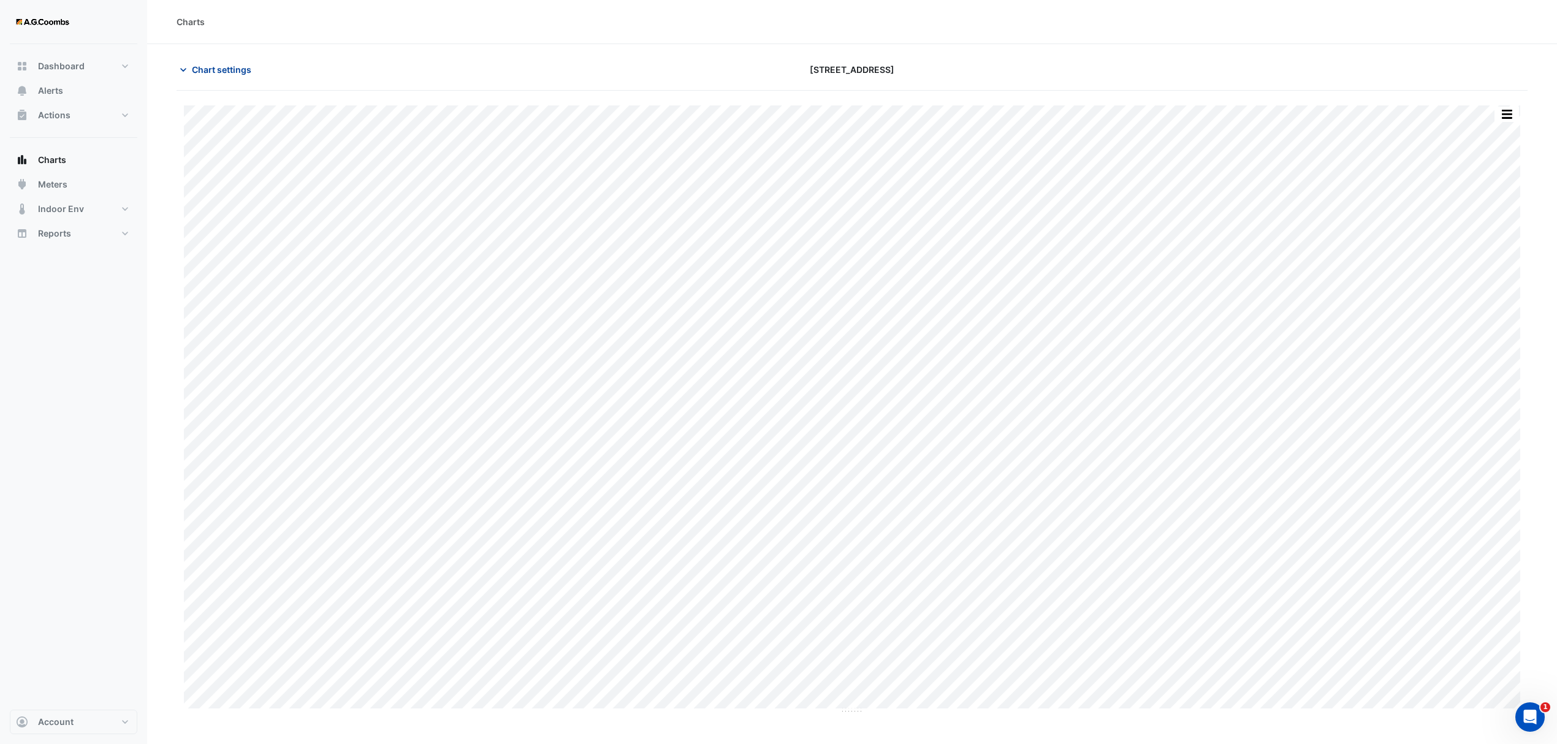
click at [218, 62] on button "Chart settings" at bounding box center [218, 69] width 83 height 21
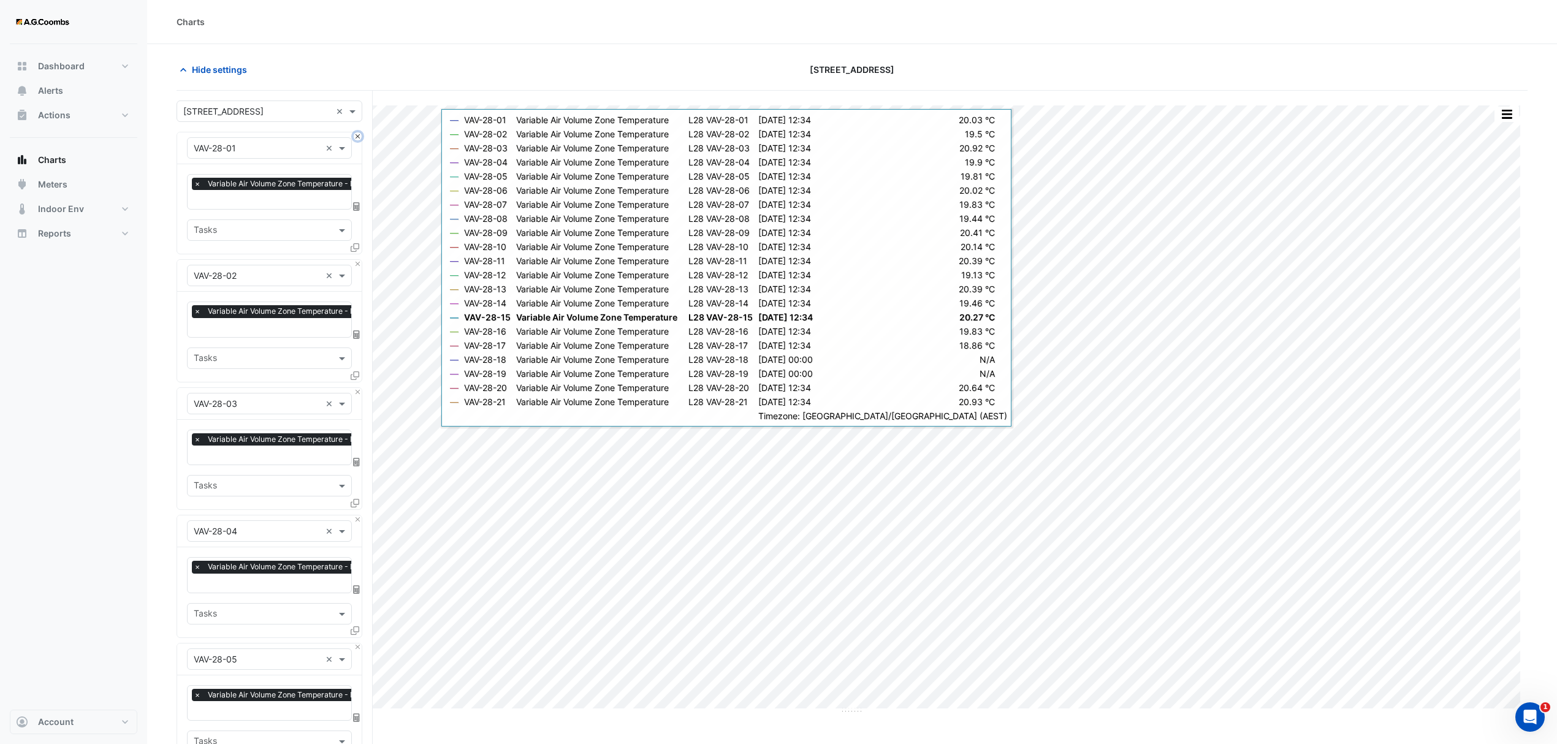
click at [354, 137] on button "Close" at bounding box center [358, 136] width 8 height 8
click at [354, 260] on button "Close" at bounding box center [358, 264] width 8 height 8
click at [354, 137] on button "Close" at bounding box center [358, 136] width 8 height 8
click at [354, 260] on button "Close" at bounding box center [358, 264] width 8 height 8
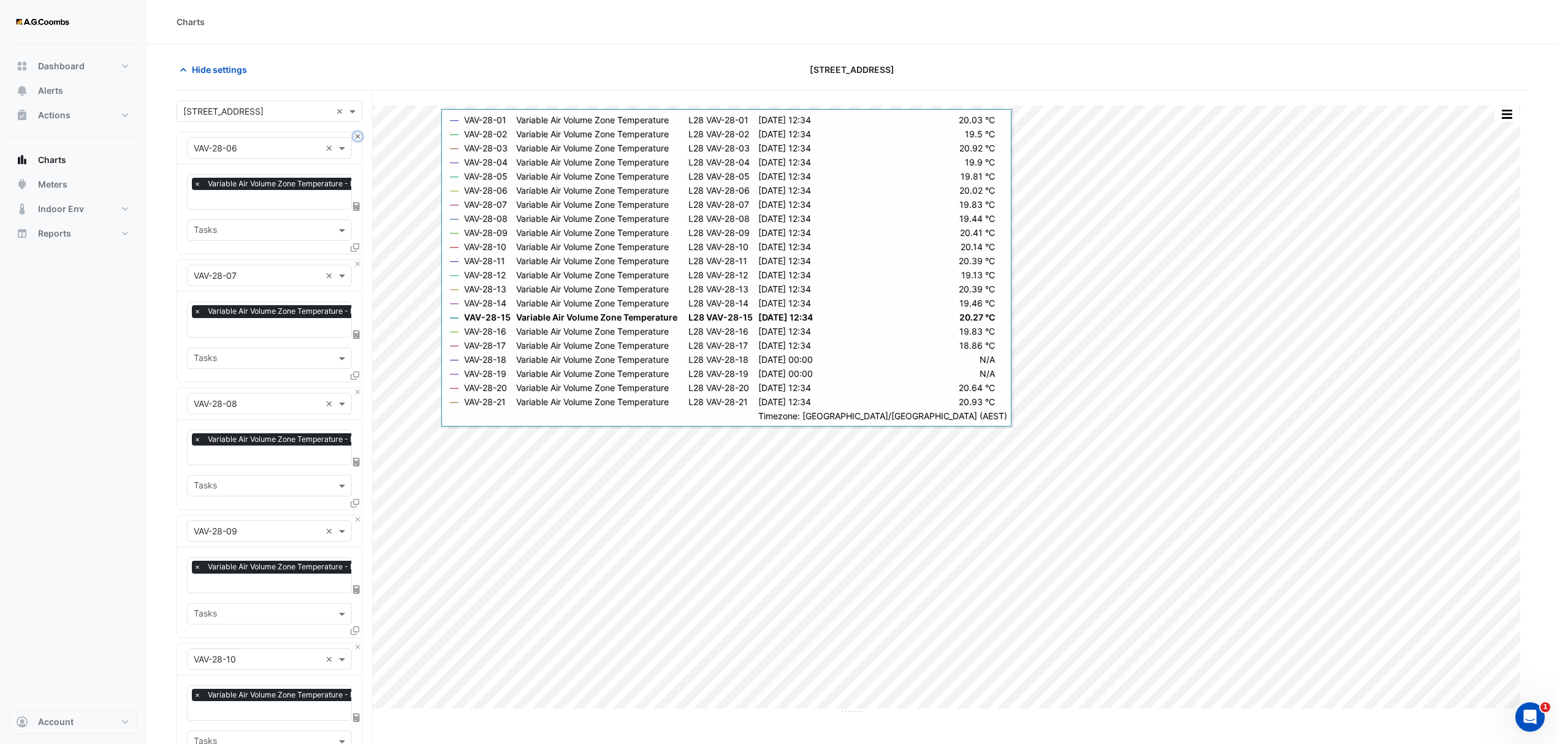
click at [354, 137] on button "Close" at bounding box center [358, 136] width 8 height 8
click at [354, 260] on button "Close" at bounding box center [358, 264] width 8 height 8
click at [354, 137] on button "Close" at bounding box center [358, 136] width 8 height 8
click at [354, 260] on button "Close" at bounding box center [358, 264] width 8 height 8
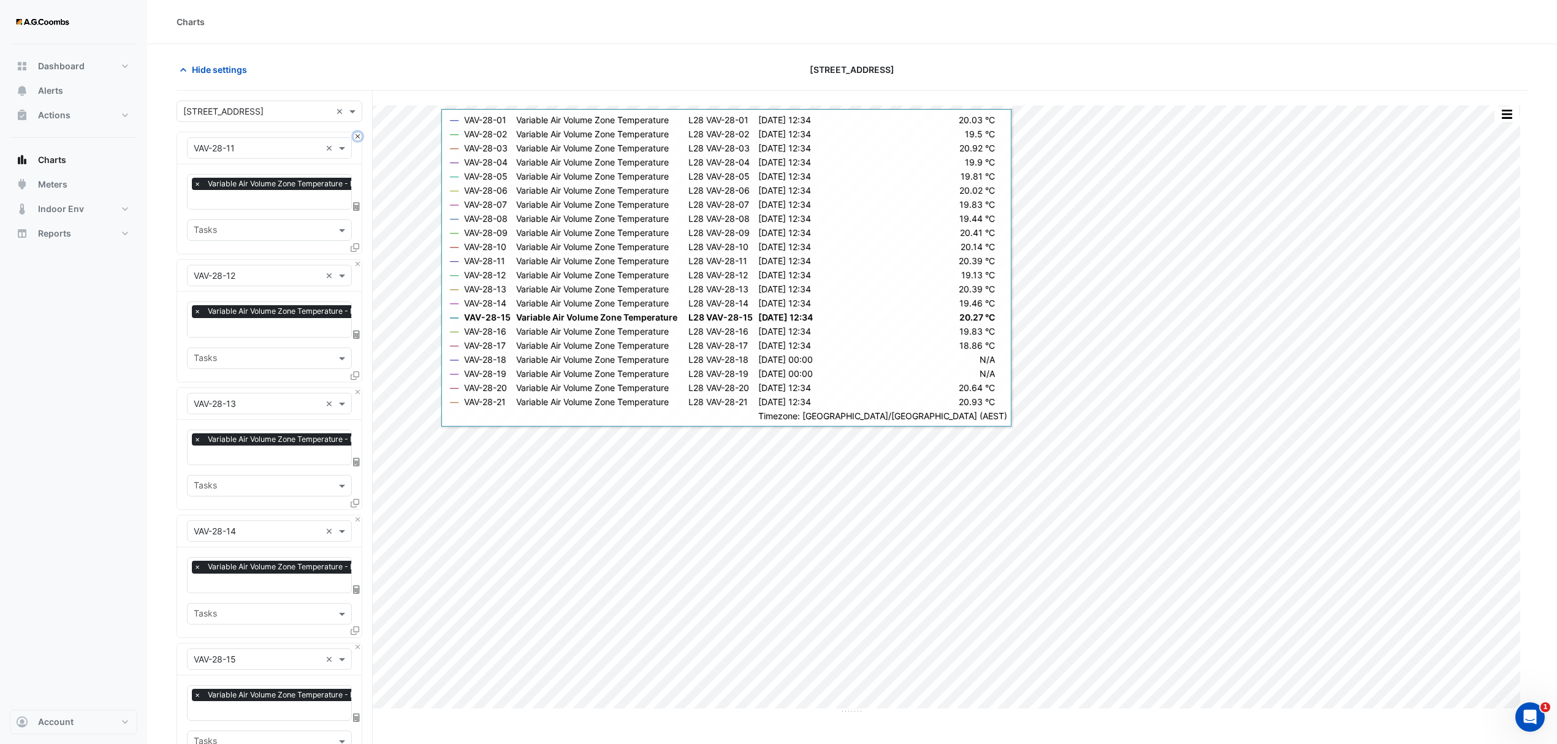
click at [354, 137] on button "Close" at bounding box center [358, 136] width 8 height 8
click at [354, 260] on button "Close" at bounding box center [358, 264] width 8 height 8
click at [354, 137] on button "Close" at bounding box center [358, 136] width 8 height 8
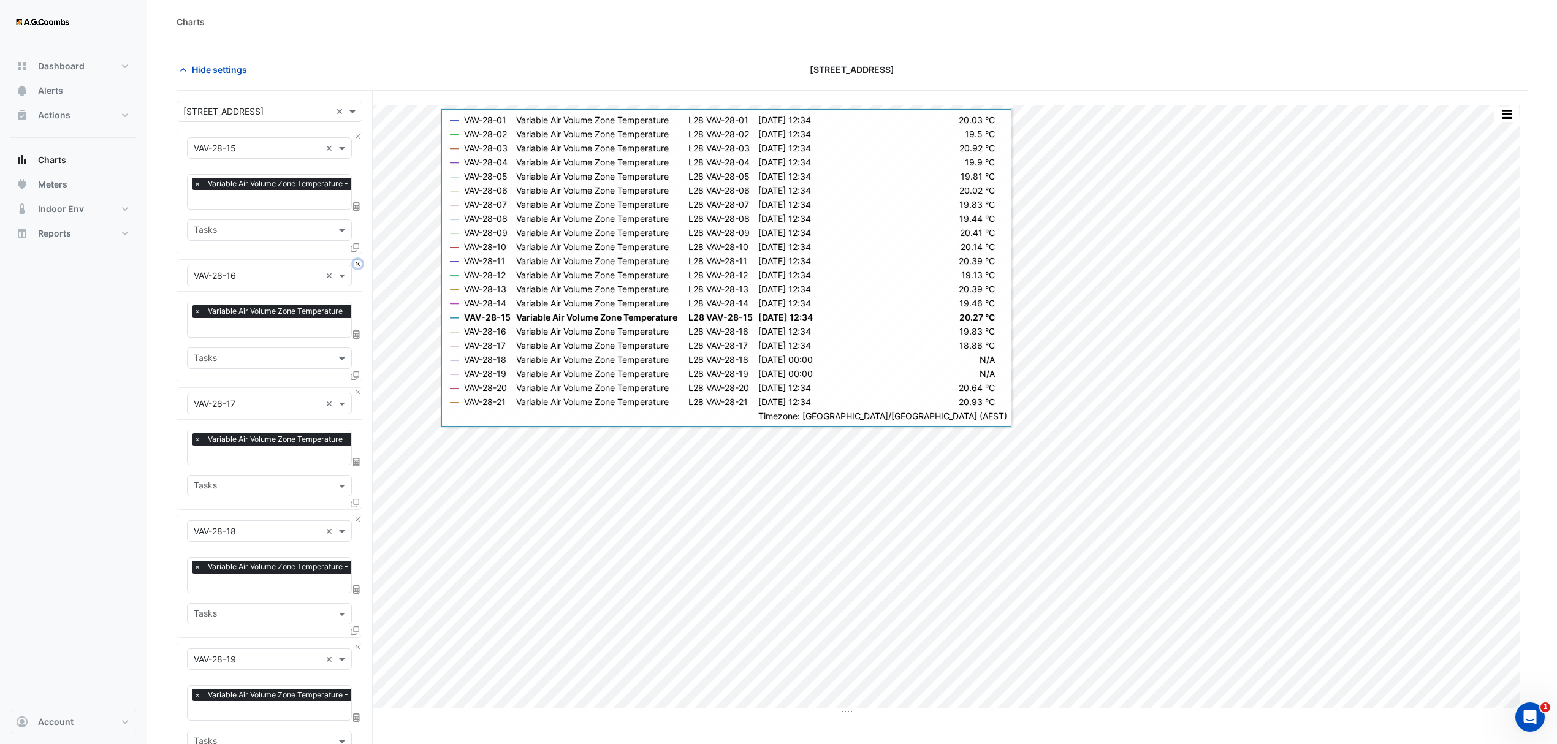
click at [354, 260] on button "Close" at bounding box center [358, 264] width 8 height 8
click at [354, 137] on button "Close" at bounding box center [358, 136] width 8 height 8
click at [354, 260] on button "Close" at bounding box center [358, 264] width 8 height 8
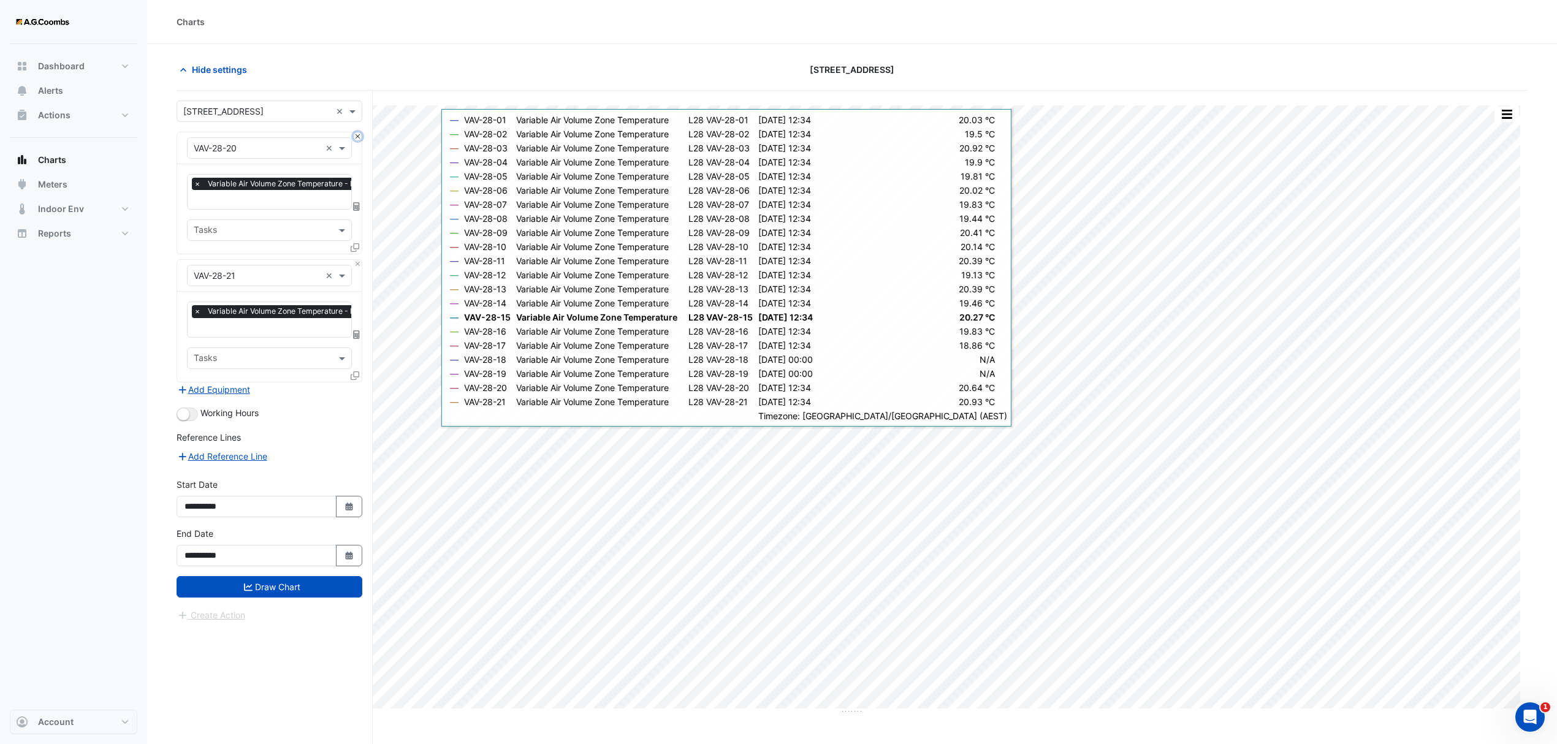
click at [354, 137] on button "Close" at bounding box center [358, 136] width 8 height 8
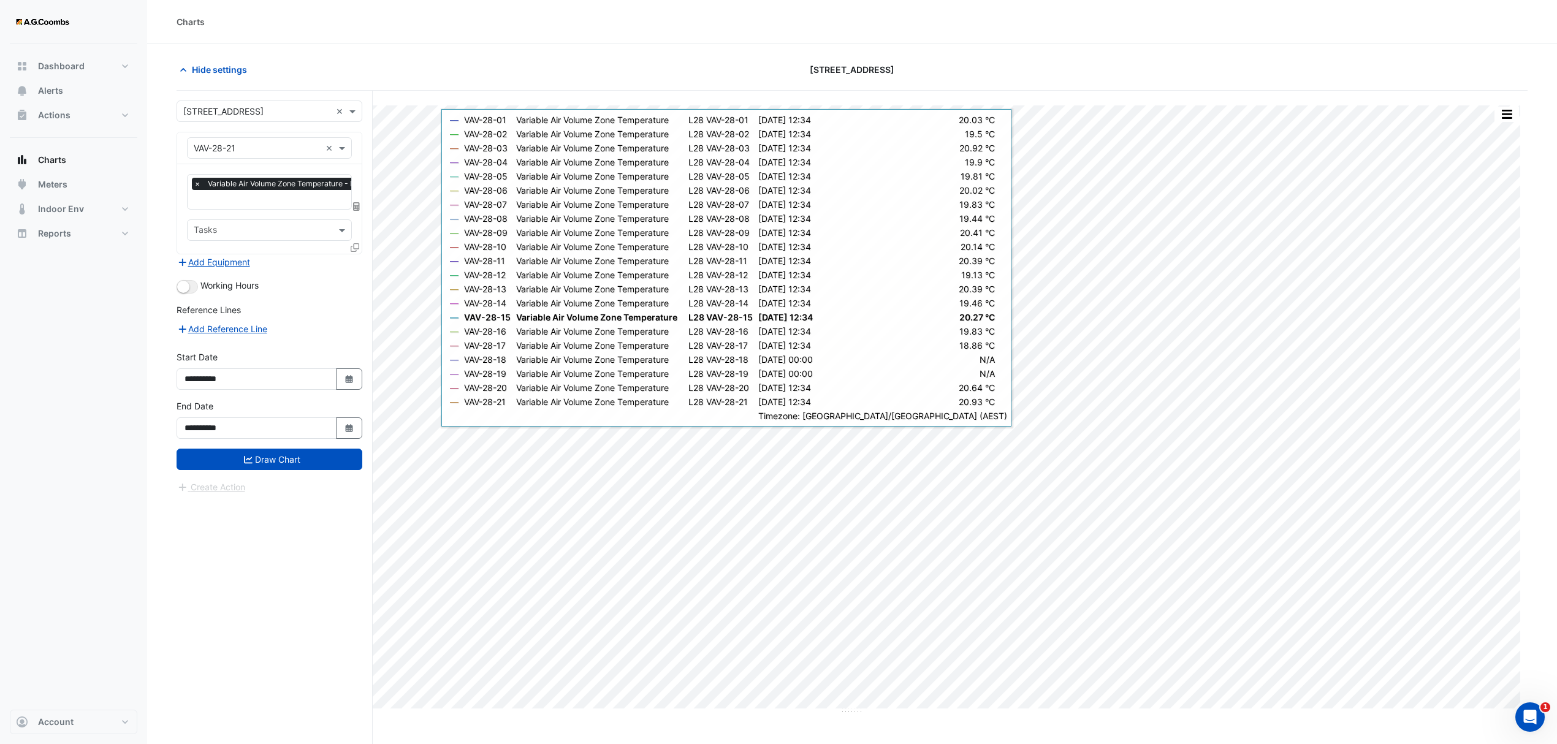
click at [354, 137] on div "× VAV-28-21 ×" at bounding box center [269, 148] width 184 height 32
click at [351, 245] on icon at bounding box center [355, 247] width 9 height 9
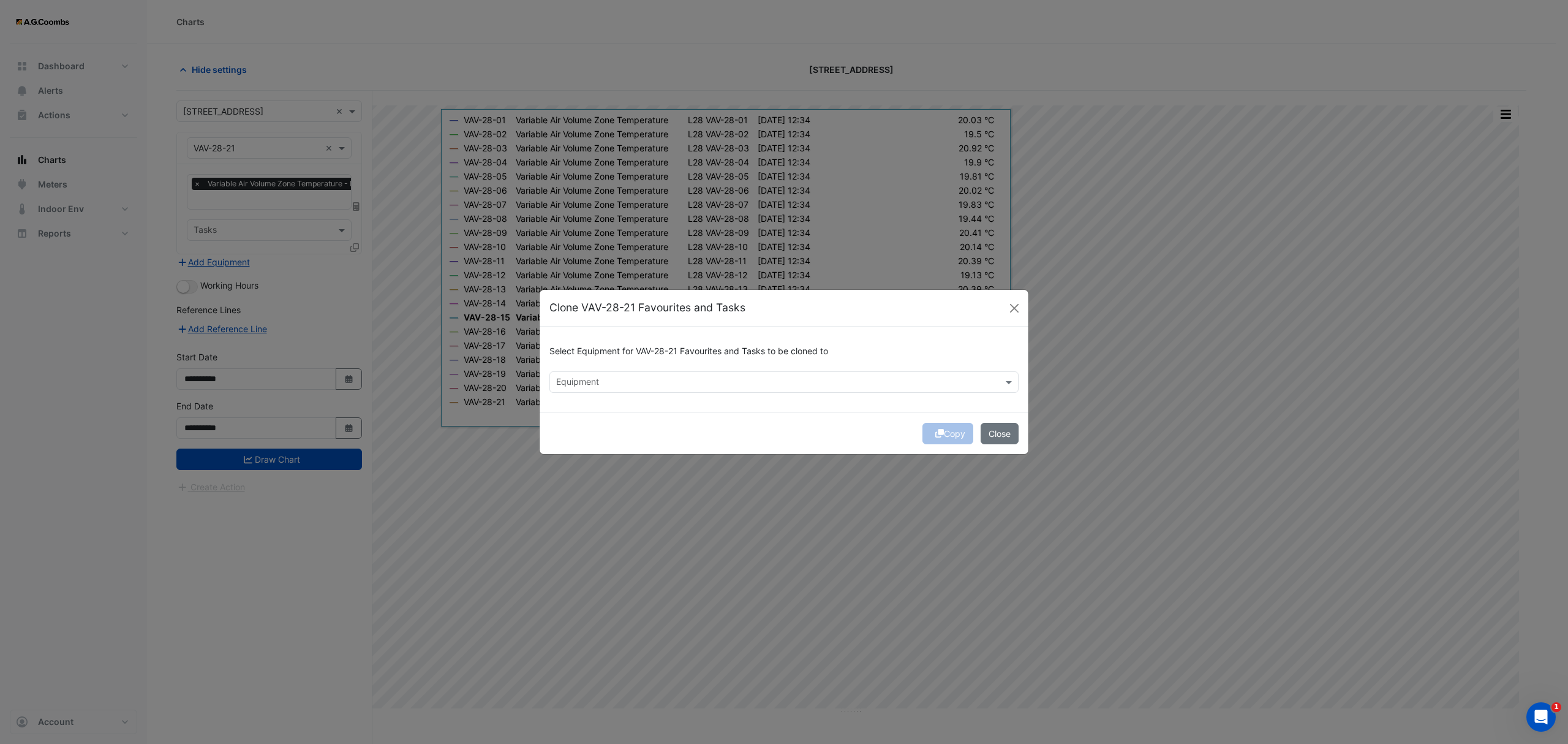
click at [675, 378] on input "text" at bounding box center [778, 383] width 442 height 13
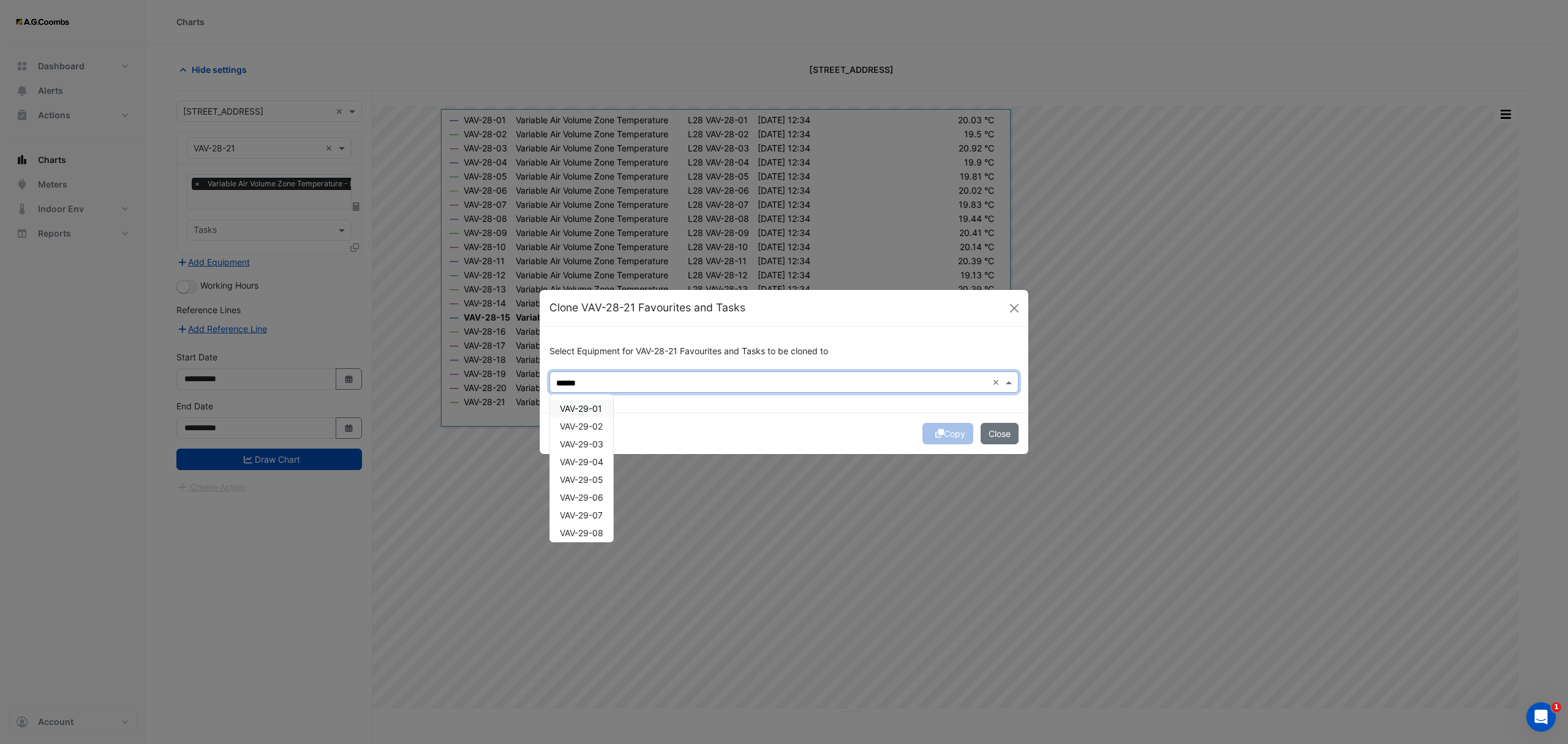
drag, startPoint x: 572, startPoint y: 400, endPoint x: 575, endPoint y: 414, distance: 14.3
click at [572, 401] on div "VAV-29-01" at bounding box center [581, 409] width 63 height 18
click at [579, 425] on span "VAV-29-02" at bounding box center [581, 426] width 43 height 10
click at [586, 449] on div "VAV-29-03" at bounding box center [581, 444] width 63 height 18
click at [589, 466] on span "VAV-29-04" at bounding box center [582, 462] width 44 height 10
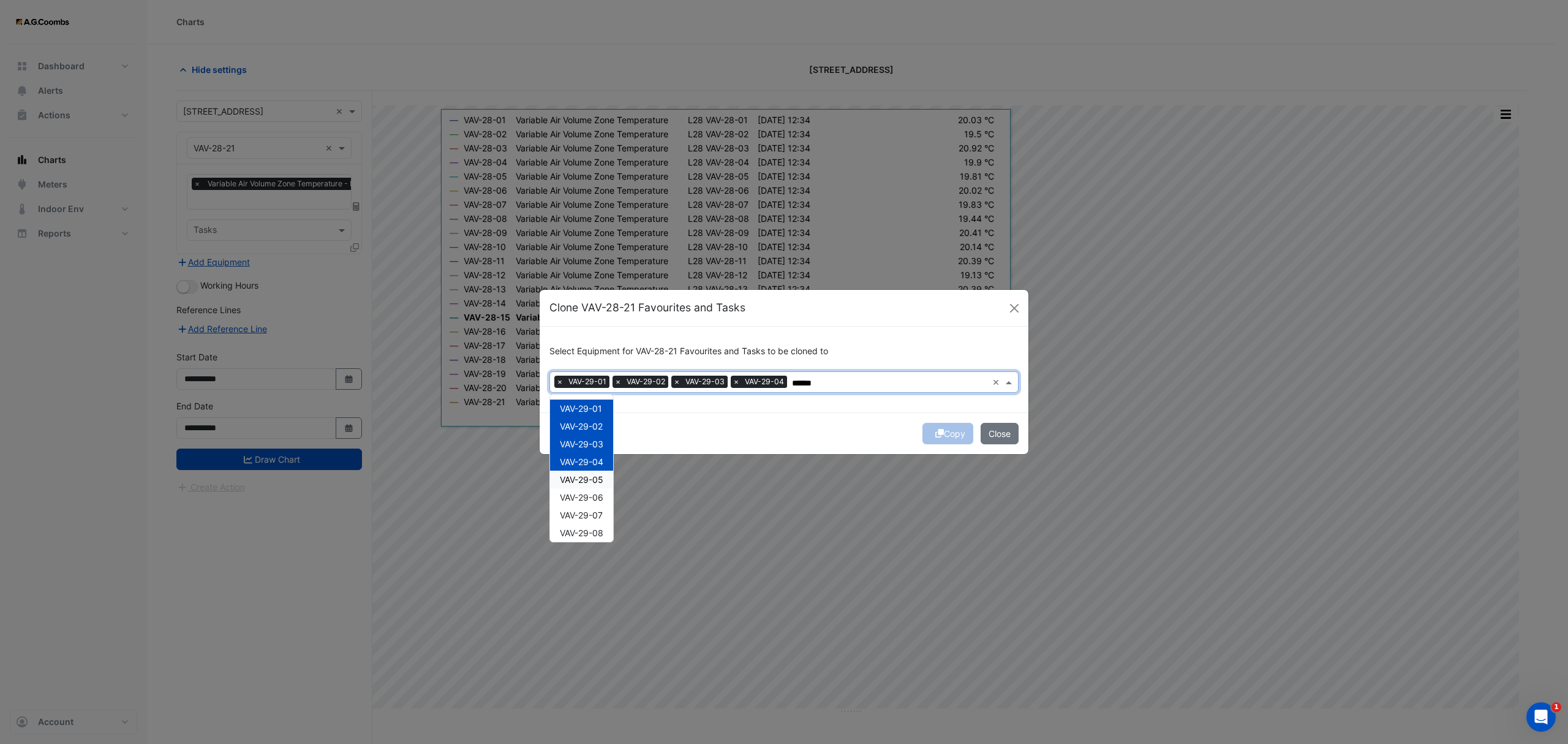
click at [586, 486] on div "VAV-29-05" at bounding box center [581, 480] width 63 height 18
click at [582, 496] on span "VAV-29-06" at bounding box center [582, 497] width 44 height 10
click at [584, 515] on span "VAV-29-07" at bounding box center [581, 515] width 43 height 10
click at [586, 530] on span "VAV-29-08" at bounding box center [582, 533] width 44 height 10
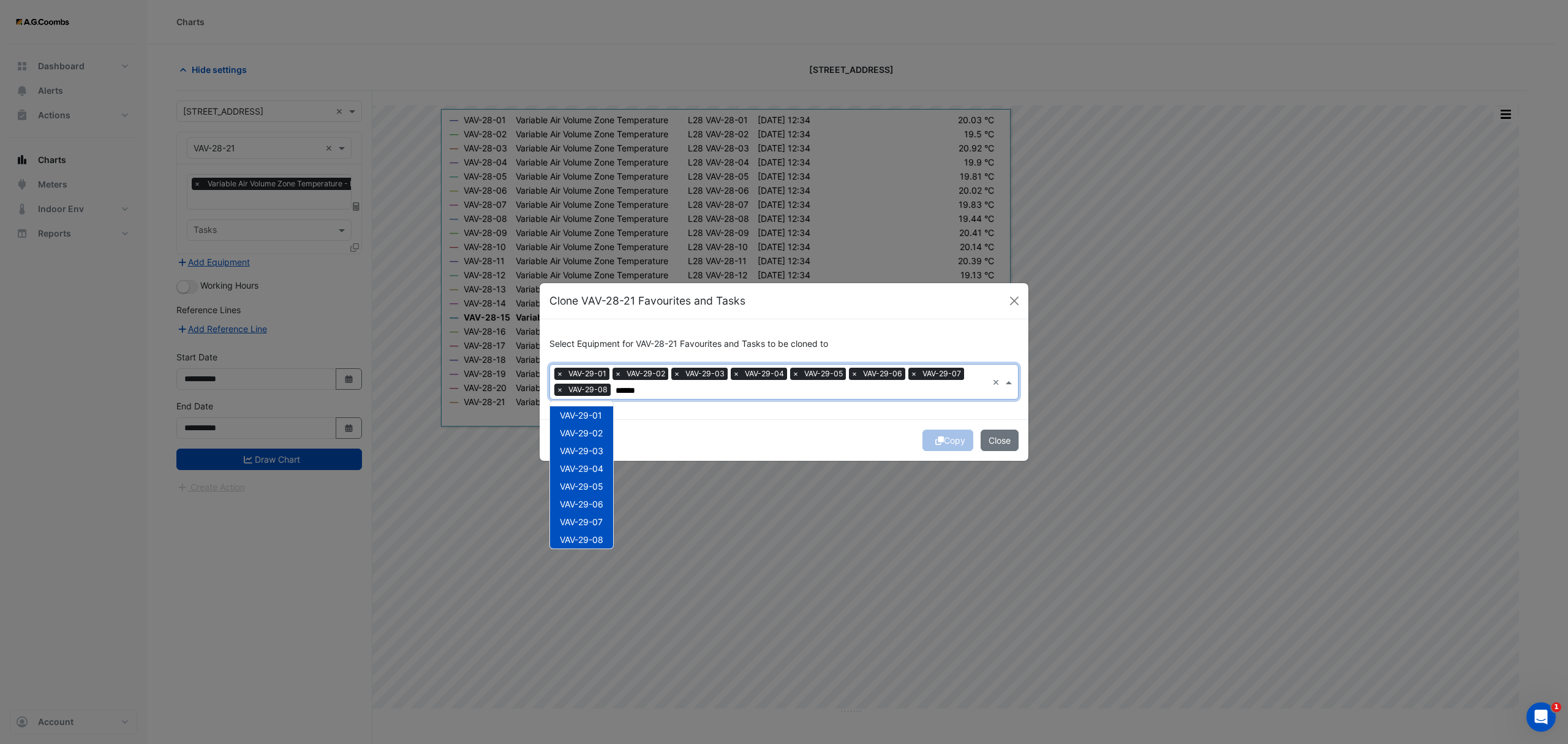
scroll to position [128, 0]
click at [594, 436] on div "VAV-29-09" at bounding box center [581, 429] width 63 height 18
click at [594, 449] on span "VAV-29-10" at bounding box center [581, 447] width 42 height 10
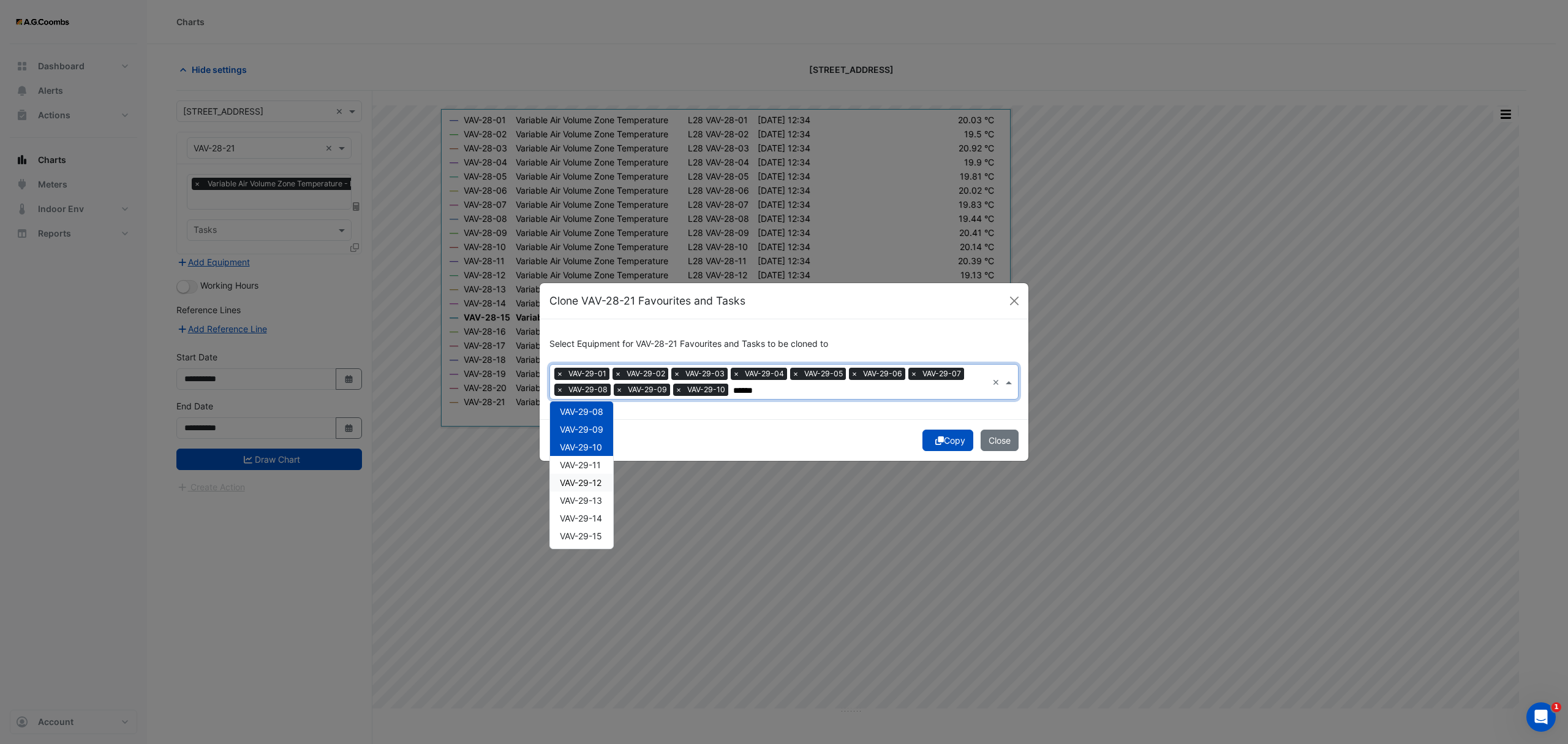
click at [593, 474] on div "VAV-29-12" at bounding box center [581, 483] width 63 height 18
click at [588, 469] on span "VAV-29-11" at bounding box center [580, 465] width 41 height 10
click at [590, 496] on span "VAV-29-13" at bounding box center [581, 500] width 42 height 10
click at [594, 522] on span "VAV-29-14" at bounding box center [581, 518] width 42 height 10
click at [593, 533] on span "VAV-29-15" at bounding box center [581, 536] width 42 height 10
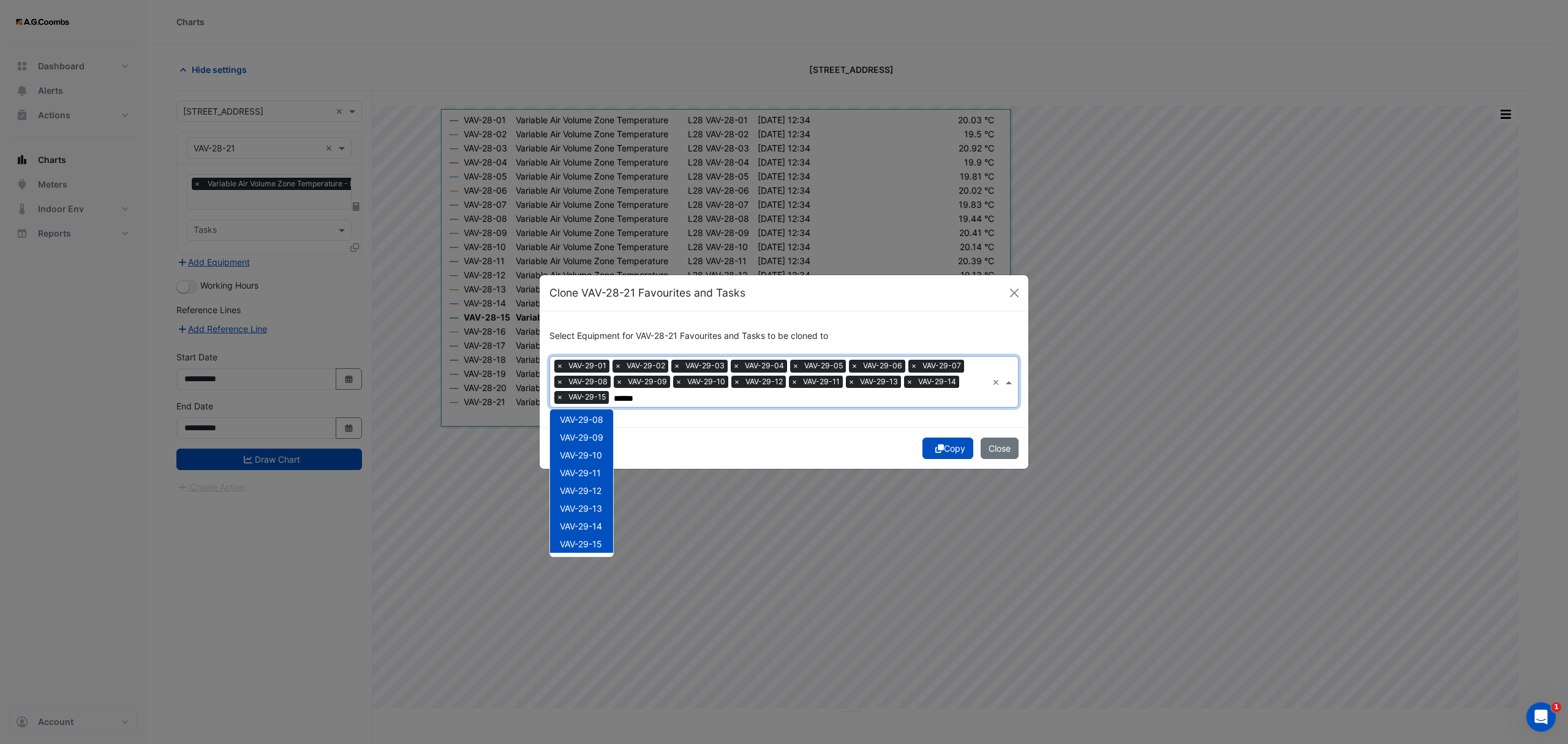
type input "******"
click at [629, 530] on ngb-modal-window "Clone VAV-28-21 Favourites and Tasks Select Equipment for VAV-28-21 Favourites …" at bounding box center [784, 372] width 1568 height 744
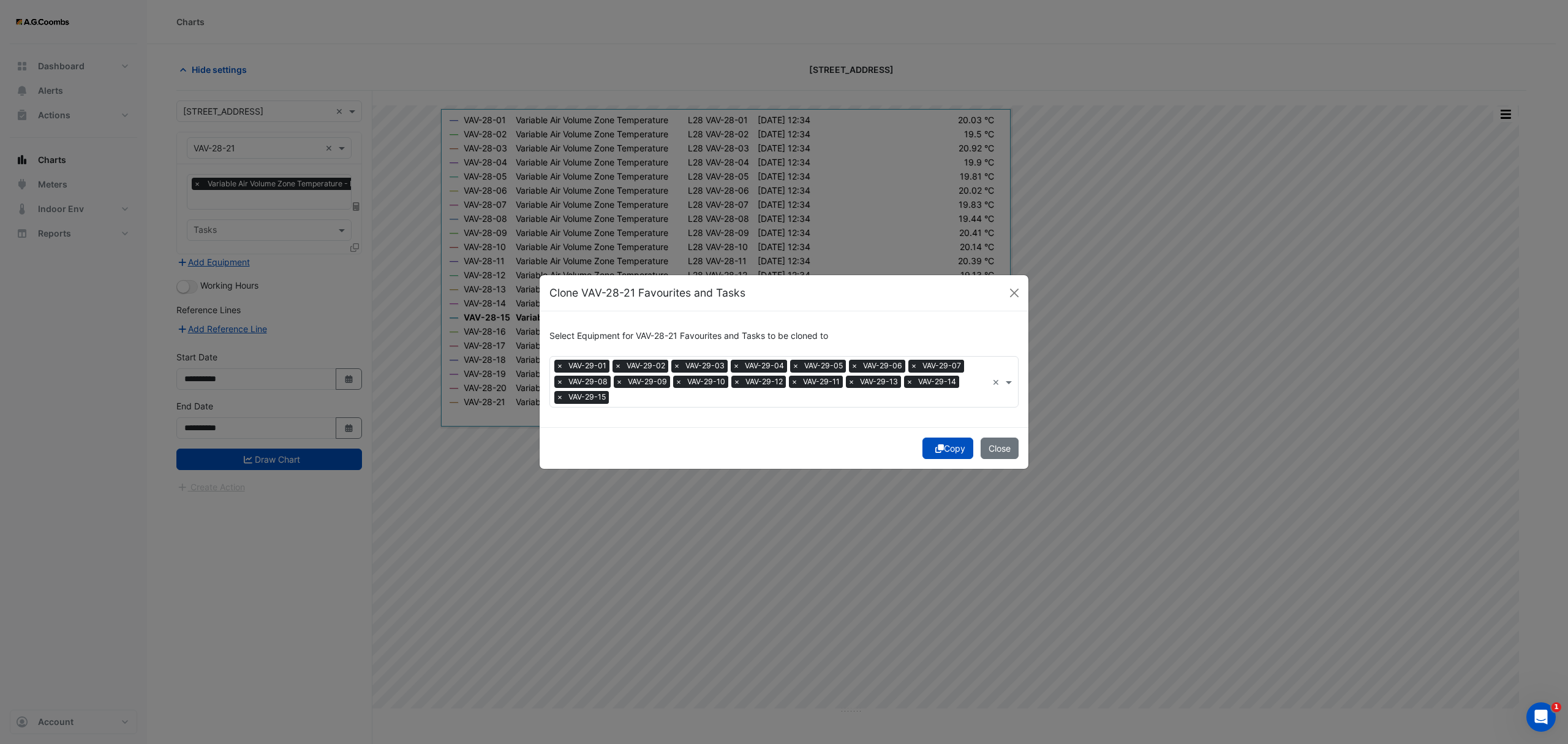
click at [771, 400] on input "text" at bounding box center [800, 398] width 374 height 13
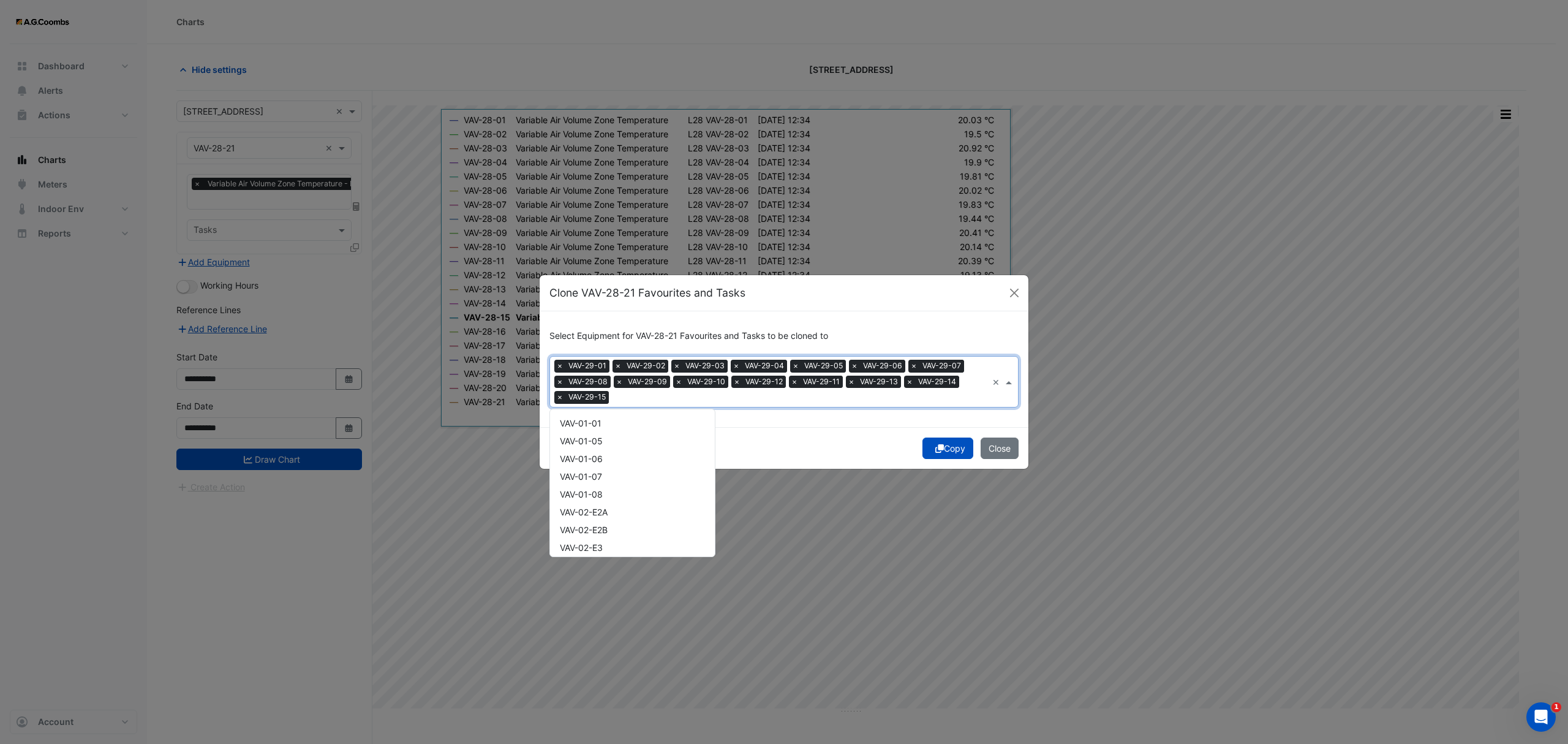
scroll to position [12500, 0]
click at [615, 437] on div "VAV-29-16" at bounding box center [632, 437] width 165 height 18
click at [614, 449] on div "VAV-29-17" at bounding box center [632, 455] width 165 height 18
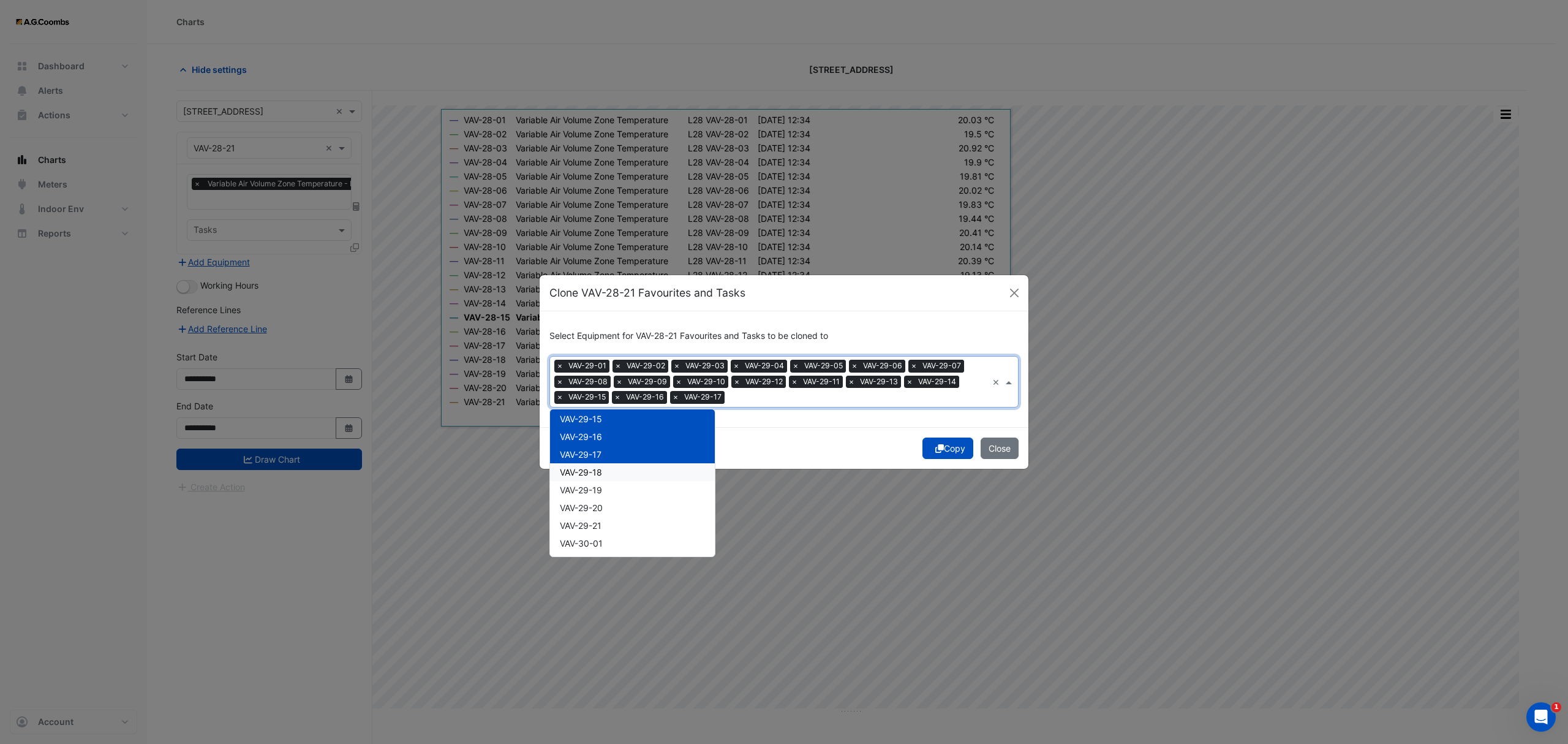
click at [612, 468] on div "VAV-29-18" at bounding box center [632, 472] width 165 height 18
click at [606, 492] on div "VAV-29-19" at bounding box center [632, 490] width 165 height 18
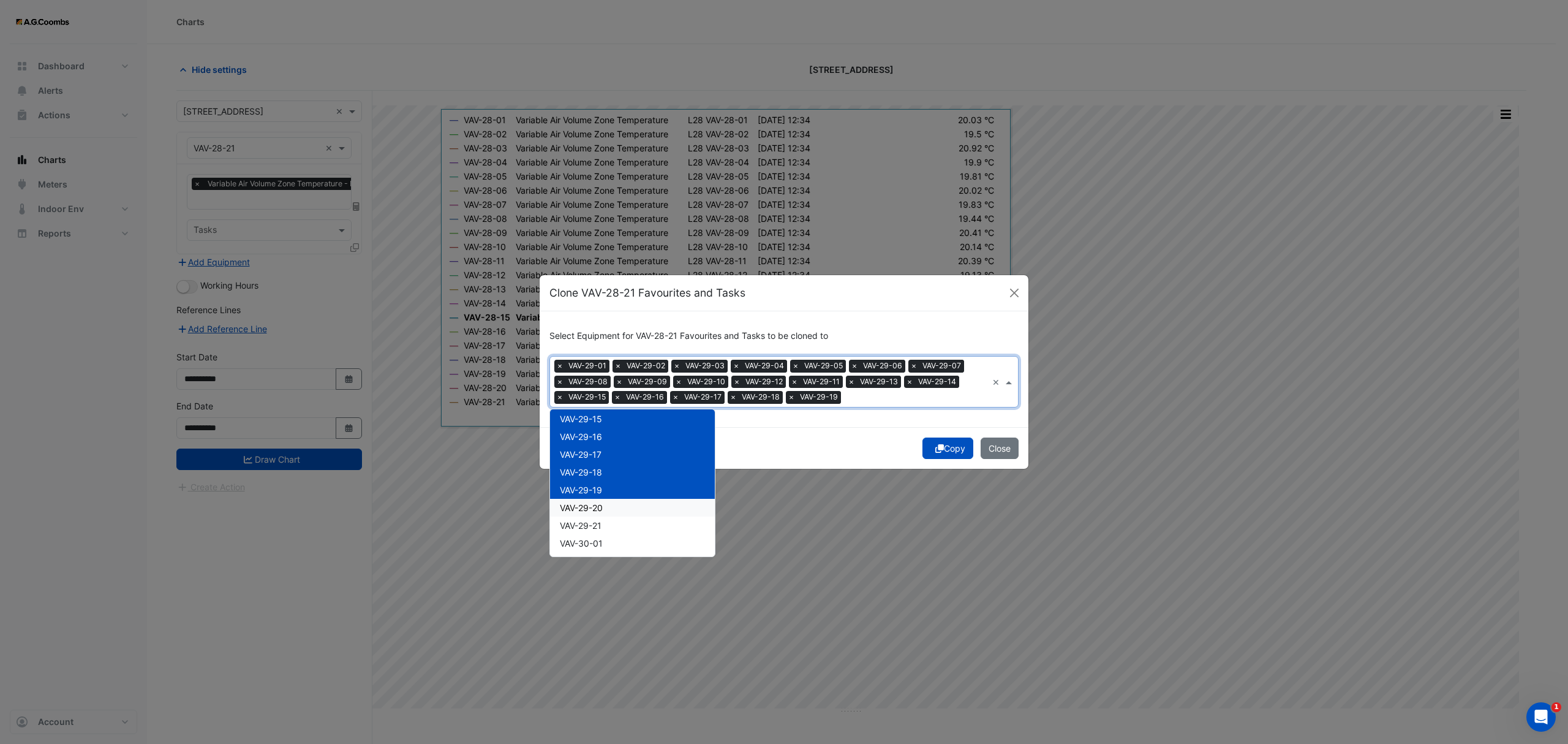
click at [606, 508] on div "VAV-29-20" at bounding box center [632, 508] width 165 height 18
click at [604, 525] on div "VAV-29-21" at bounding box center [632, 526] width 165 height 18
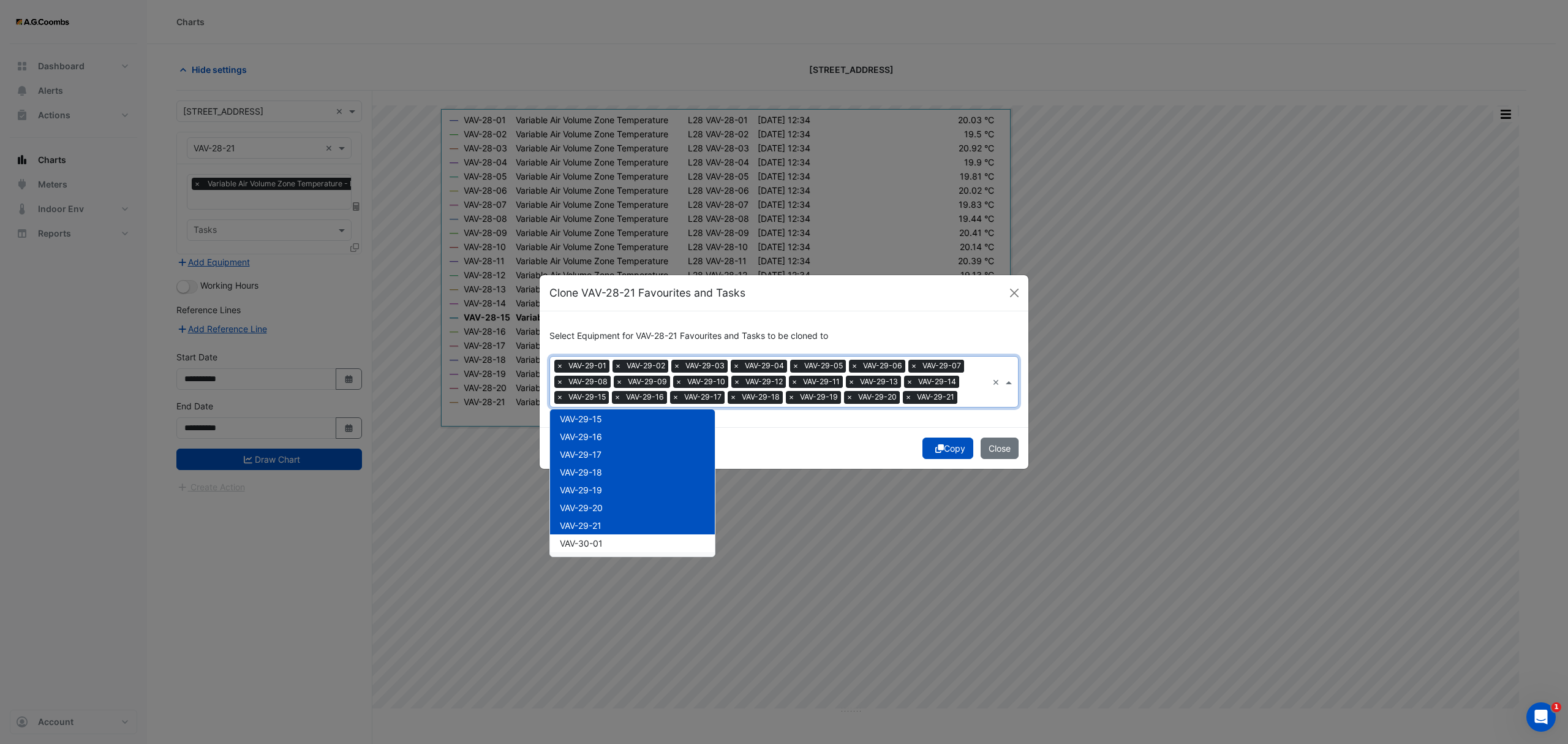
click at [603, 552] on div "VAV-30-02" at bounding box center [632, 561] width 165 height 18
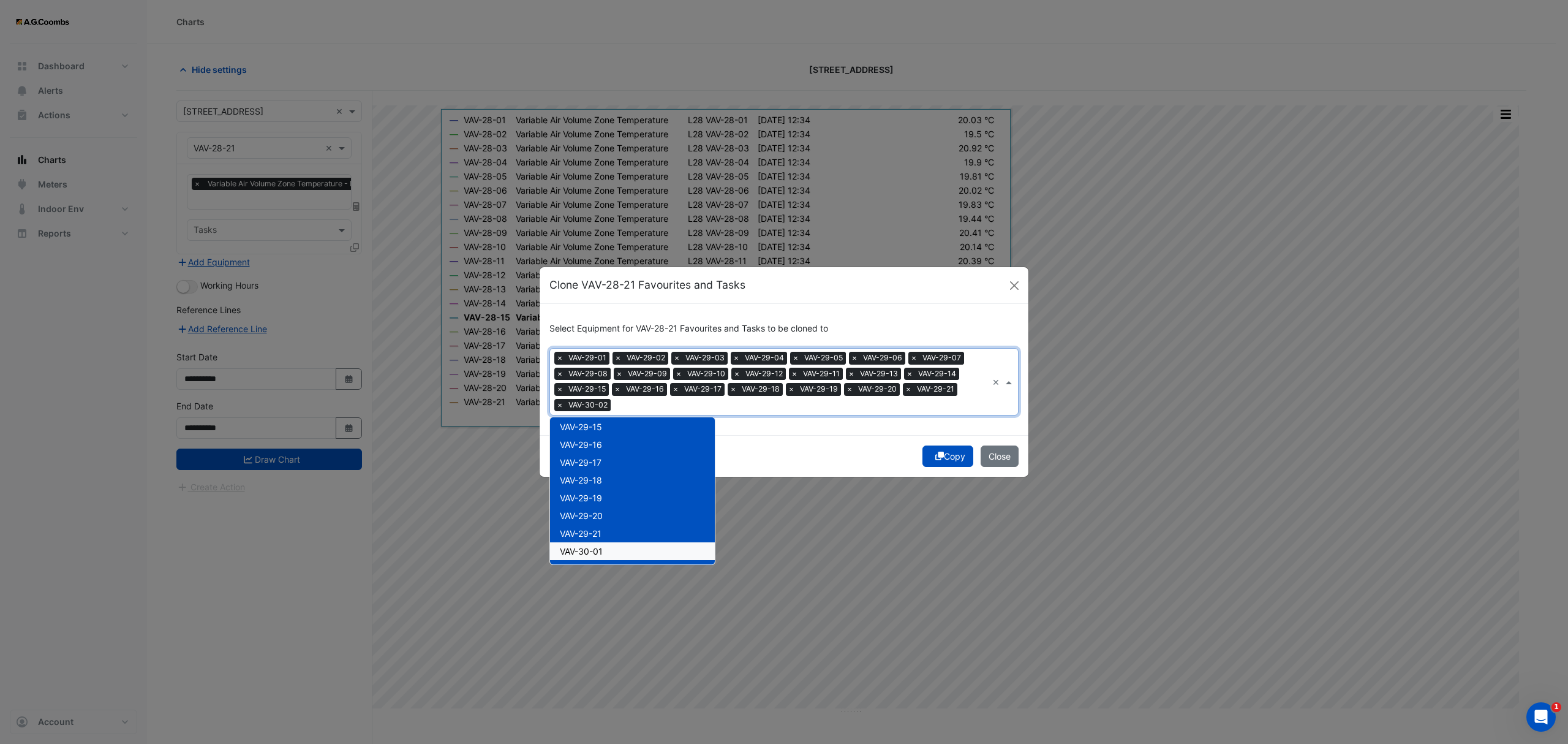
click at [599, 552] on span "VAV-30-01" at bounding box center [581, 551] width 43 height 10
click at [626, 553] on div "VAV-30-01" at bounding box center [632, 551] width 165 height 18
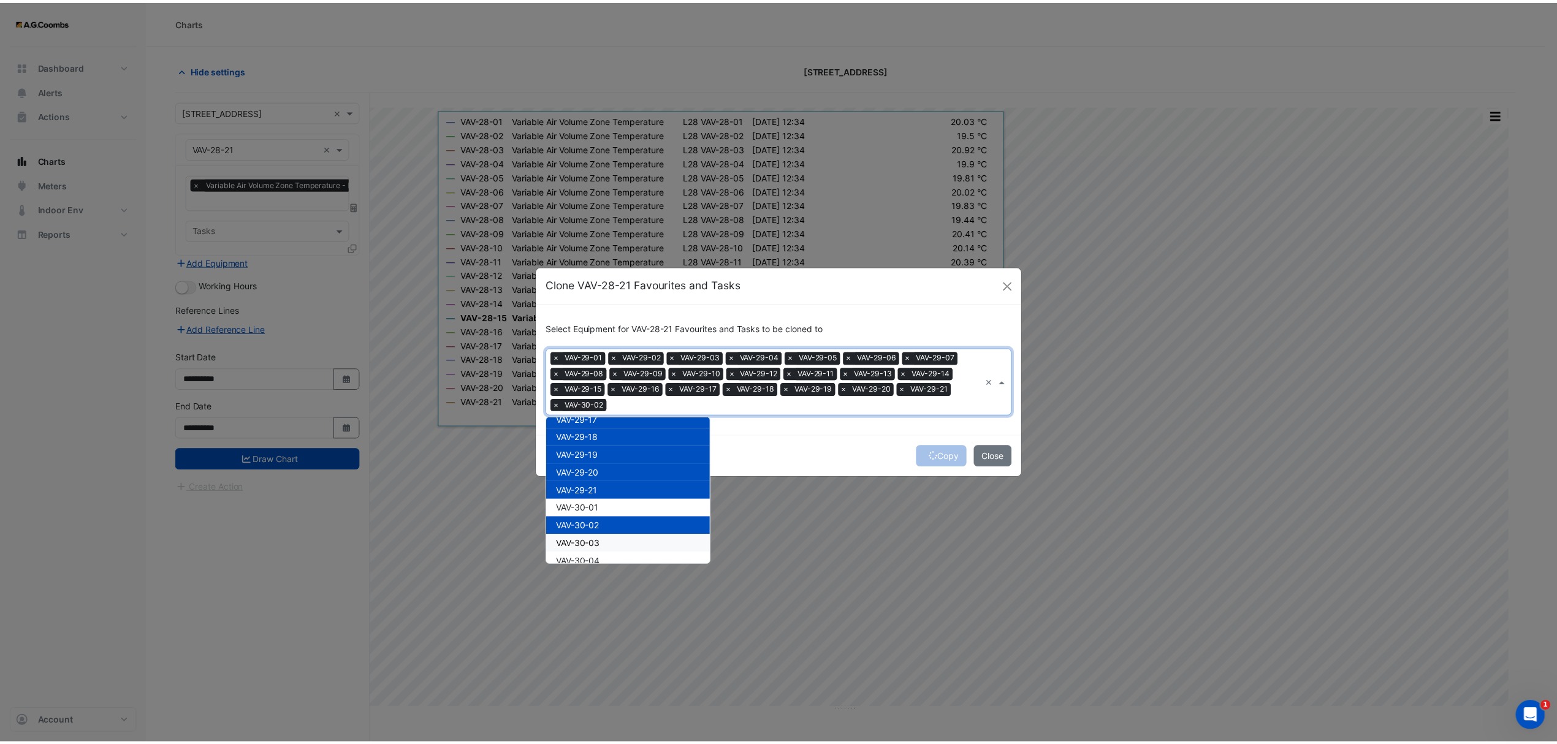
scroll to position [12583, 0]
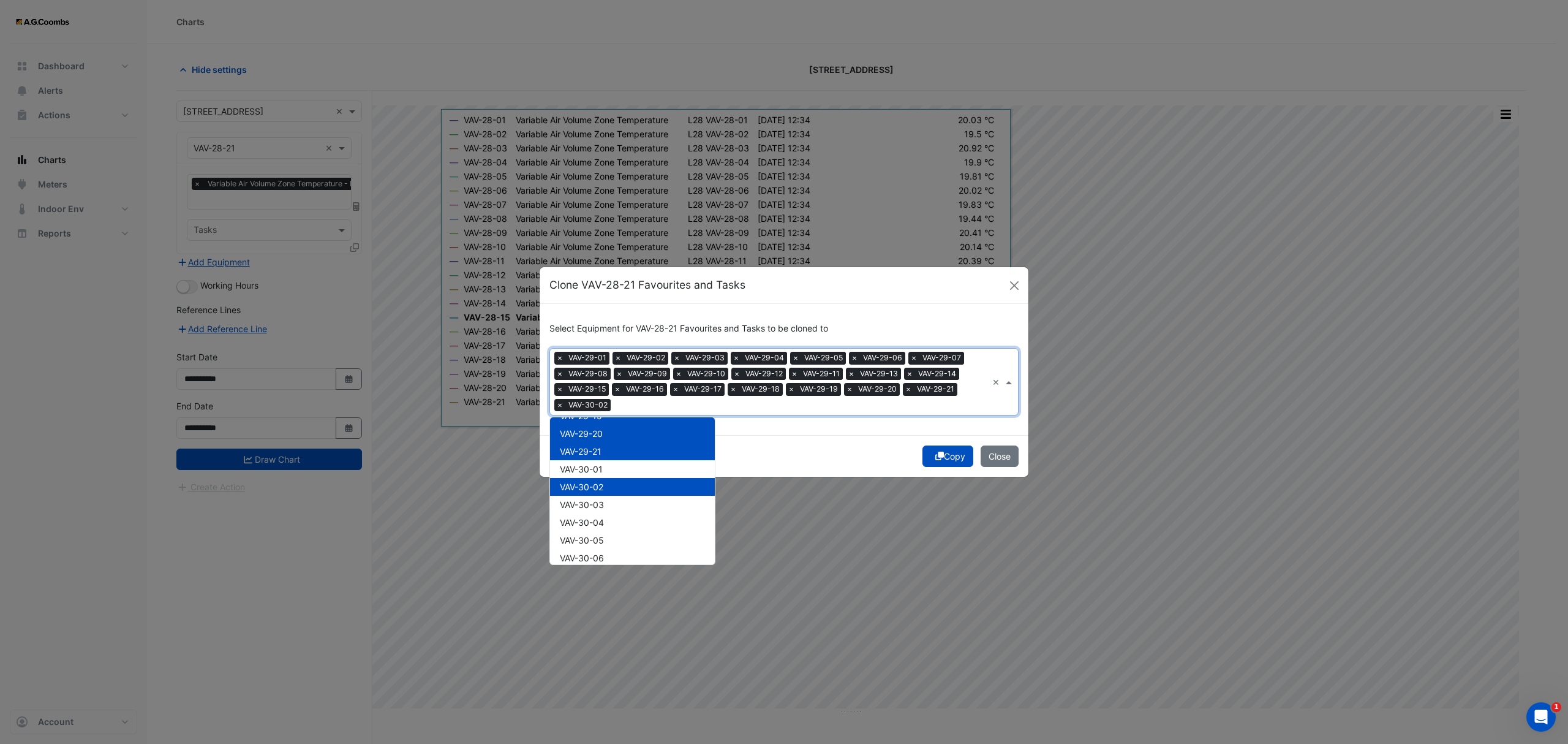
click at [618, 484] on div "VAV-30-02" at bounding box center [632, 487] width 165 height 18
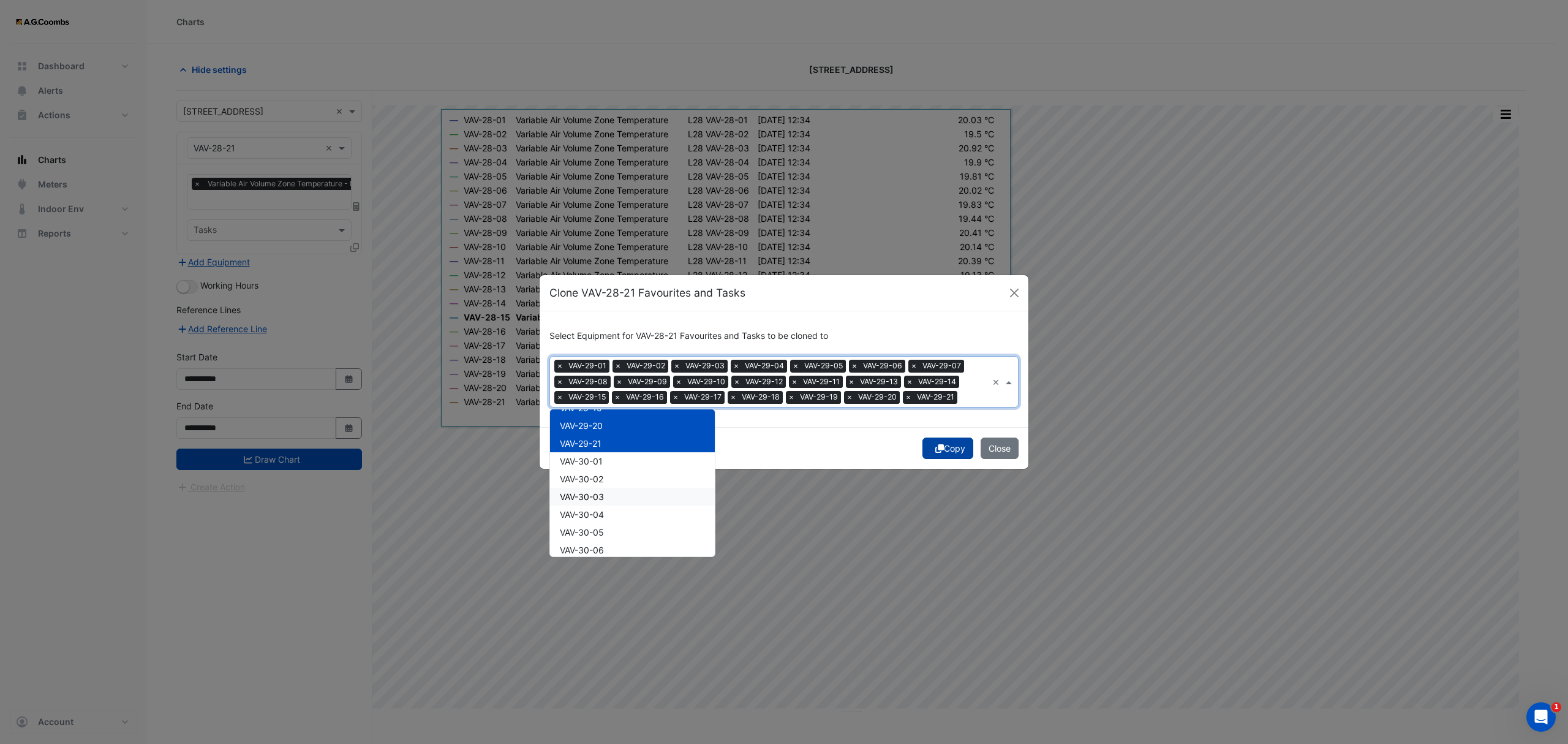
click at [950, 440] on button "Copy" at bounding box center [947, 448] width 51 height 21
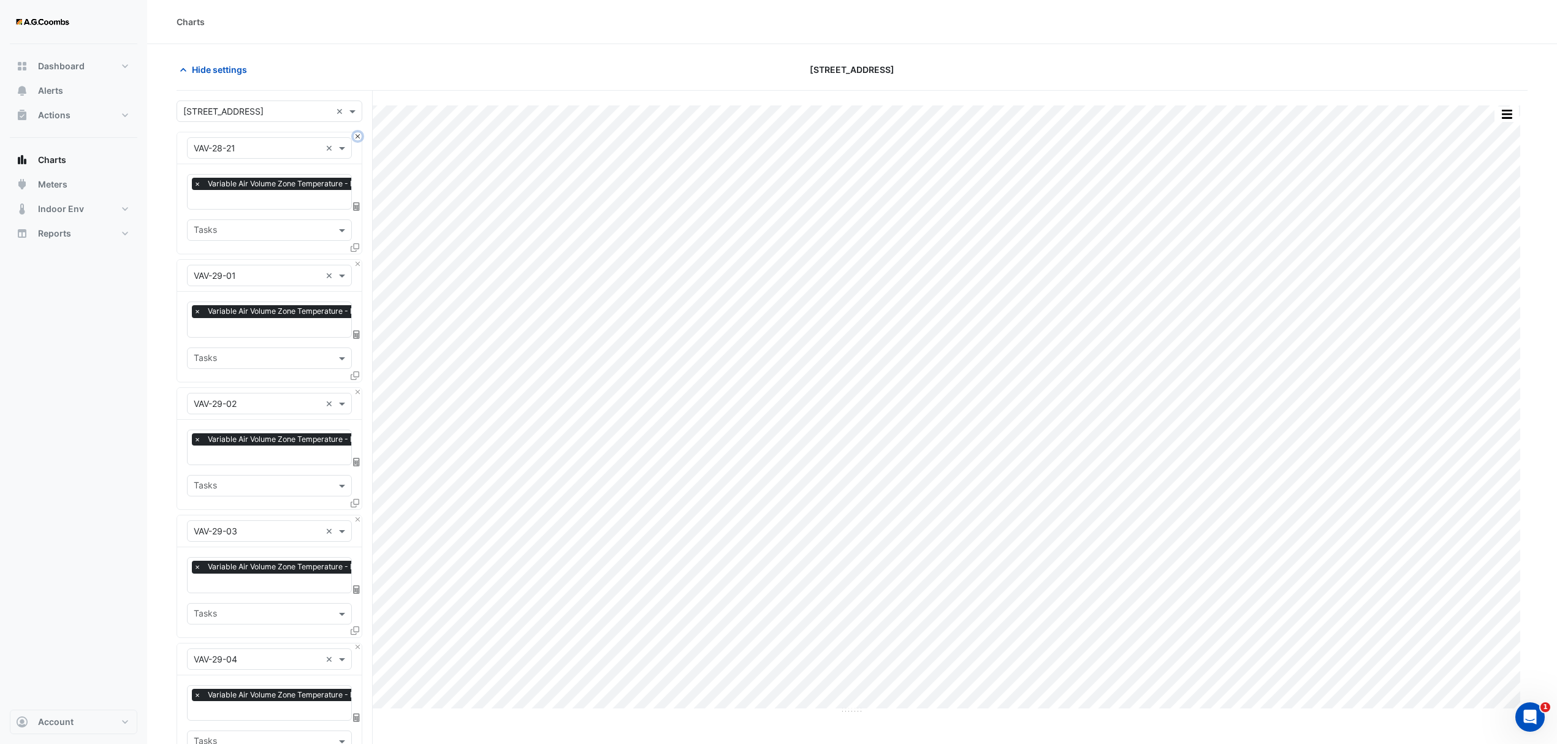
click at [357, 134] on button "Close" at bounding box center [358, 136] width 8 height 8
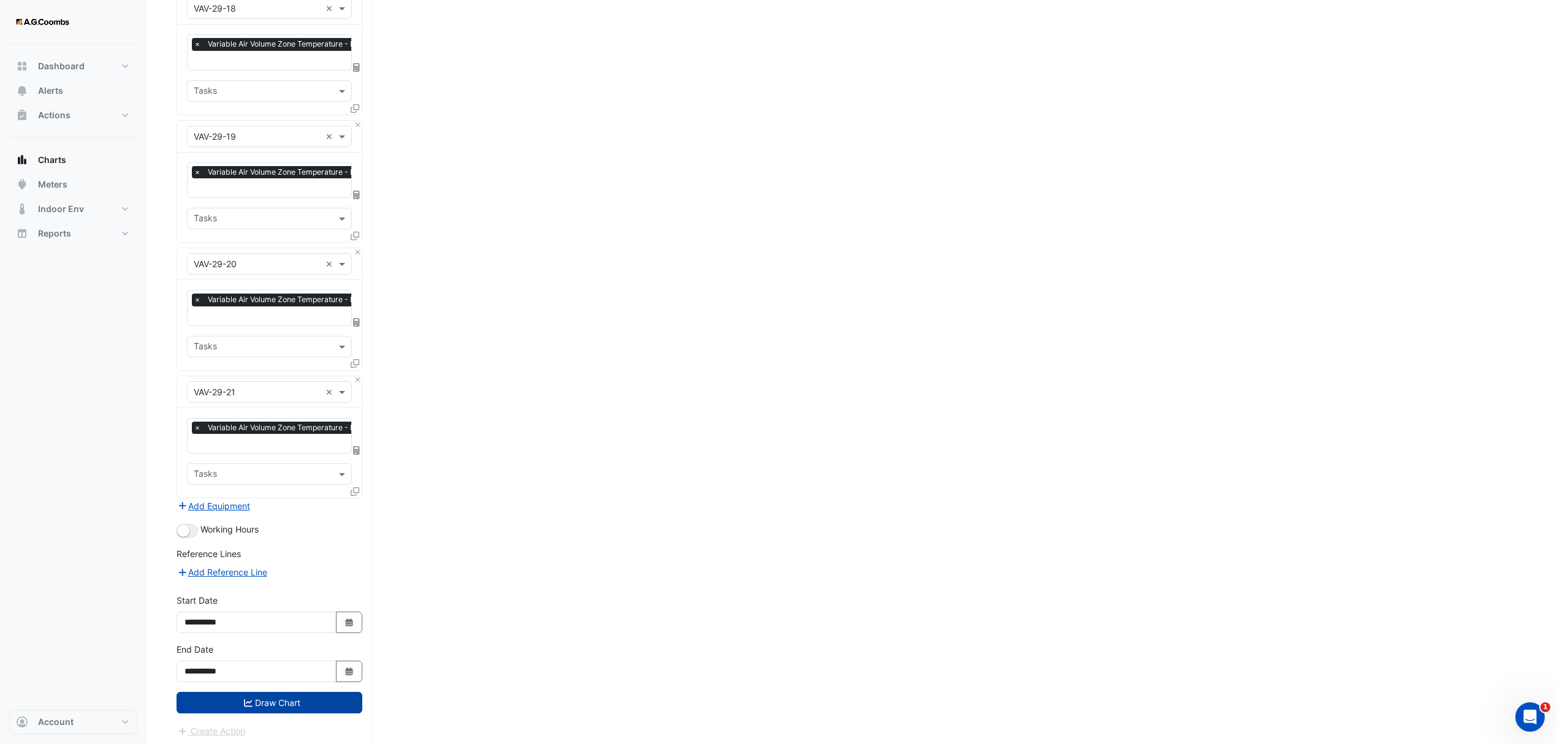
click at [294, 694] on button "Draw Chart" at bounding box center [270, 702] width 186 height 21
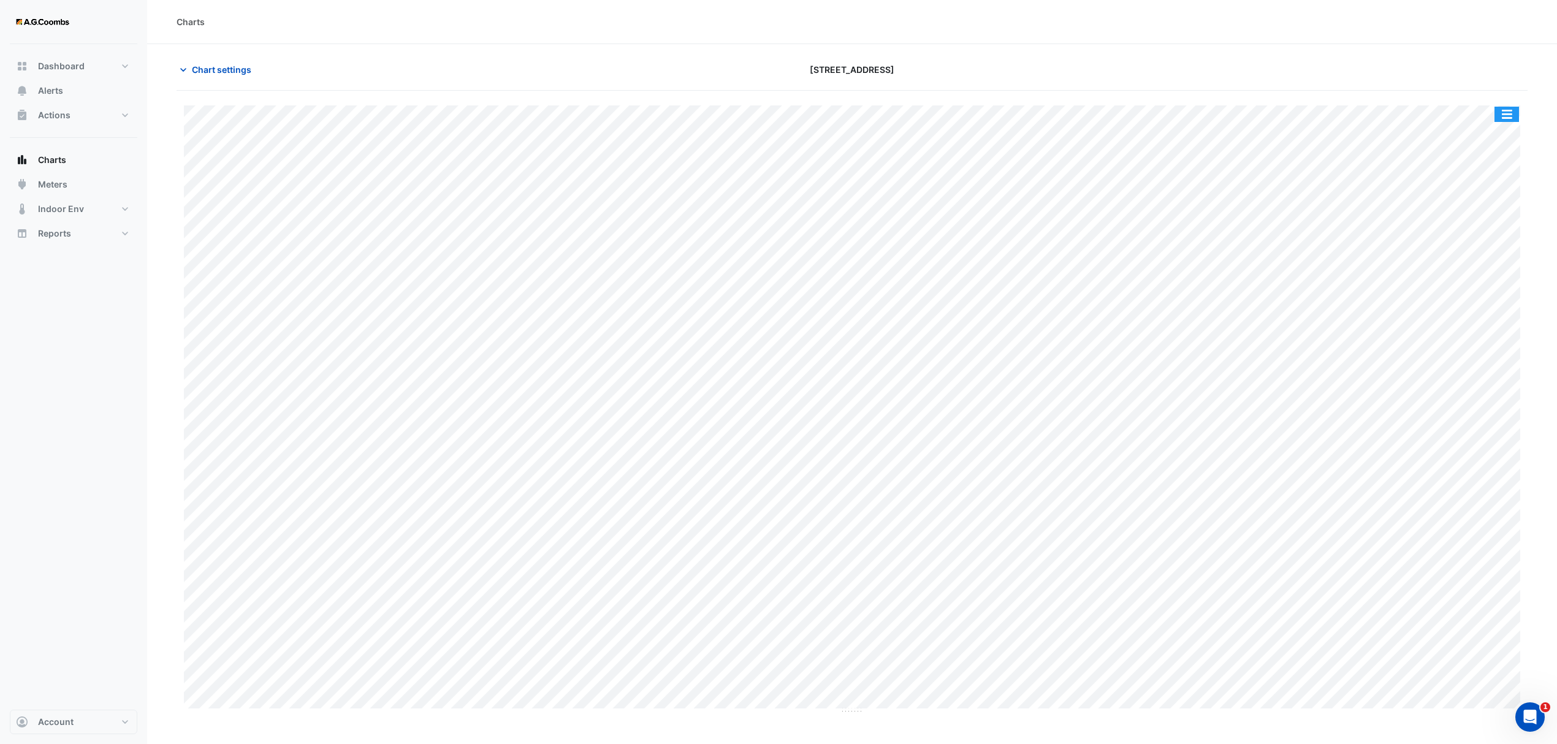
click at [1509, 115] on button "button" at bounding box center [1506, 114] width 25 height 15
click at [1488, 210] on div "Save as JPEG" at bounding box center [1482, 200] width 74 height 21
click at [245, 82] on div "Chart settings [STREET_ADDRESS]" at bounding box center [852, 75] width 1351 height 32
click at [237, 72] on span "Chart settings" at bounding box center [221, 69] width 59 height 13
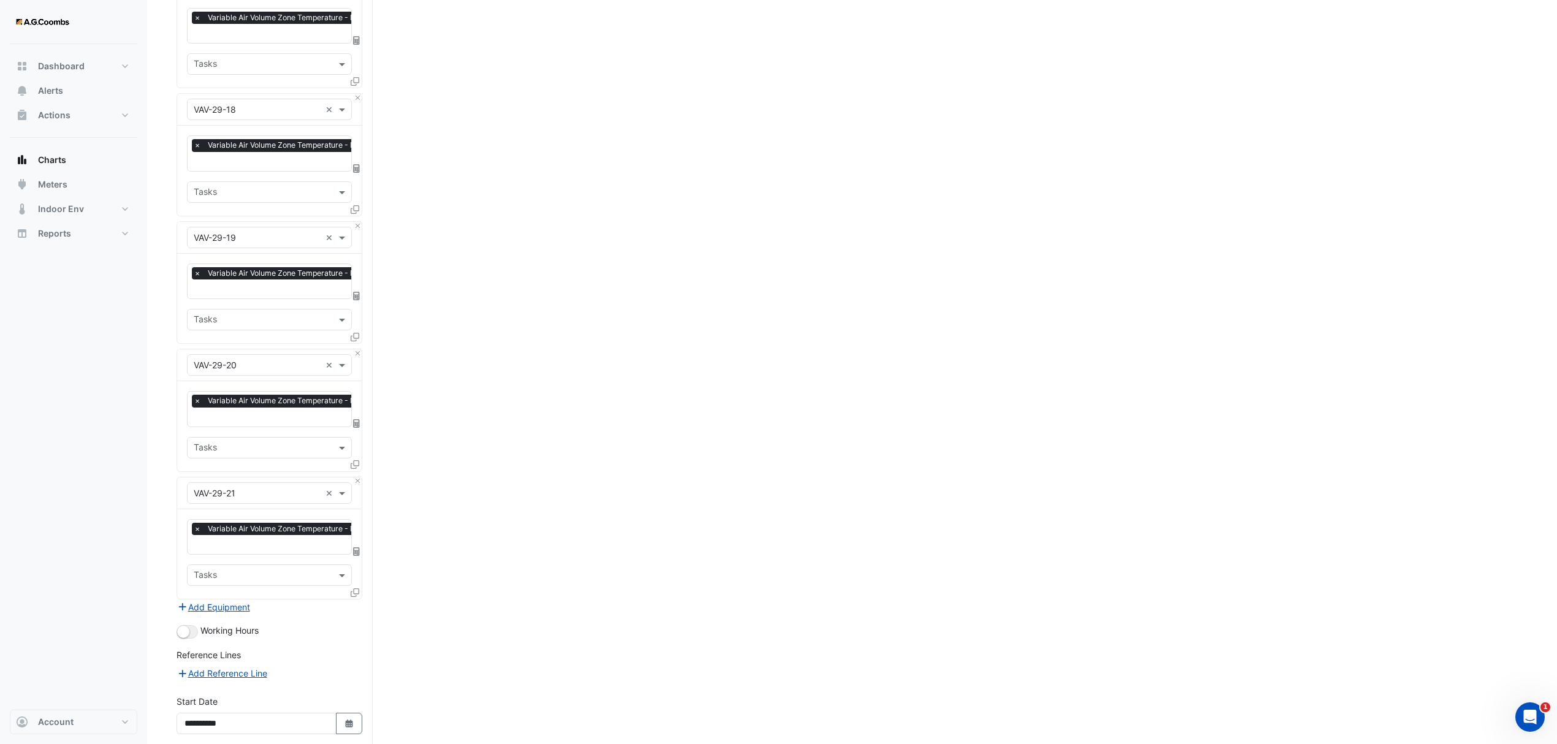
scroll to position [2311, 0]
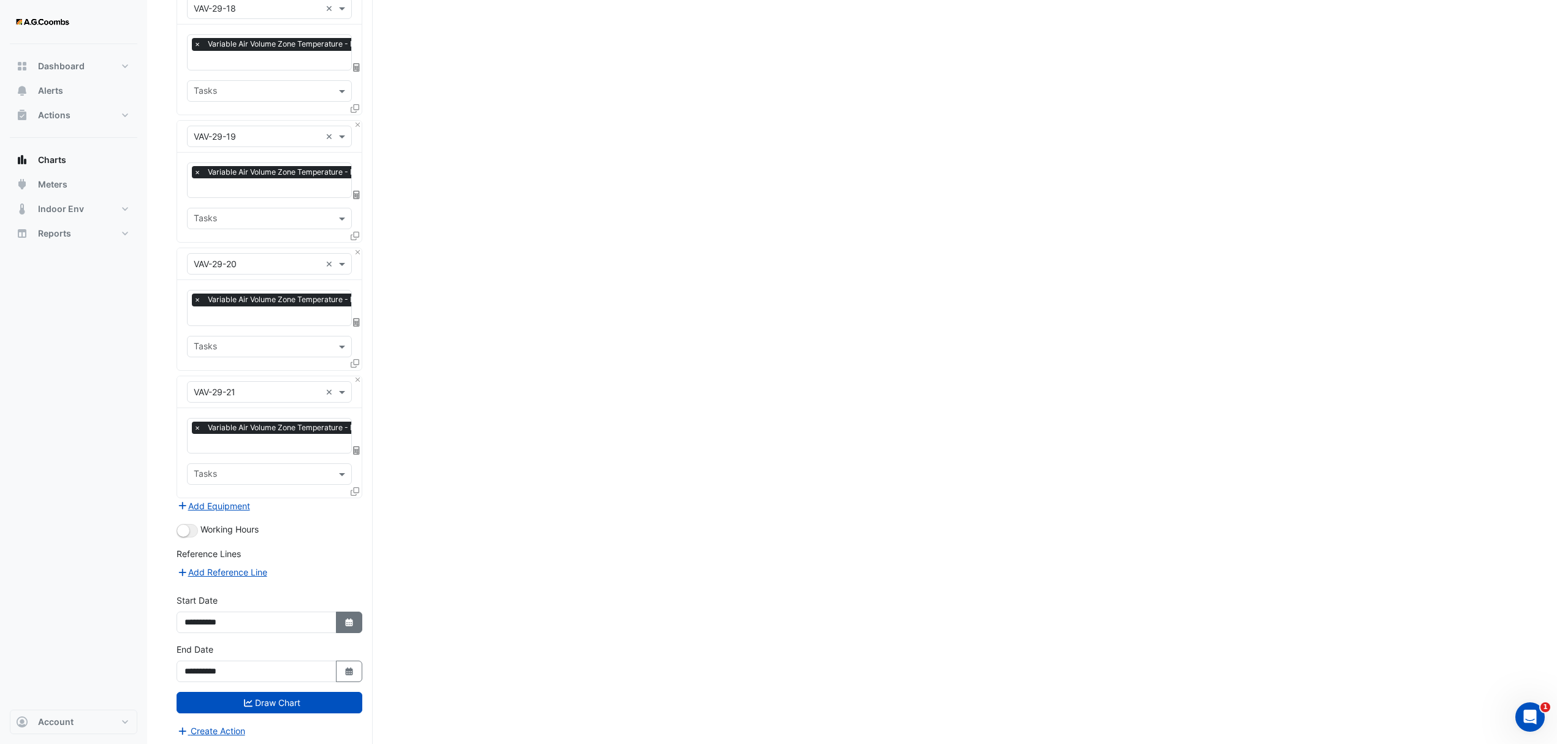
click at [340, 618] on button "Select Date" at bounding box center [349, 622] width 27 height 21
select select "*"
select select "****"
click at [246, 455] on select "*** *** *** *** *** *** ***" at bounding box center [232, 456] width 47 height 18
click at [344, 667] on icon "Select Date" at bounding box center [349, 671] width 11 height 9
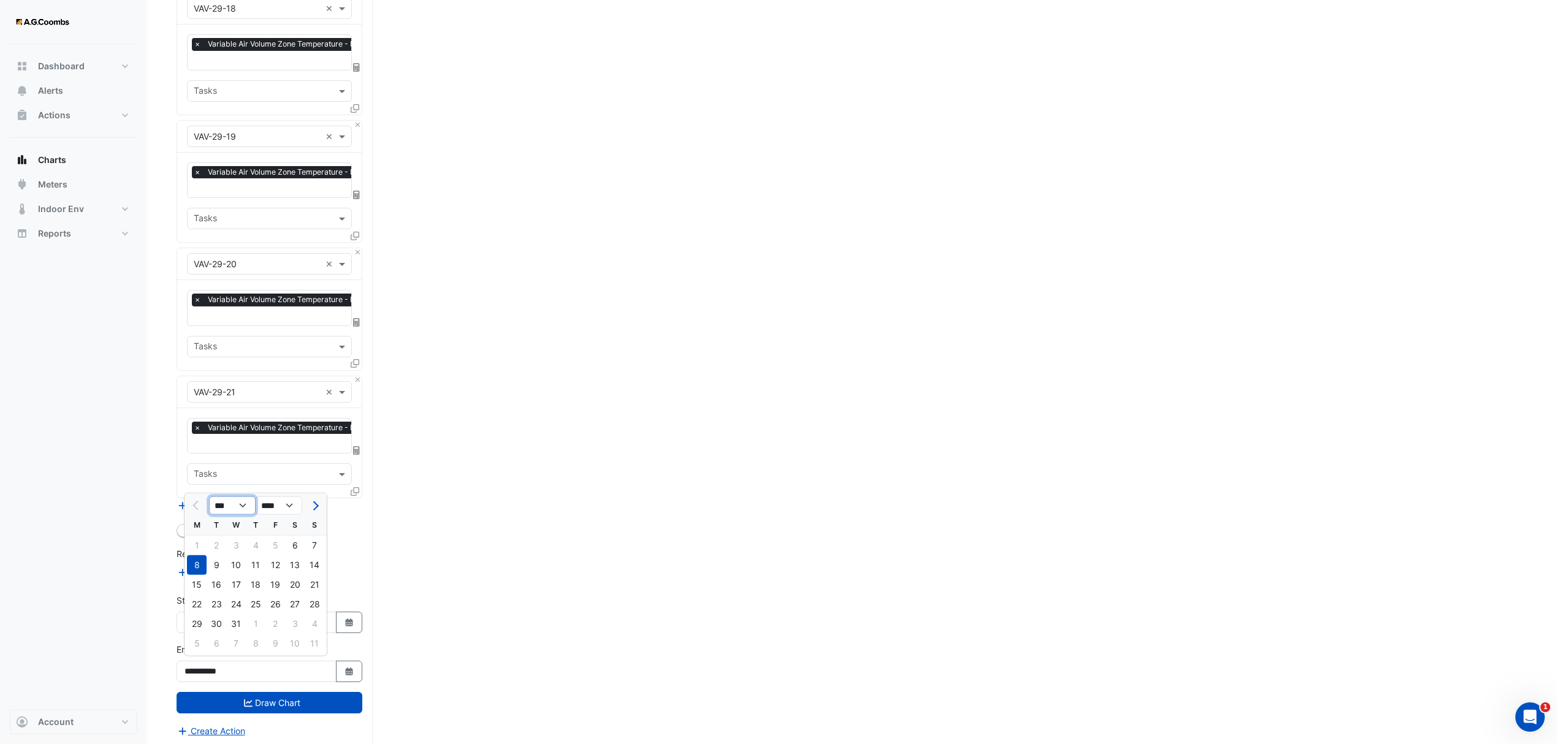
click at [242, 503] on select "*** *** *** *** *** ***" at bounding box center [232, 505] width 47 height 18
select select "*"
click at [209, 496] on select "*** *** *** *** *** ***" at bounding box center [232, 505] width 47 height 18
click at [202, 599] on div "19" at bounding box center [197, 605] width 20 height 20
type input "**********"
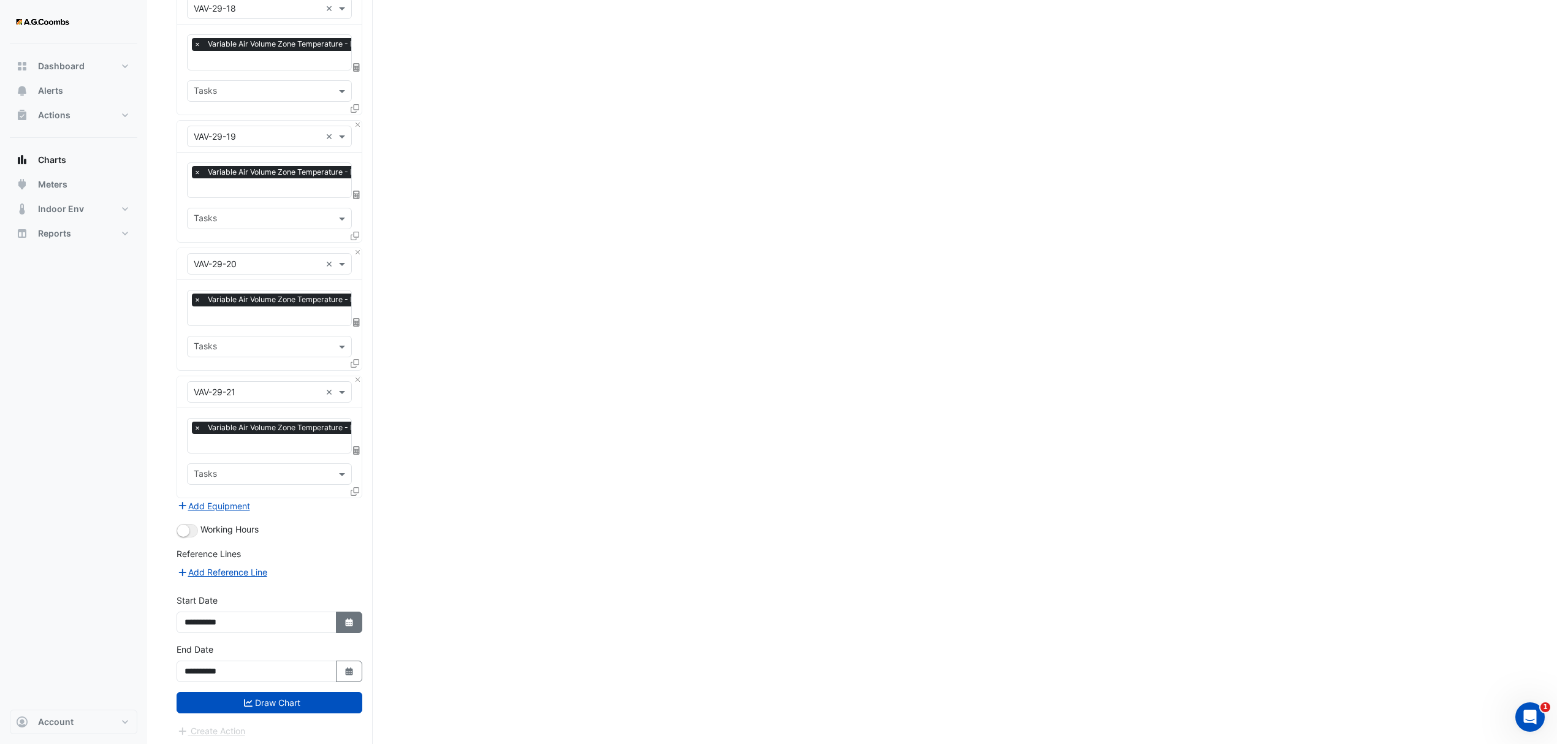
click at [346, 625] on button "Select Date" at bounding box center [349, 622] width 27 height 21
select select "*"
select select "****"
click at [242, 456] on select "*** *** *** *** *** *** *** ***" at bounding box center [232, 456] width 47 height 18
click at [209, 447] on select "*** *** *** *** *** *** *** ***" at bounding box center [232, 456] width 47 height 18
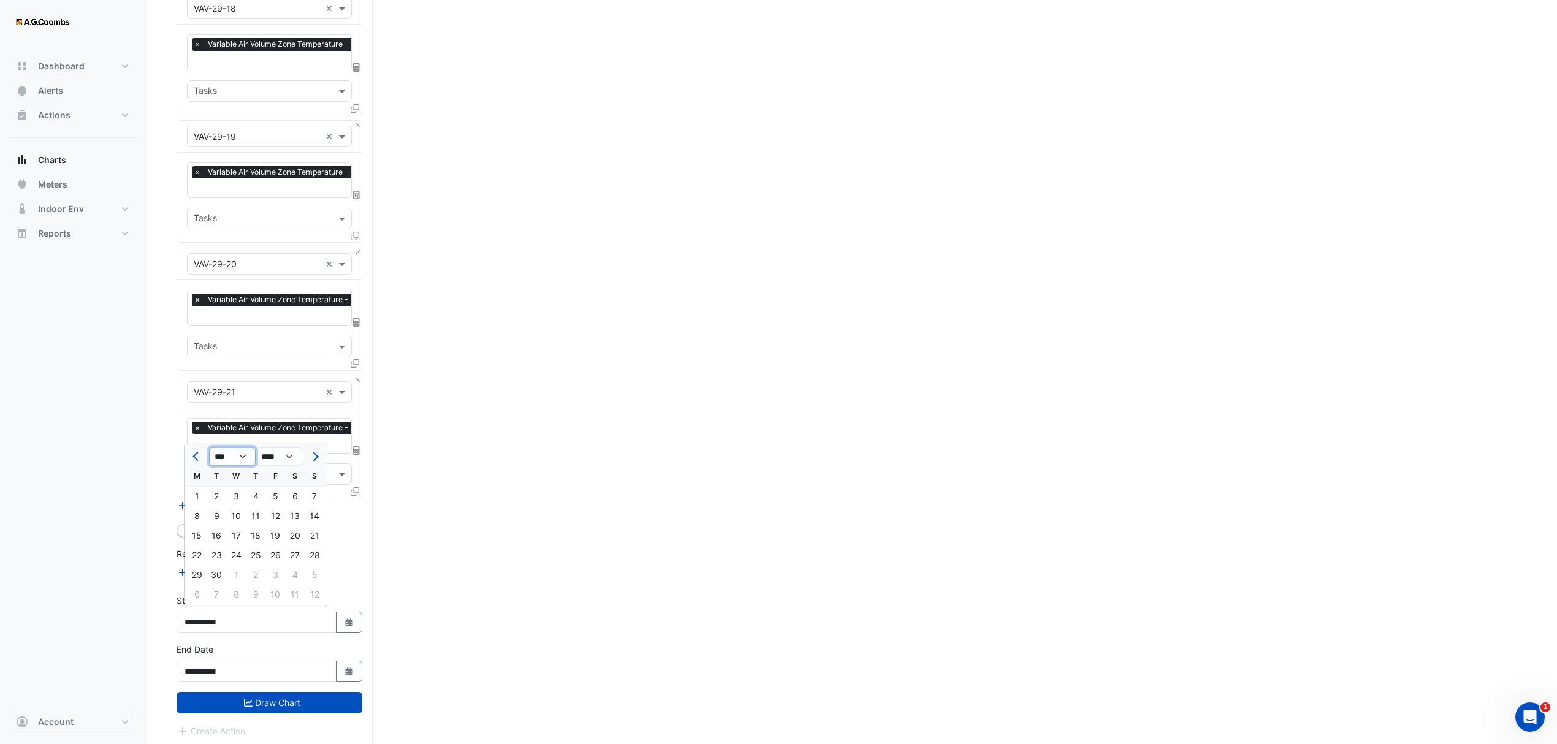
click at [251, 454] on select "*** *** *** *** *** *** *** ***" at bounding box center [232, 456] width 47 height 18
select select "*"
click at [209, 447] on select "*** *** *** *** *** *** *** ***" at bounding box center [232, 456] width 47 height 18
click at [295, 535] on div "17" at bounding box center [295, 536] width 20 height 20
type input "**********"
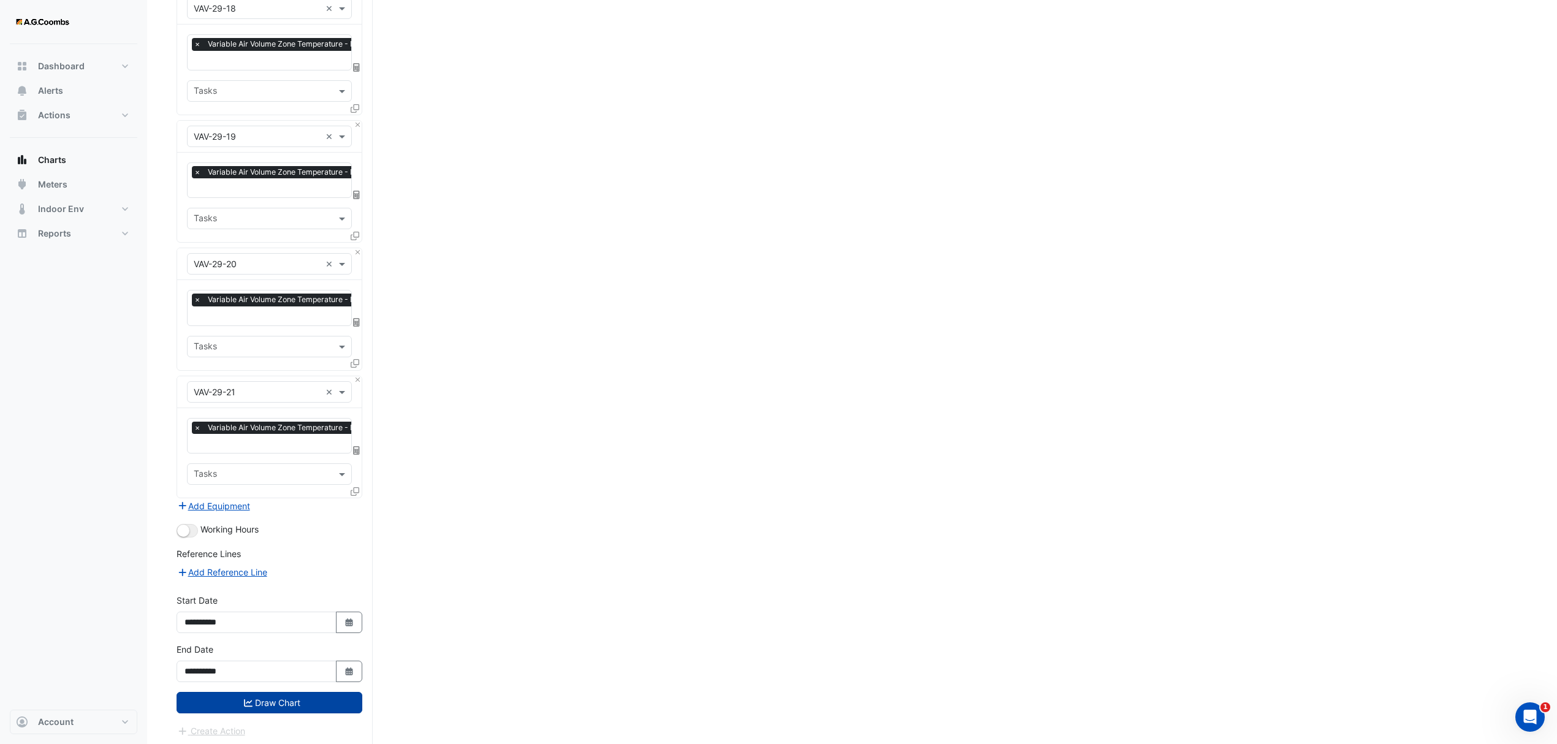
click at [265, 709] on button "Draw Chart" at bounding box center [270, 702] width 186 height 21
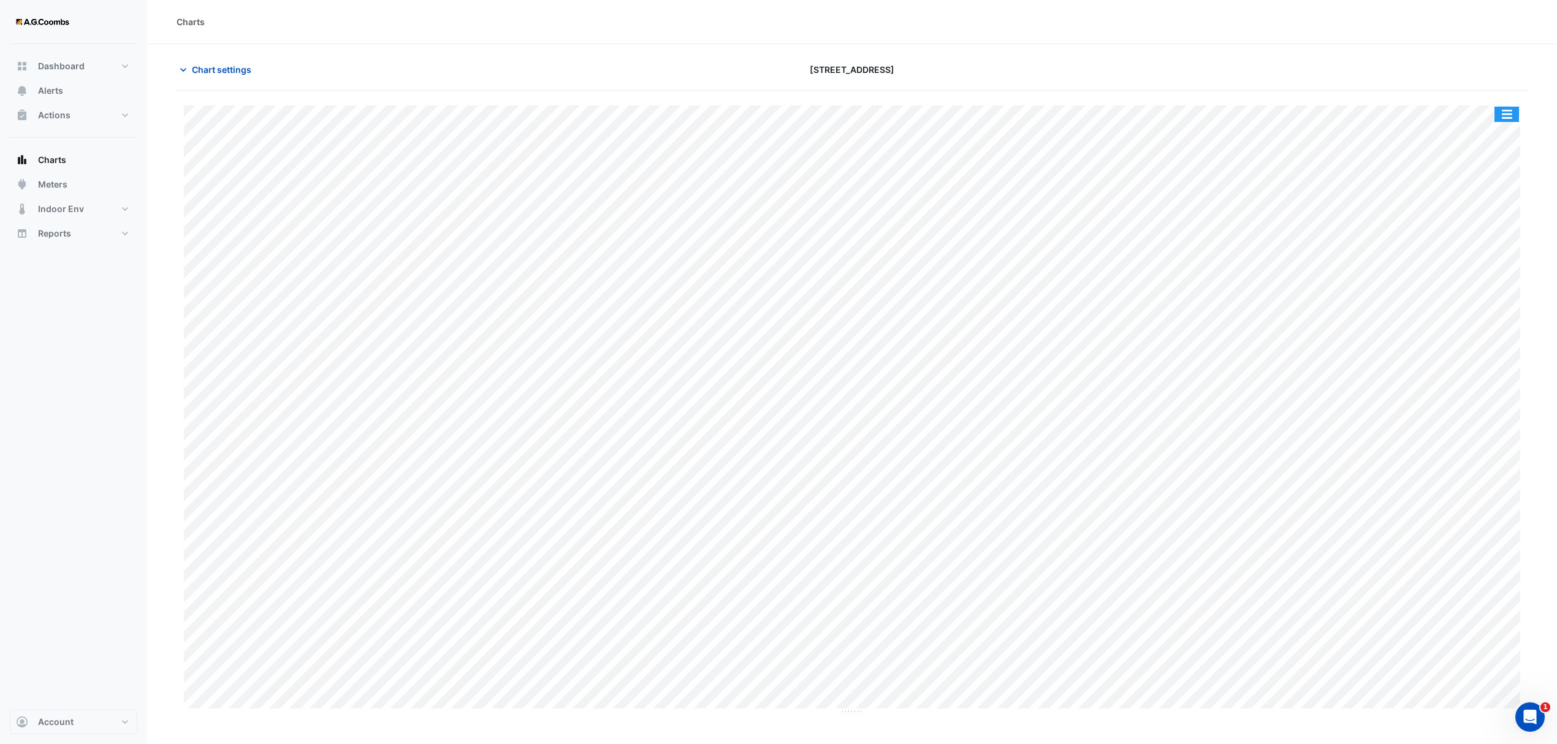
click at [1513, 113] on button "button" at bounding box center [1506, 114] width 25 height 15
click at [1498, 195] on div "Save as JPEG" at bounding box center [1482, 200] width 74 height 21
